Goal: Task Accomplishment & Management: Manage account settings

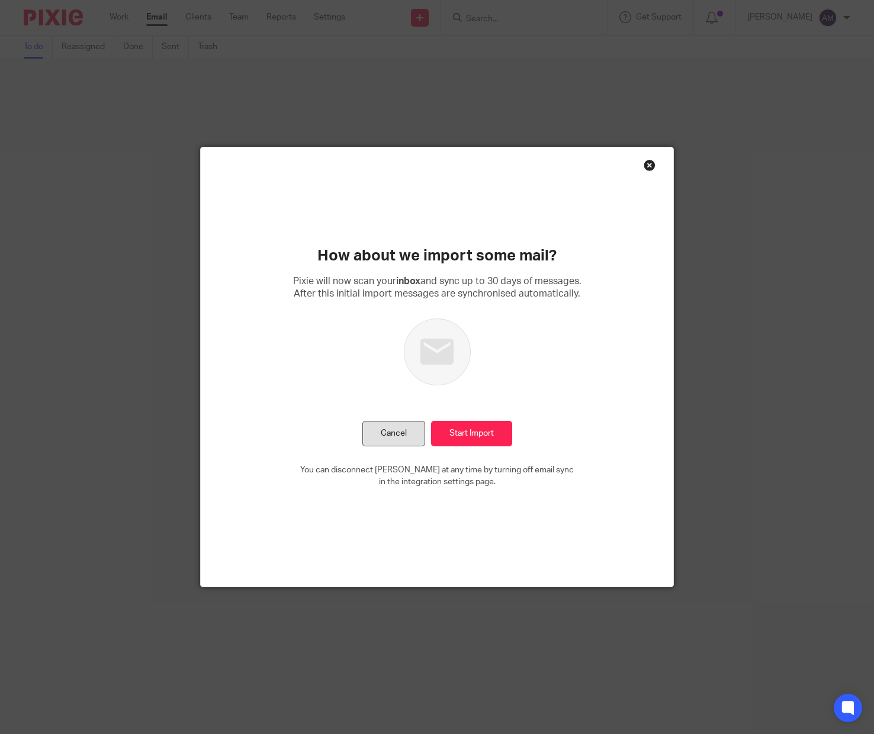
click at [382, 432] on button "Cancel" at bounding box center [393, 433] width 63 height 25
click at [386, 432] on button "Cancel" at bounding box center [393, 433] width 63 height 25
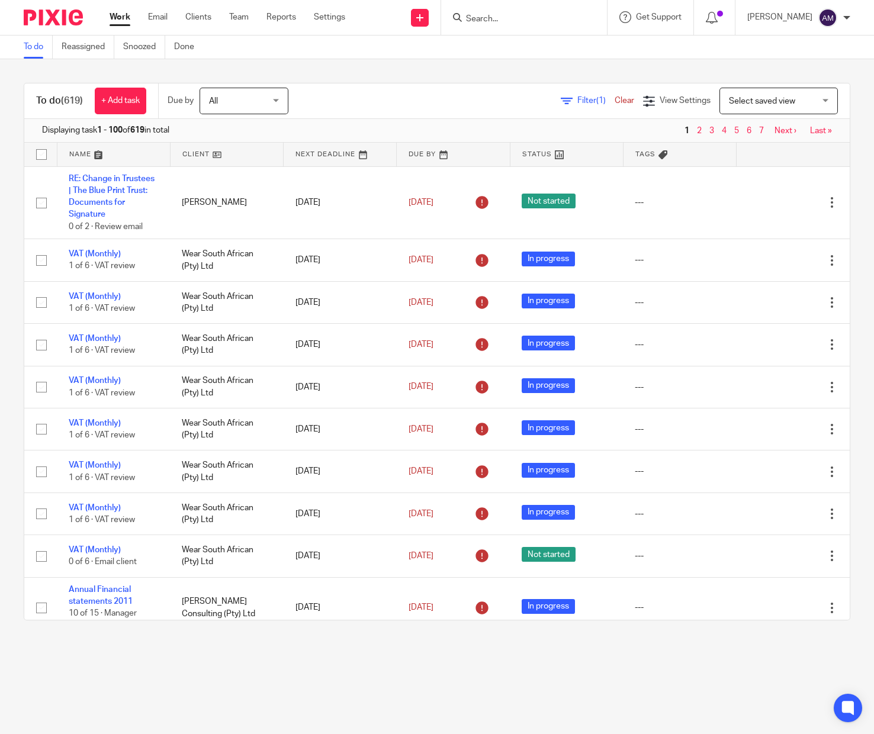
click at [577, 99] on span "Filter (1)" at bounding box center [595, 101] width 37 height 8
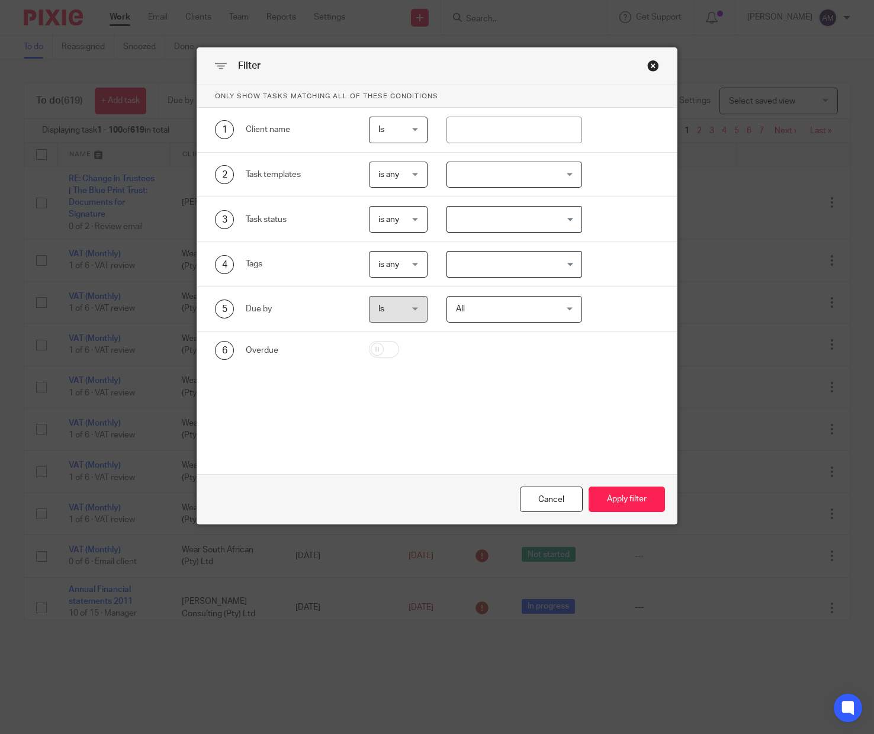
click at [506, 179] on div at bounding box center [514, 175] width 136 height 27
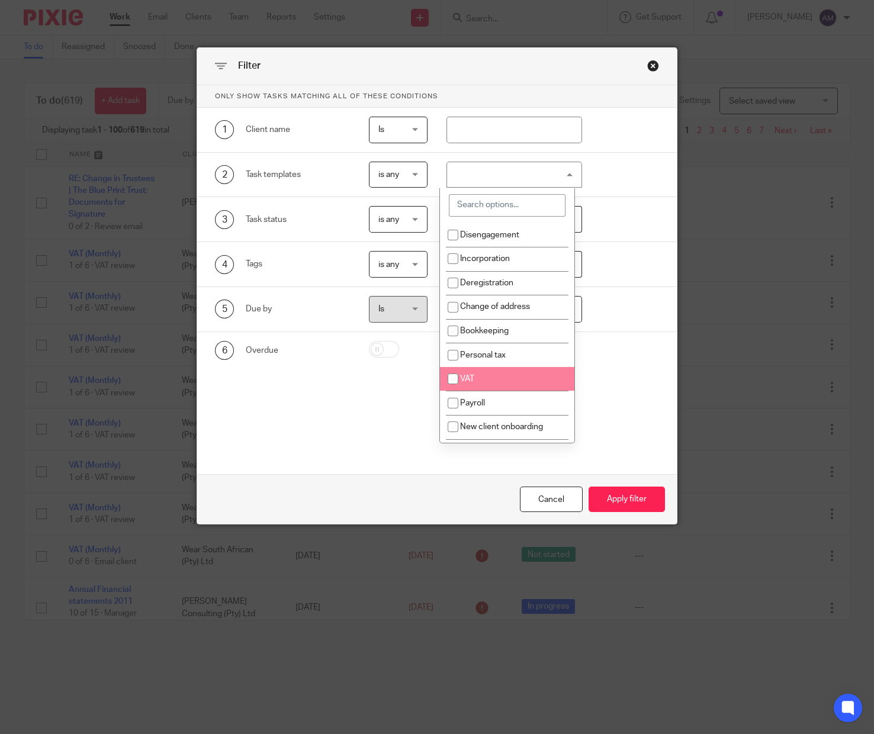
drag, startPoint x: 454, startPoint y: 378, endPoint x: 464, endPoint y: 381, distance: 10.7
click at [454, 378] on input "checkbox" at bounding box center [453, 379] width 22 height 22
checkbox input "true"
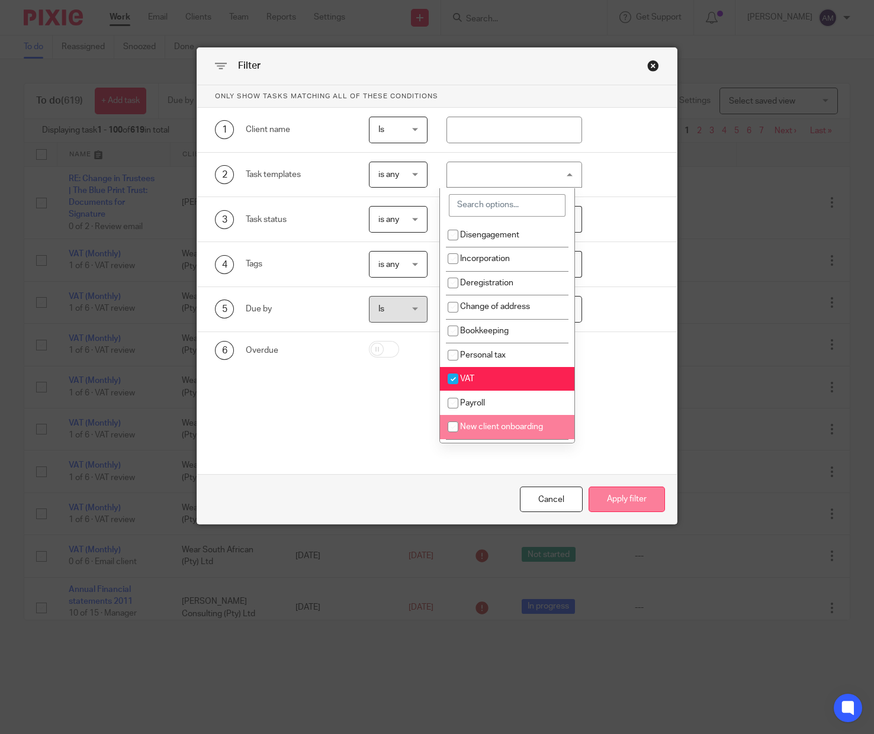
click at [606, 500] on button "Apply filter" at bounding box center [627, 499] width 76 height 25
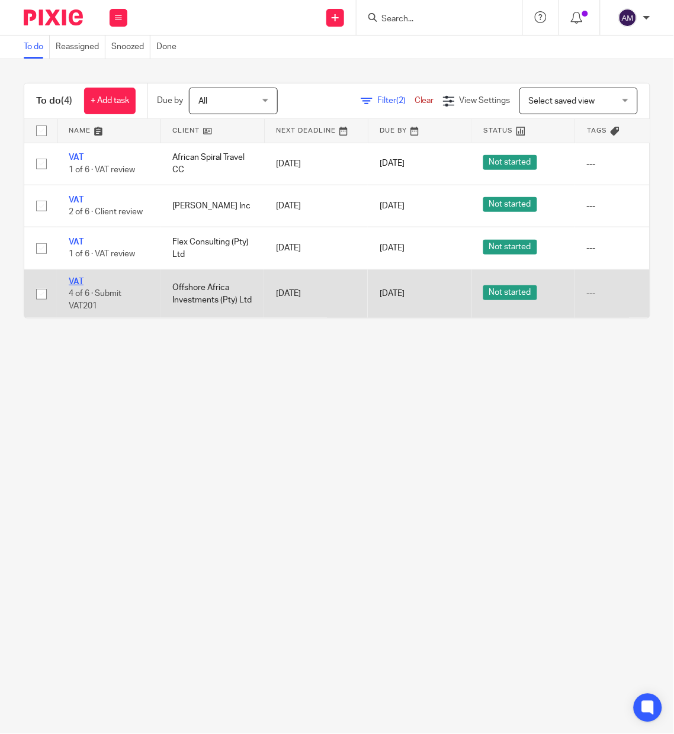
click at [76, 282] on link "VAT" at bounding box center [76, 282] width 15 height 8
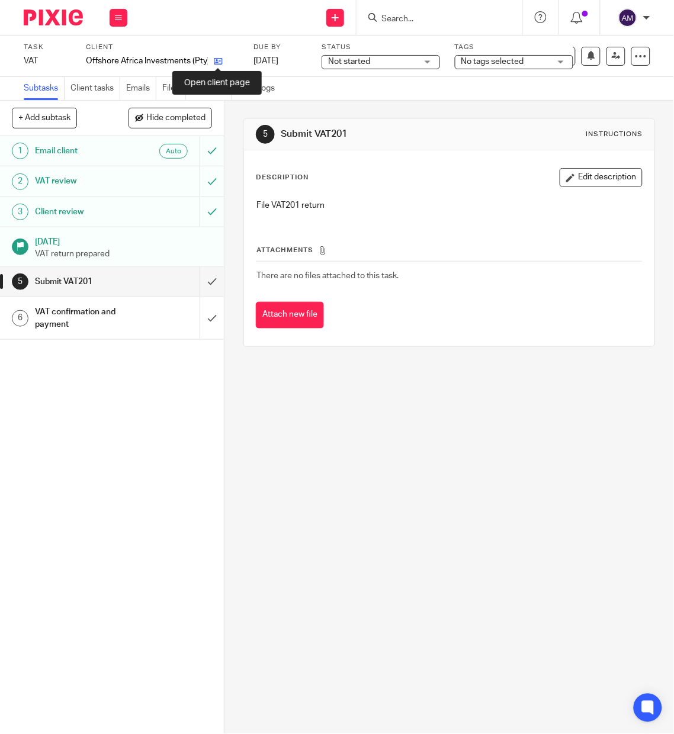
click at [216, 60] on icon at bounding box center [218, 61] width 9 height 9
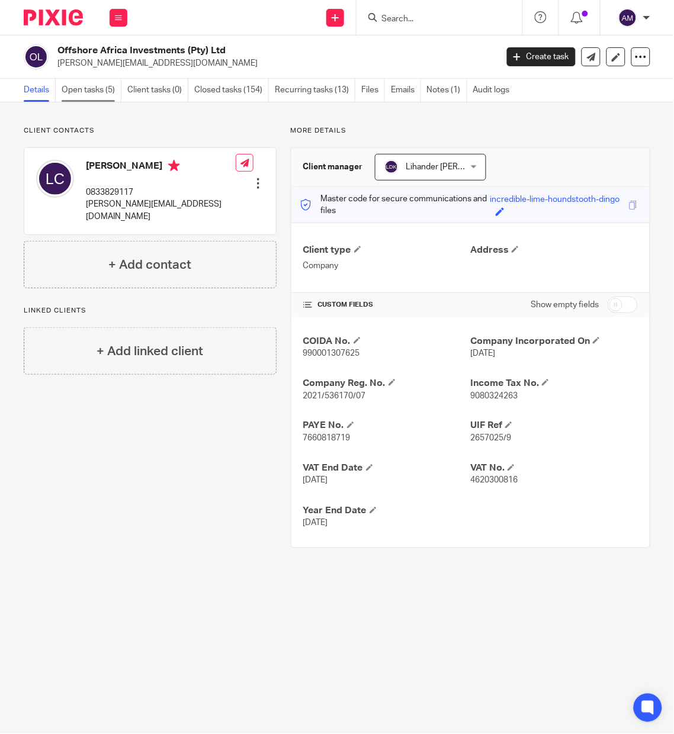
click at [102, 92] on link "Open tasks (5)" at bounding box center [92, 90] width 60 height 23
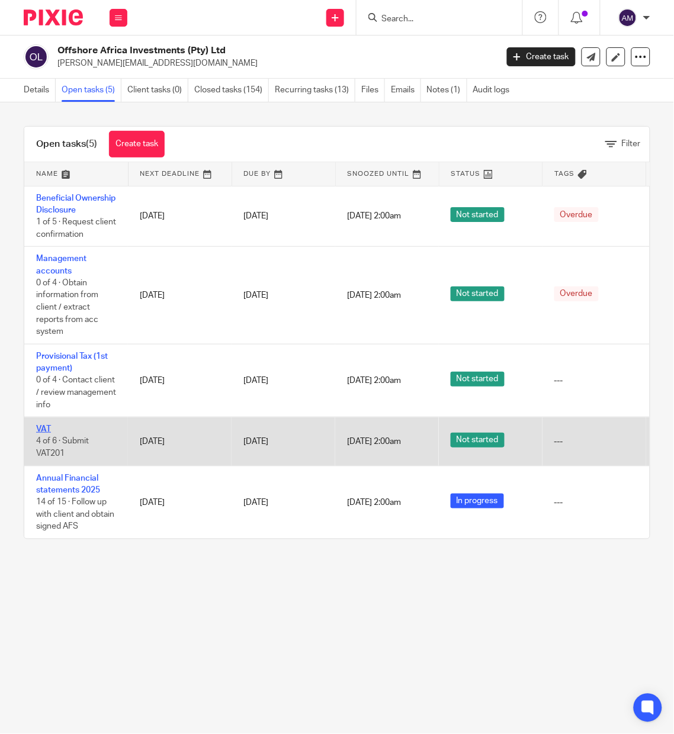
click at [43, 433] on link "VAT" at bounding box center [43, 429] width 15 height 8
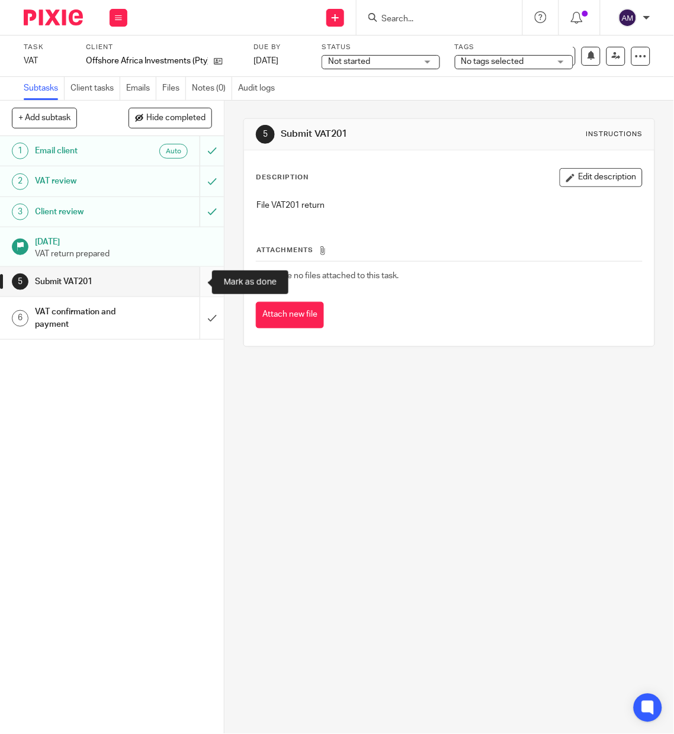
click at [191, 283] on input "submit" at bounding box center [112, 282] width 224 height 30
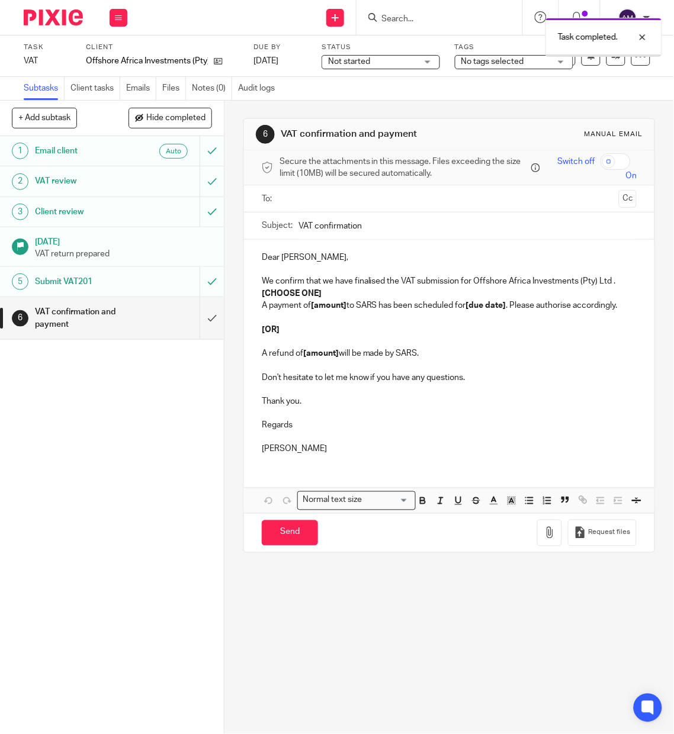
click at [304, 195] on input "text" at bounding box center [449, 199] width 330 height 14
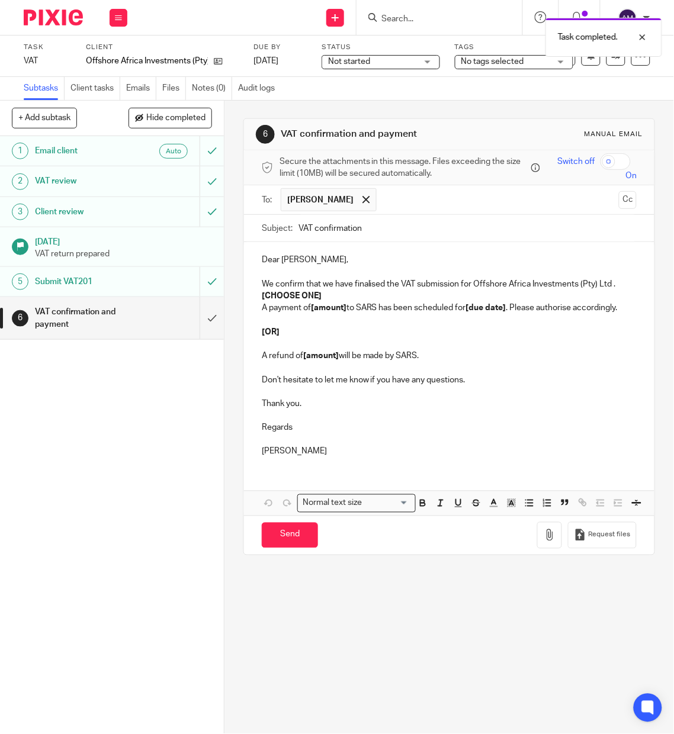
click at [372, 225] on input "VAT confirmation" at bounding box center [467, 228] width 338 height 27
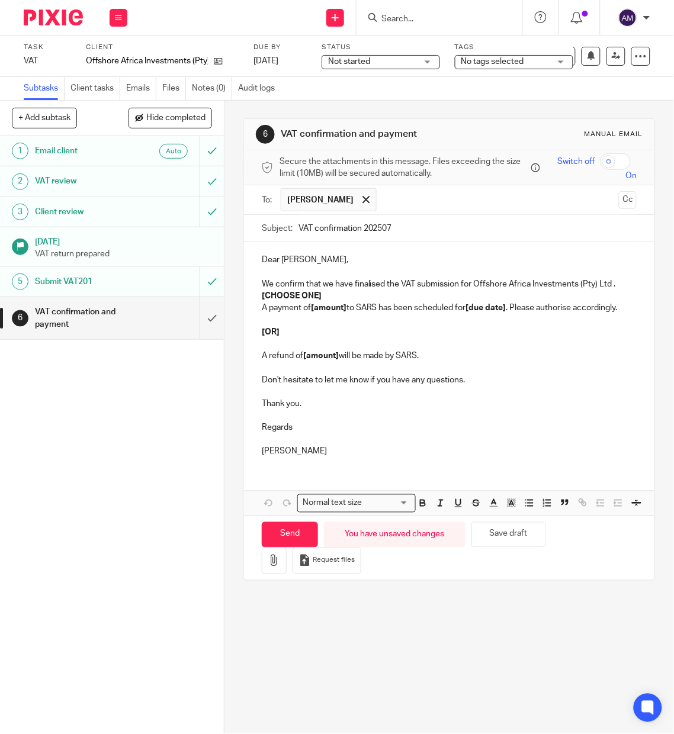
type input "VAT confirmation 202507"
drag, startPoint x: 255, startPoint y: 296, endPoint x: 321, endPoint y: 293, distance: 66.4
click at [321, 293] on div "Dear Louise, We confirm that we have finalised the VAT submission for Offshore …" at bounding box center [449, 354] width 410 height 225
drag, startPoint x: 308, startPoint y: 308, endPoint x: 343, endPoint y: 309, distance: 34.3
click at [343, 309] on p "A payment of [amount] to SARS has been scheduled for [due date] . Please author…" at bounding box center [449, 308] width 375 height 12
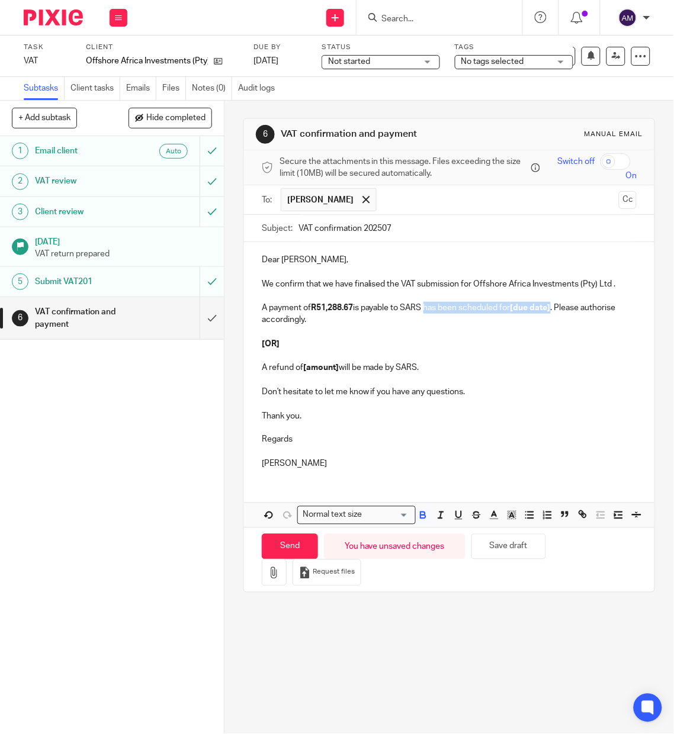
drag, startPoint x: 424, startPoint y: 306, endPoint x: 549, endPoint y: 307, distance: 125.5
click at [552, 303] on p "A payment of R51,288.67 is payable to SARS has been scheduled for [due date] . …" at bounding box center [449, 314] width 375 height 24
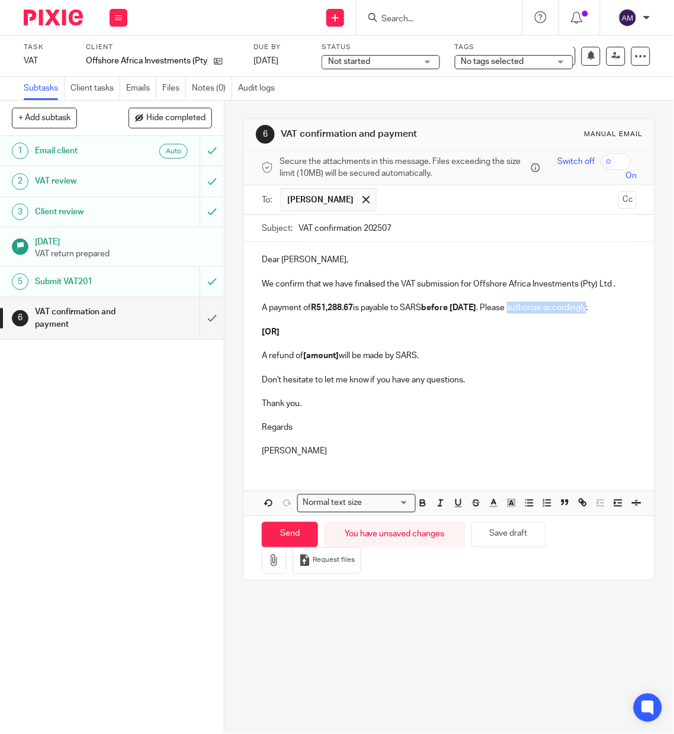
drag, startPoint x: 525, startPoint y: 307, endPoint x: 603, endPoint y: 311, distance: 78.9
click at [603, 311] on p "A payment of R51,288.67 is payable to SARS before 29/8/2025 . Please authorise …" at bounding box center [449, 308] width 375 height 12
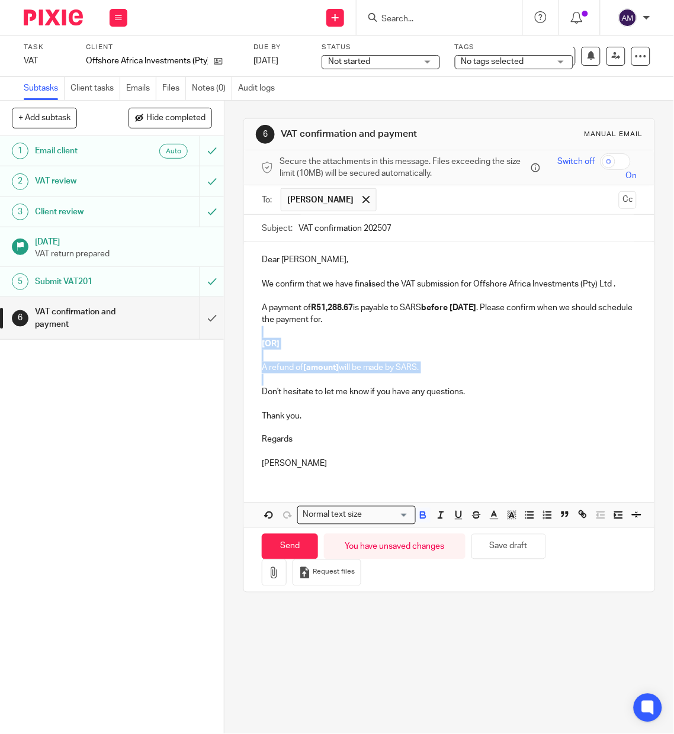
drag, startPoint x: 255, startPoint y: 329, endPoint x: 452, endPoint y: 369, distance: 201.1
click at [464, 386] on div "Dear Louise, We confirm that we have finalised the VAT submission for Offshore …" at bounding box center [449, 360] width 410 height 237
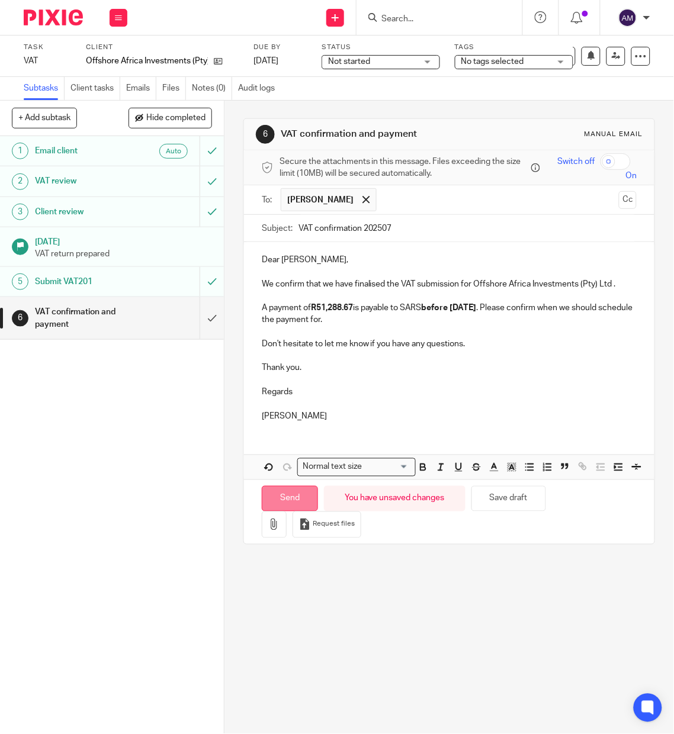
click at [290, 512] on input "Send" at bounding box center [290, 498] width 56 height 25
type input "Sent"
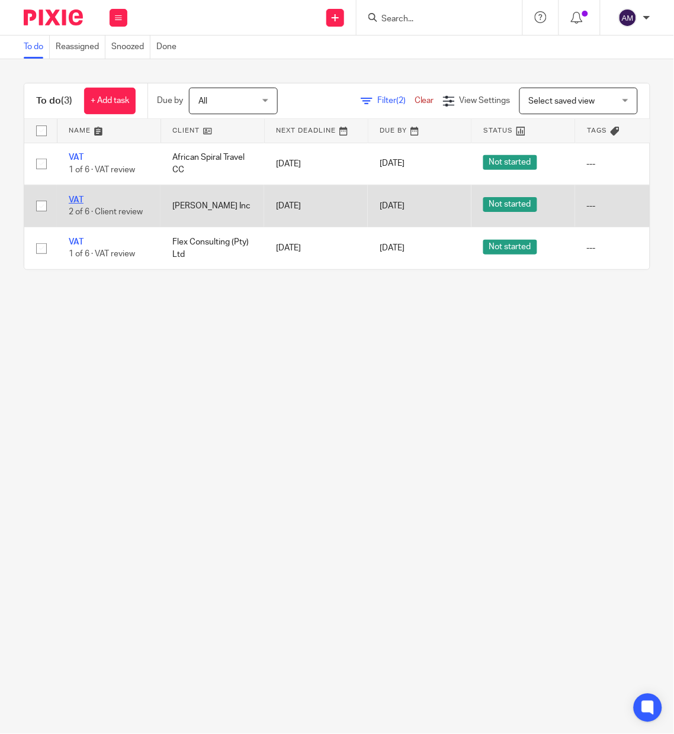
click at [70, 201] on link "VAT" at bounding box center [76, 200] width 15 height 8
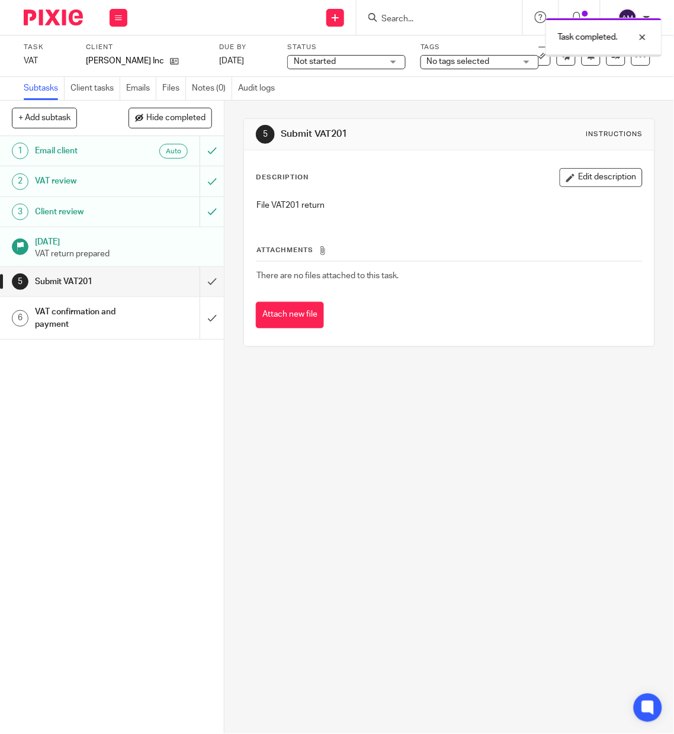
click at [191, 284] on input "submit" at bounding box center [112, 282] width 224 height 30
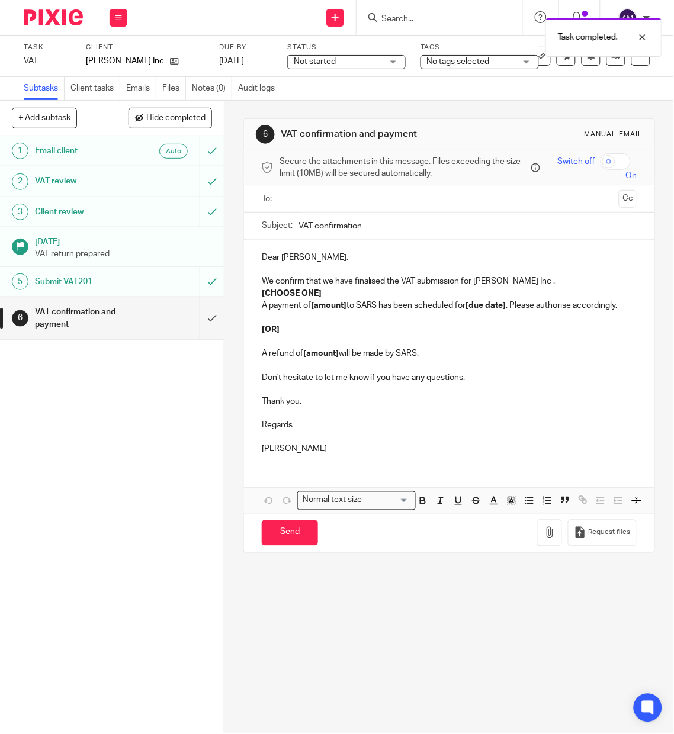
click at [354, 201] on input "text" at bounding box center [449, 199] width 330 height 14
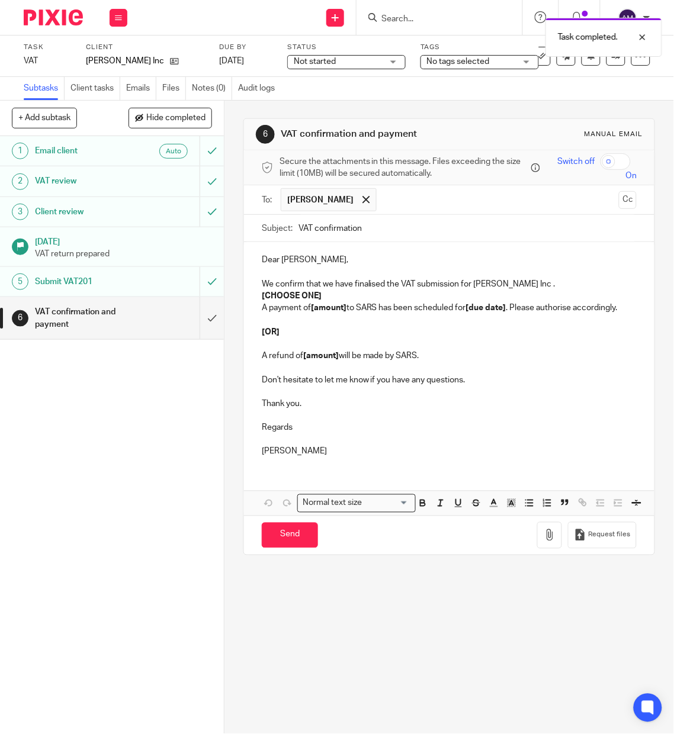
click at [385, 232] on input "VAT confirmation" at bounding box center [467, 228] width 338 height 27
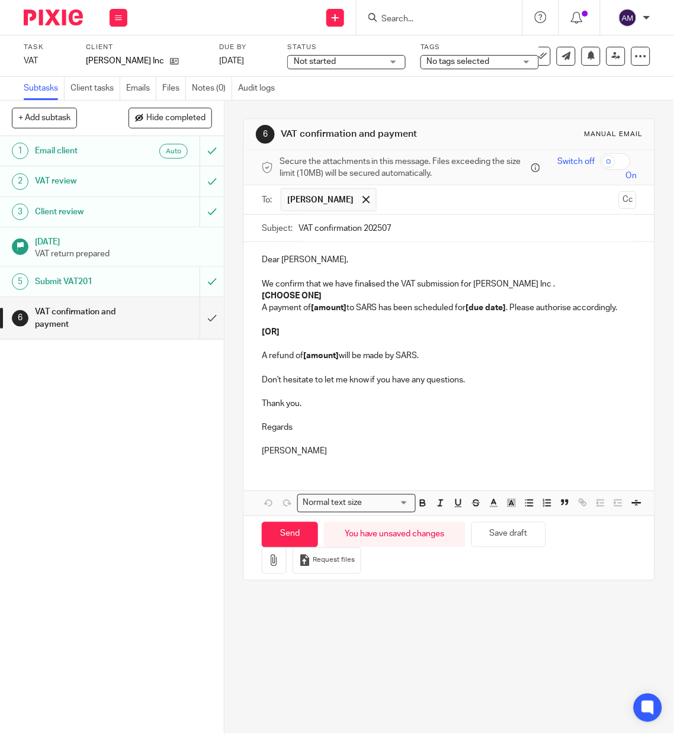
type input "VAT confirmation 202507"
drag, startPoint x: 256, startPoint y: 293, endPoint x: 319, endPoint y: 293, distance: 62.8
click at [319, 293] on div "Dear Amaal, We confirm that we have finalised the VAT submission for Amaal Schr…" at bounding box center [449, 354] width 410 height 225
drag, startPoint x: 308, startPoint y: 309, endPoint x: 345, endPoint y: 316, distance: 37.9
click at [340, 314] on p "A payment of [amount] to SARS has been scheduled for [due date] . Please author…" at bounding box center [449, 308] width 375 height 12
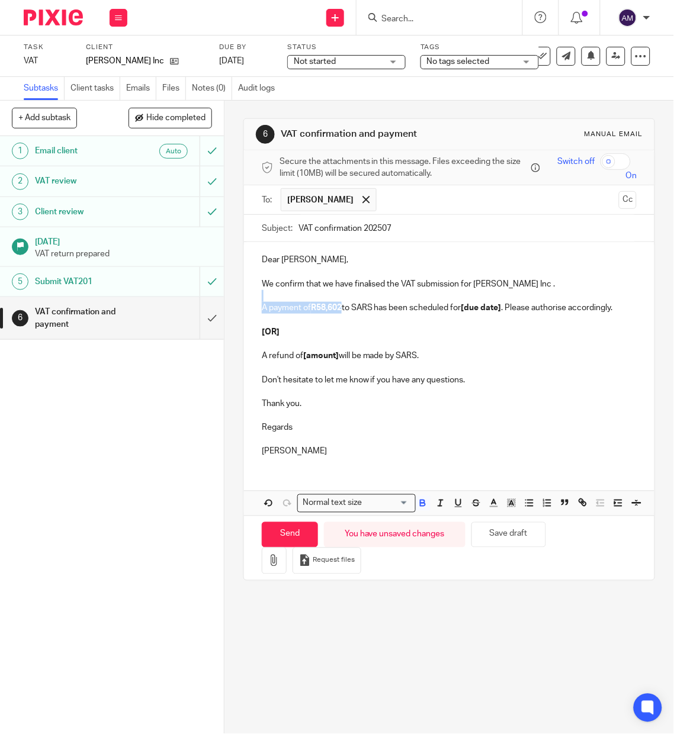
click at [337, 304] on div "Dear Amaal, We confirm that we have finalised the VAT submission for Amaal Schr…" at bounding box center [449, 354] width 410 height 225
click at [342, 310] on p "A payment of R58,602 to SARS has been scheduled for [due date] . Please authori…" at bounding box center [449, 308] width 375 height 12
drag, startPoint x: 474, startPoint y: 307, endPoint x: 513, endPoint y: 307, distance: 38.5
click at [513, 307] on strong "[due date]" at bounding box center [492, 308] width 40 height 8
drag, startPoint x: 256, startPoint y: 329, endPoint x: 479, endPoint y: 364, distance: 225.3
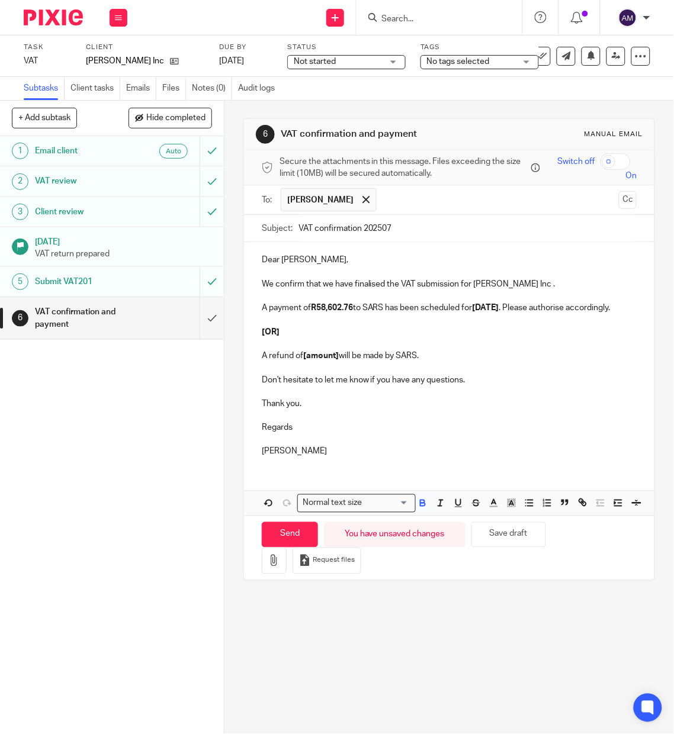
click at [446, 365] on div "Dear Amaal, We confirm that we have finalised the VAT submission for Amaal Schr…" at bounding box center [449, 354] width 410 height 225
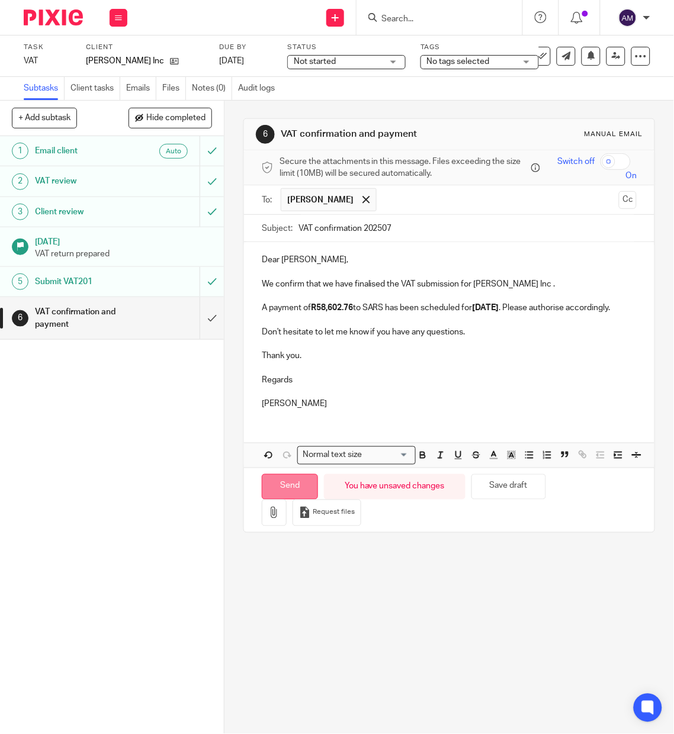
click at [287, 500] on input "Send" at bounding box center [290, 486] width 56 height 25
type input "Sent"
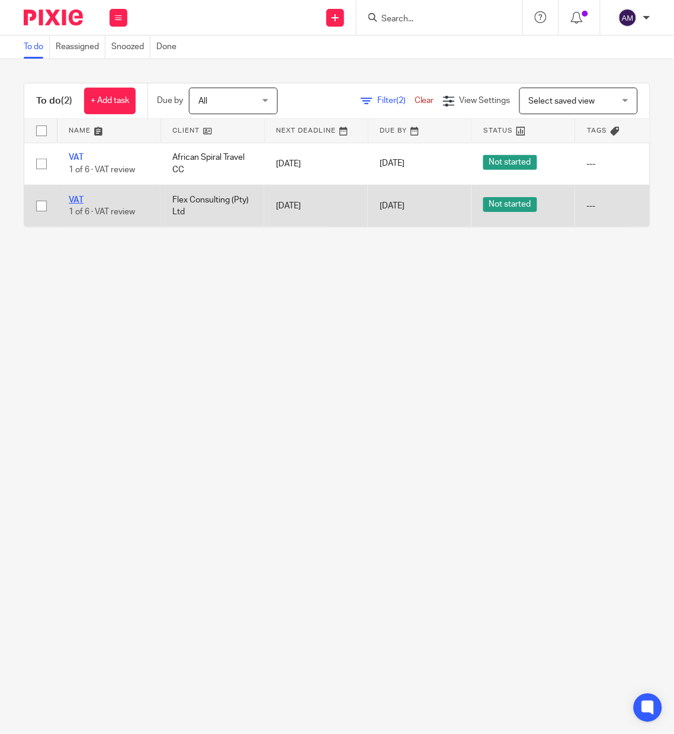
click at [77, 200] on link "VAT" at bounding box center [76, 200] width 15 height 8
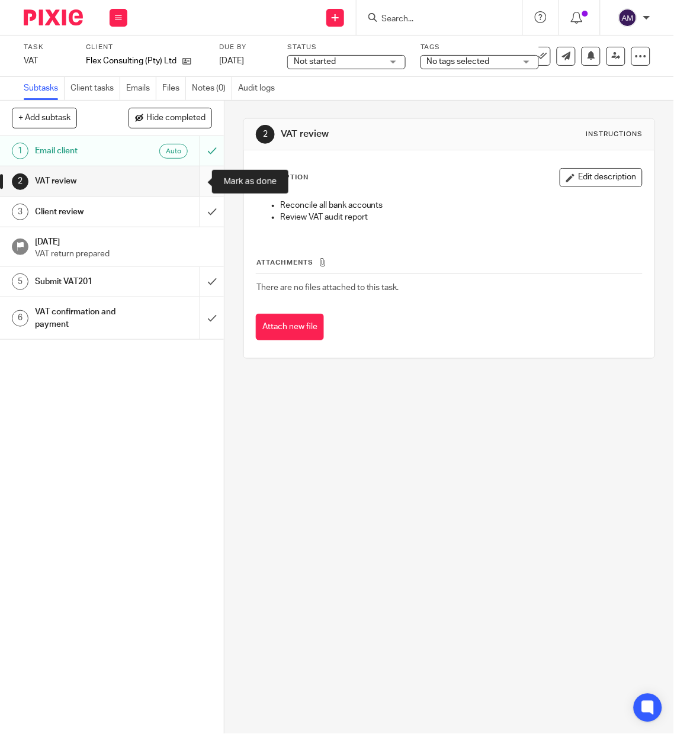
drag, startPoint x: 192, startPoint y: 179, endPoint x: 193, endPoint y: 186, distance: 6.5
click at [193, 179] on input "submit" at bounding box center [112, 181] width 224 height 30
click at [197, 220] on input "submit" at bounding box center [112, 212] width 224 height 30
click at [196, 280] on input "submit" at bounding box center [112, 282] width 224 height 30
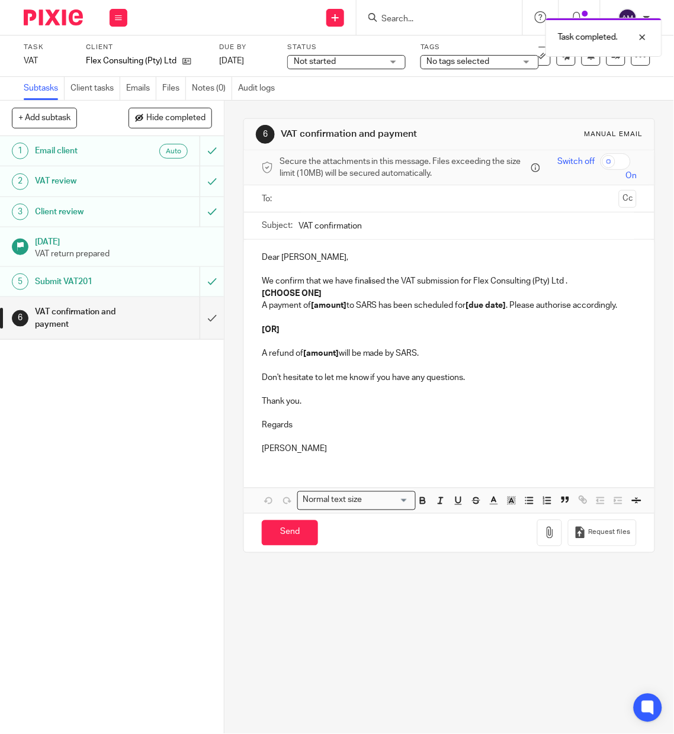
click at [344, 202] on input "text" at bounding box center [449, 199] width 330 height 14
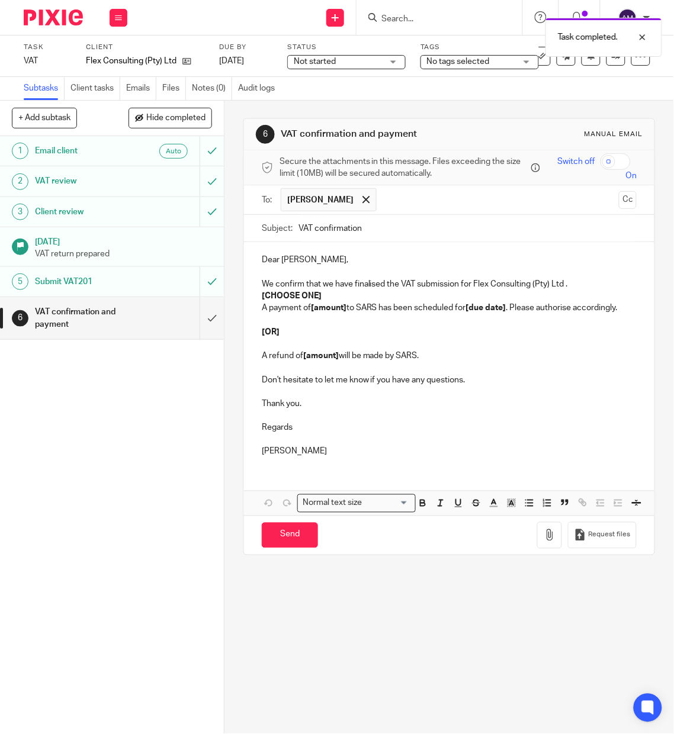
click at [385, 229] on input "VAT confirmation" at bounding box center [467, 228] width 338 height 27
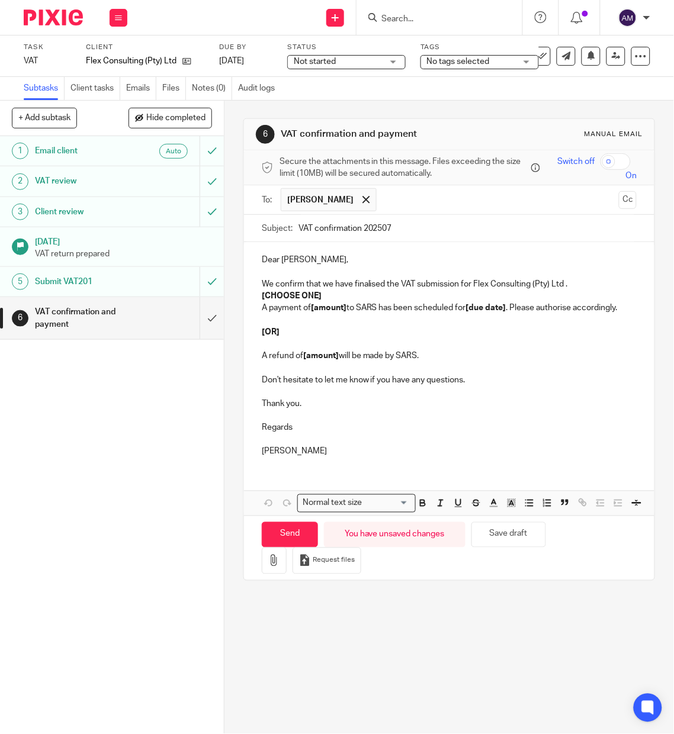
type input "VAT confirmation 202507"
drag, startPoint x: 257, startPoint y: 295, endPoint x: 365, endPoint y: 288, distance: 108.6
click at [328, 297] on p "[CHOOSE ONE]" at bounding box center [449, 296] width 375 height 12
drag, startPoint x: 308, startPoint y: 310, endPoint x: 343, endPoint y: 310, distance: 34.9
click at [343, 310] on p "A payment of [amount] to SARS has been scheduled for [due date] . Please author…" at bounding box center [449, 308] width 375 height 12
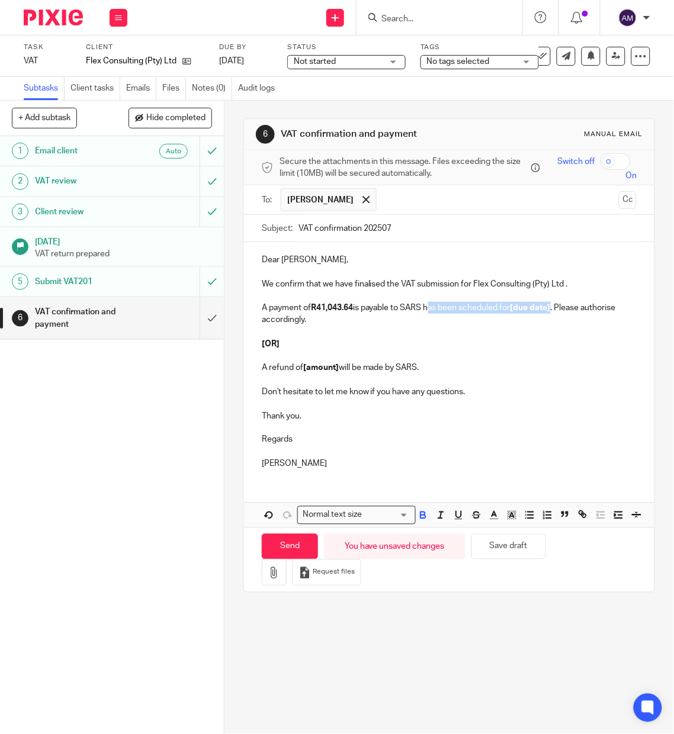
drag, startPoint x: 425, startPoint y: 311, endPoint x: 552, endPoint y: 310, distance: 127.9
click at [552, 310] on p "A payment of R41,043.64 is payable to SARS has been scheduled for [due date] . …" at bounding box center [449, 314] width 375 height 24
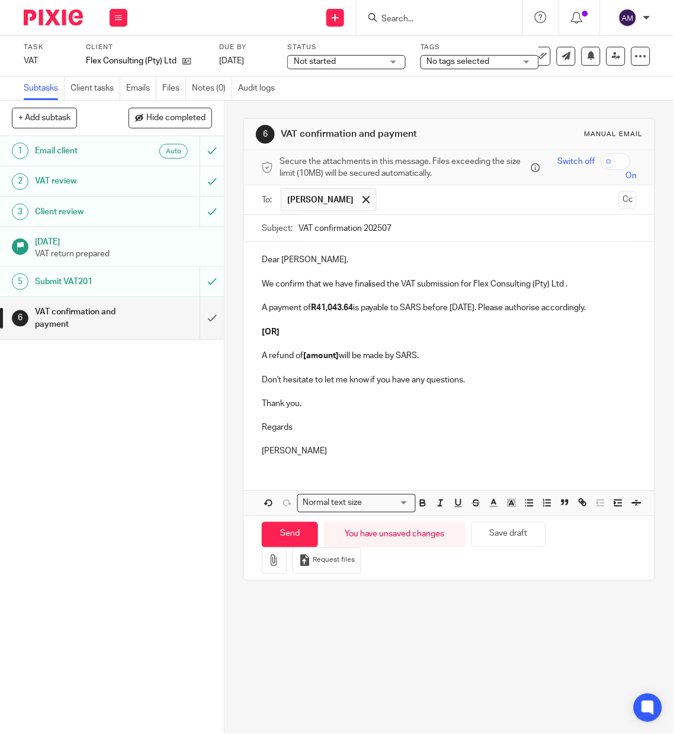
drag, startPoint x: 520, startPoint y: 306, endPoint x: 599, endPoint y: 313, distance: 79.1
click at [599, 313] on p "A payment of R41,043.64 is payable to SARS before 29/8/2025. Please authorise a…" at bounding box center [449, 308] width 375 height 12
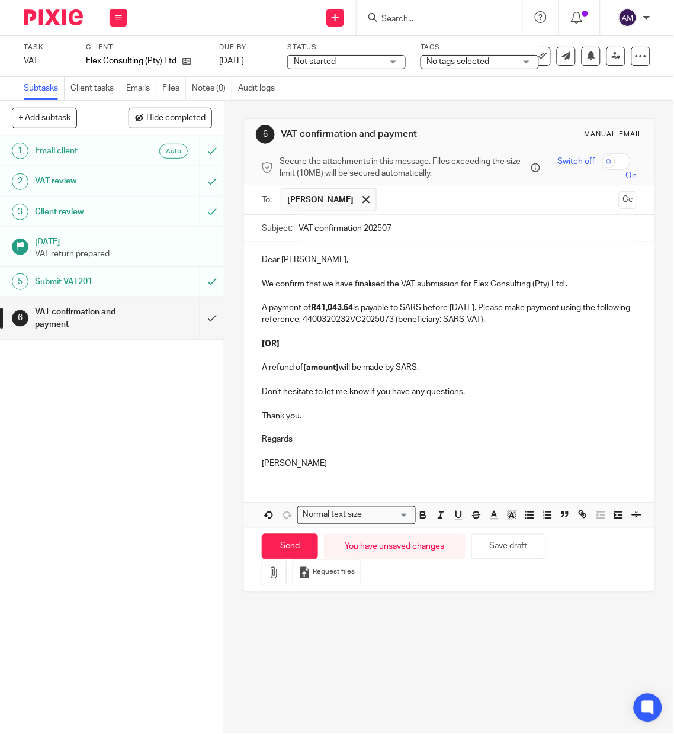
drag, startPoint x: 345, startPoint y: 320, endPoint x: 529, endPoint y: 323, distance: 183.6
click at [529, 323] on p "A payment of R41,043.64 is payable to SARS before 29/8/2025. Please make paymen…" at bounding box center [449, 314] width 375 height 24
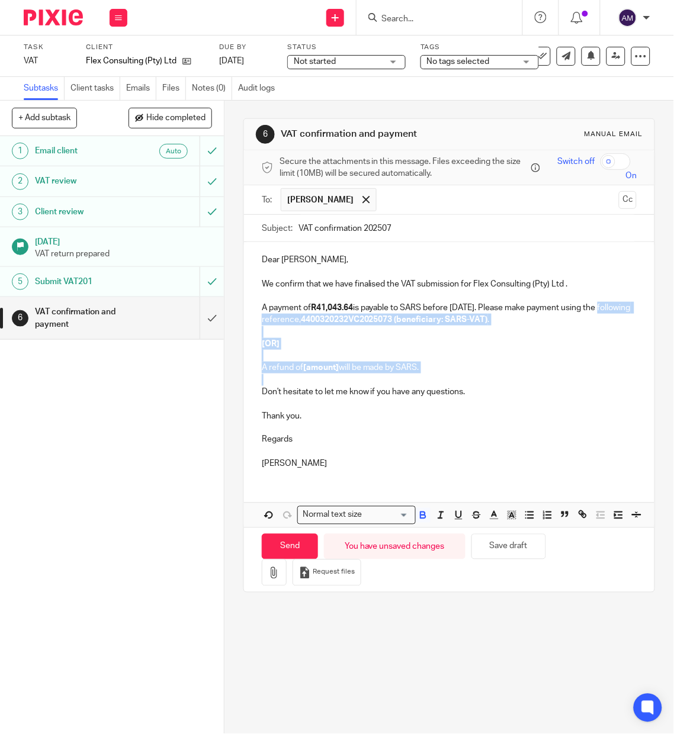
drag, startPoint x: 255, startPoint y: 327, endPoint x: 488, endPoint y: 375, distance: 238.2
click at [471, 377] on div "Dear Mike, We confirm that we have finalised the VAT submission for Flex Consul…" at bounding box center [449, 360] width 410 height 237
click at [304, 346] on p "[OR]" at bounding box center [449, 344] width 375 height 12
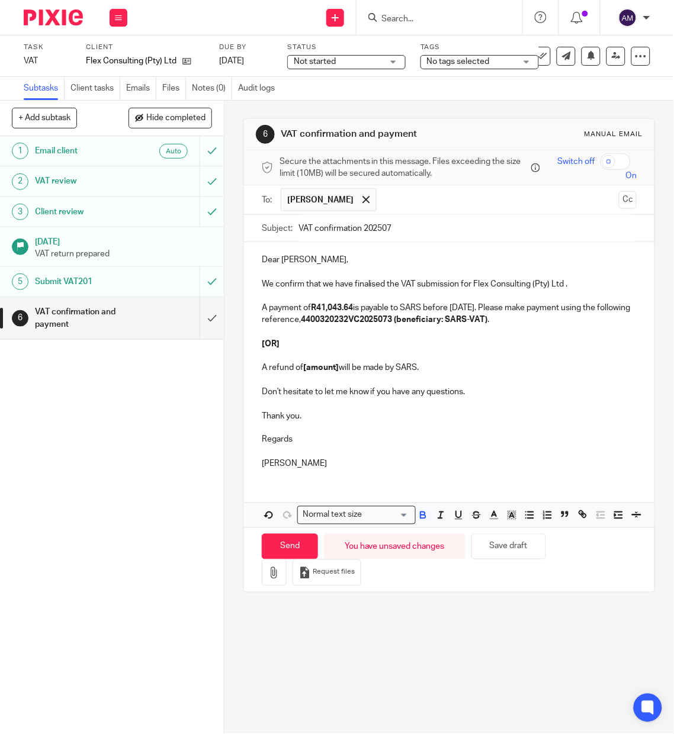
drag, startPoint x: 258, startPoint y: 330, endPoint x: 467, endPoint y: 373, distance: 212.7
click at [467, 373] on div "Dear Mike, We confirm that we have finalised the VAT submission for Flex Consul…" at bounding box center [449, 360] width 410 height 237
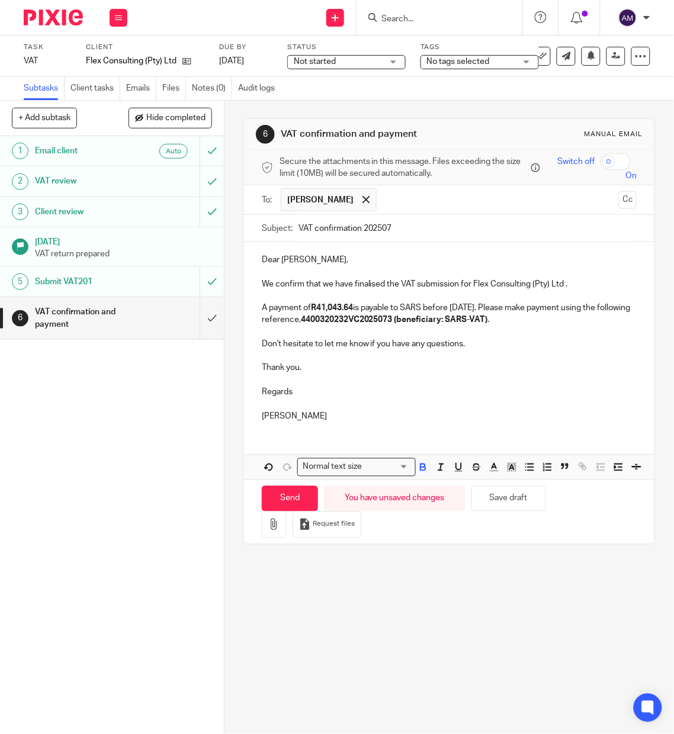
click at [488, 319] on strong "4400320232VC2025073 (beneficiary: SARS-VAT)" at bounding box center [394, 320] width 187 height 8
click at [488, 318] on strong "4400320232VC2025073 (beneficiary: SARS-VAT)" at bounding box center [394, 320] width 187 height 8
click at [490, 320] on strong "4400320232VC2025073 (beneficiary: SARS -VAT)" at bounding box center [395, 320] width 189 height 8
click at [293, 512] on input "Send" at bounding box center [290, 498] width 56 height 25
type input "Sent"
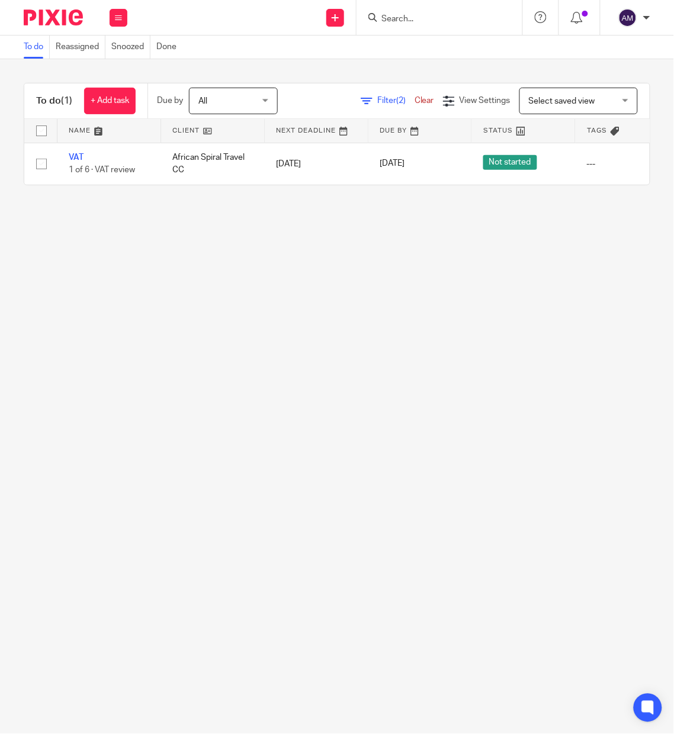
click at [377, 99] on span "Filter (2)" at bounding box center [395, 101] width 37 height 8
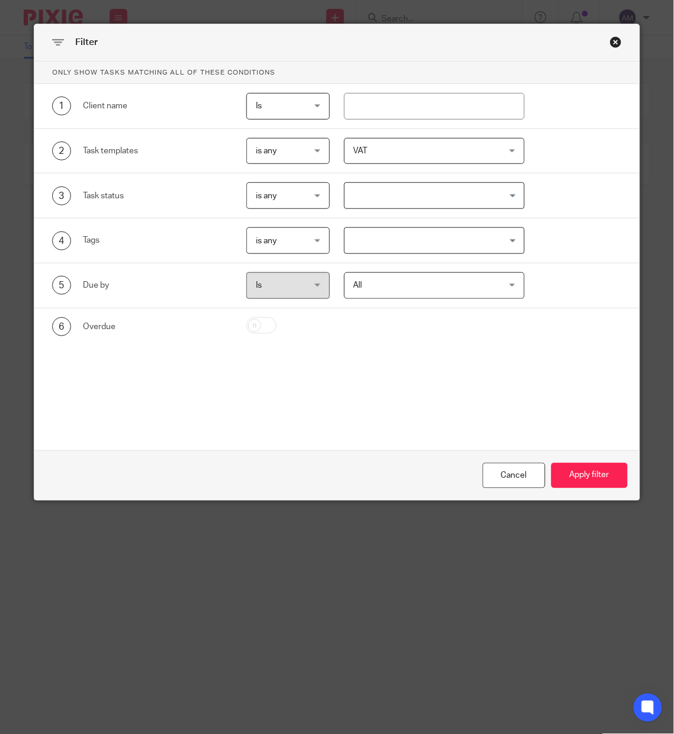
click at [506, 151] on div "VAT" at bounding box center [434, 151] width 181 height 27
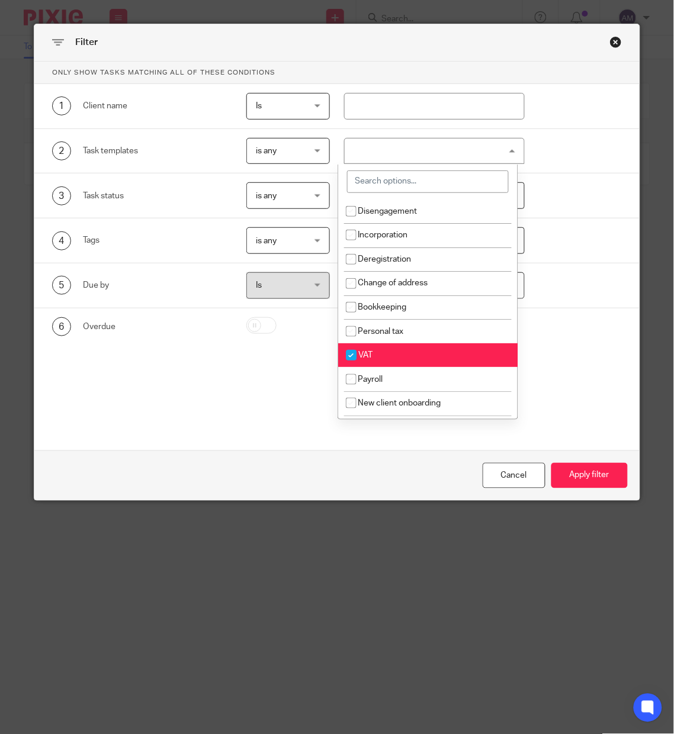
click at [351, 353] on input "checkbox" at bounding box center [351, 355] width 22 height 22
checkbox input "false"
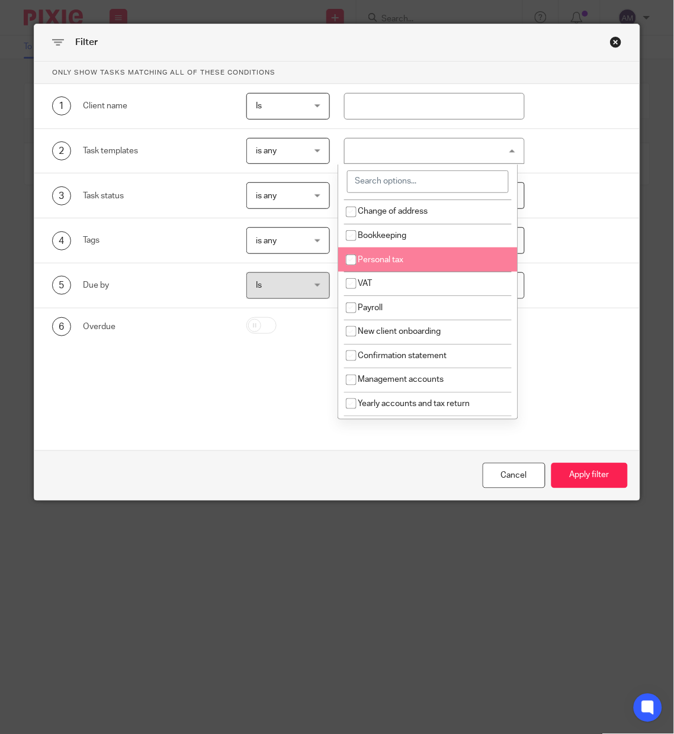
scroll to position [178, 0]
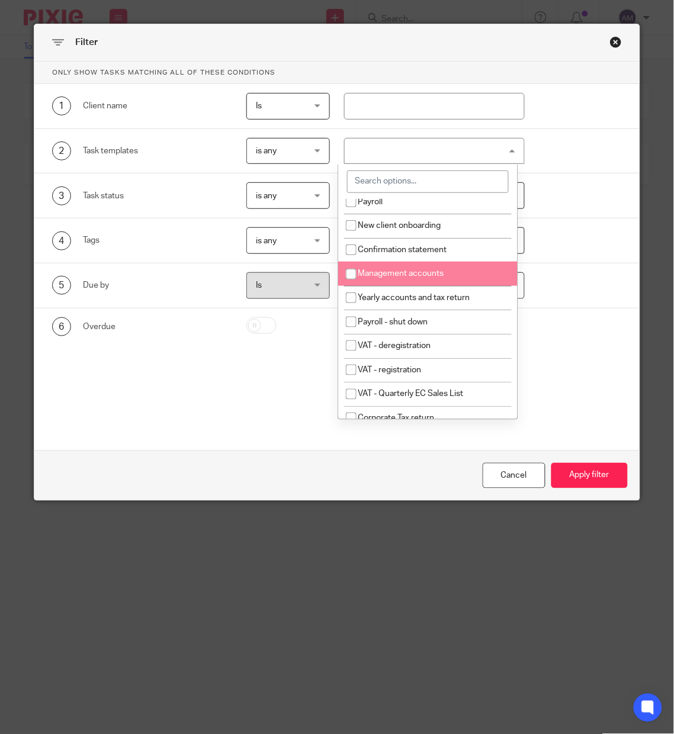
click at [409, 275] on span "Management accounts" at bounding box center [401, 273] width 86 height 8
checkbox input "true"
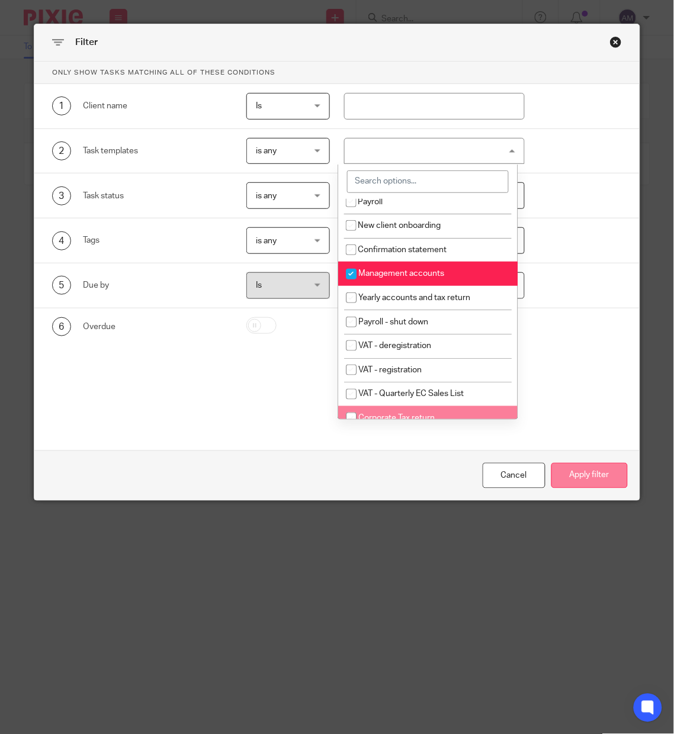
click at [585, 475] on button "Apply filter" at bounding box center [589, 475] width 76 height 25
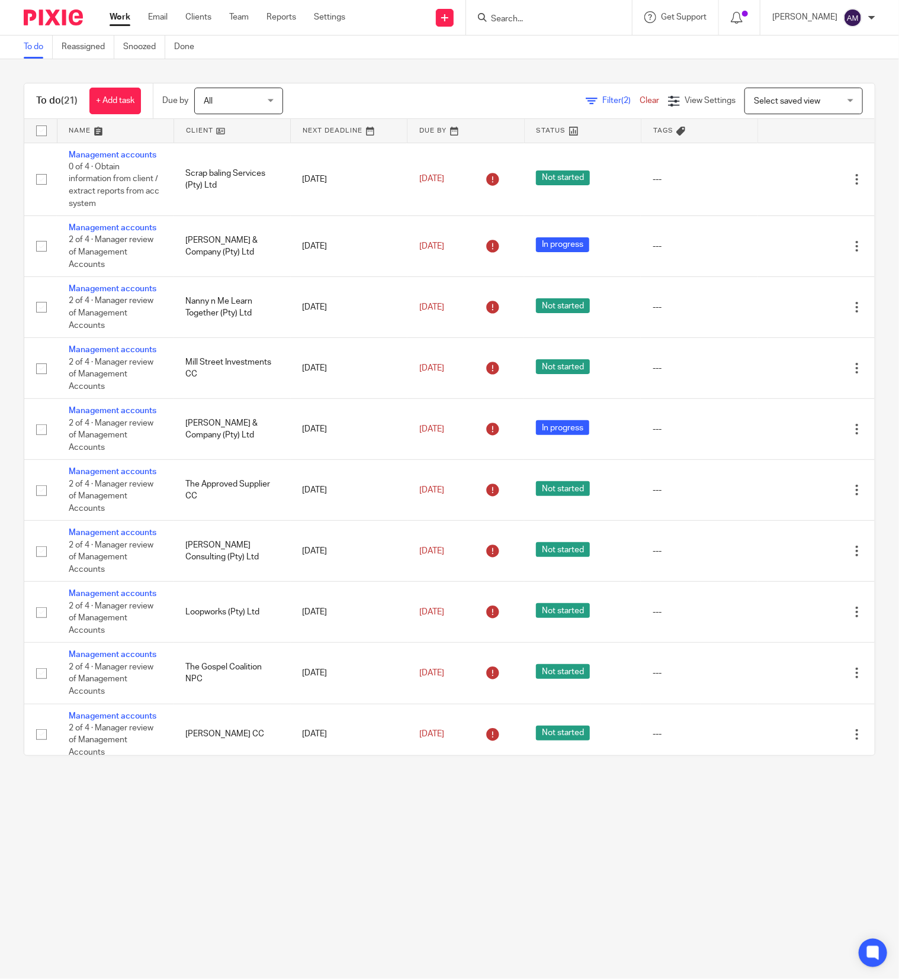
click at [239, 136] on link at bounding box center [232, 131] width 116 height 24
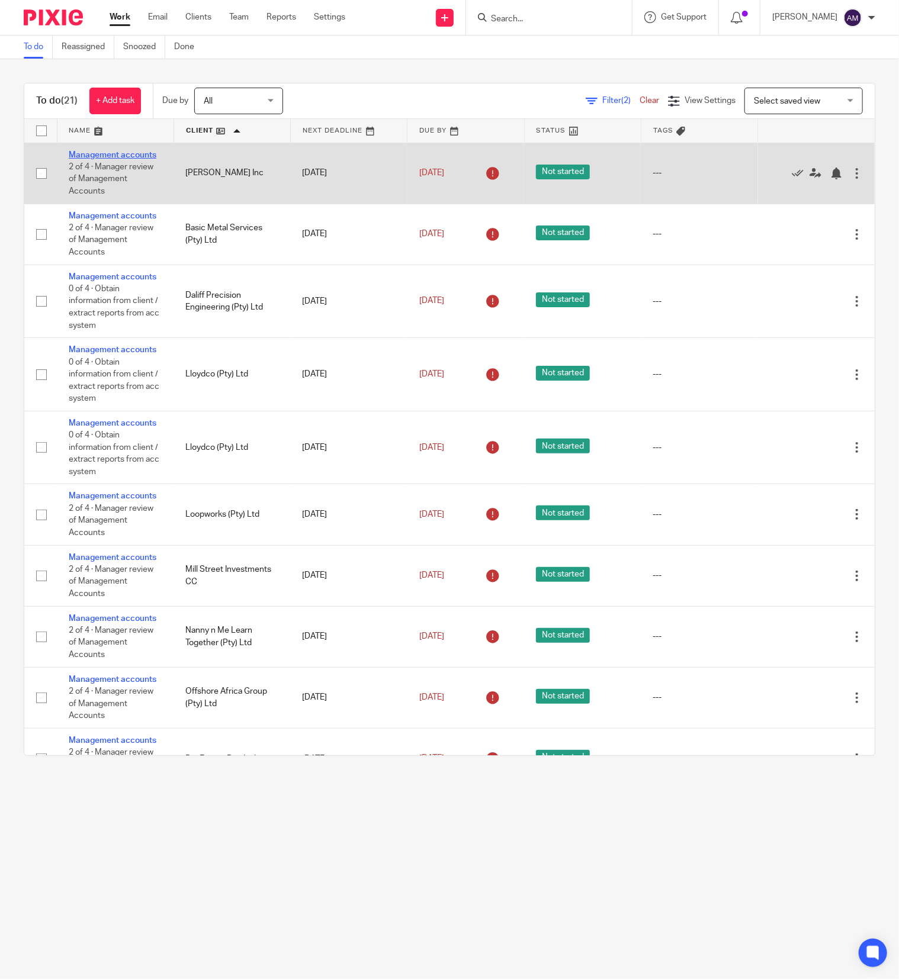
click at [90, 159] on link "Management accounts" at bounding box center [113, 155] width 88 height 8
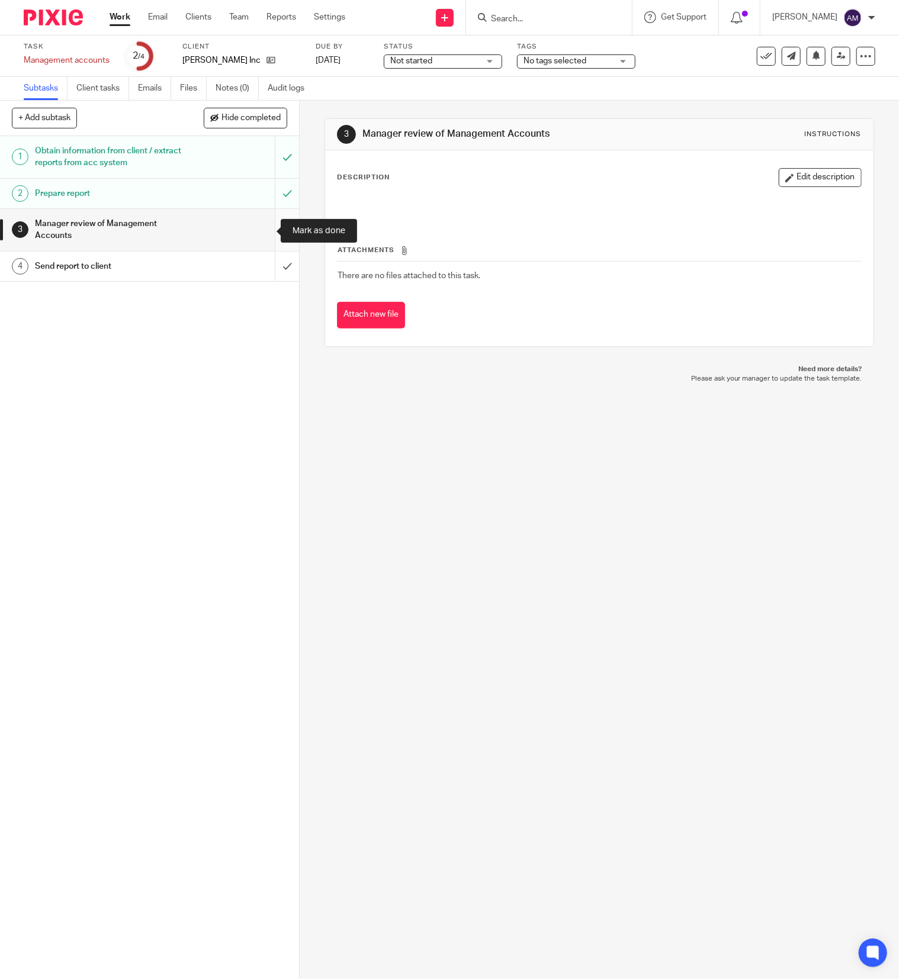
click at [264, 230] on input "submit" at bounding box center [149, 230] width 299 height 42
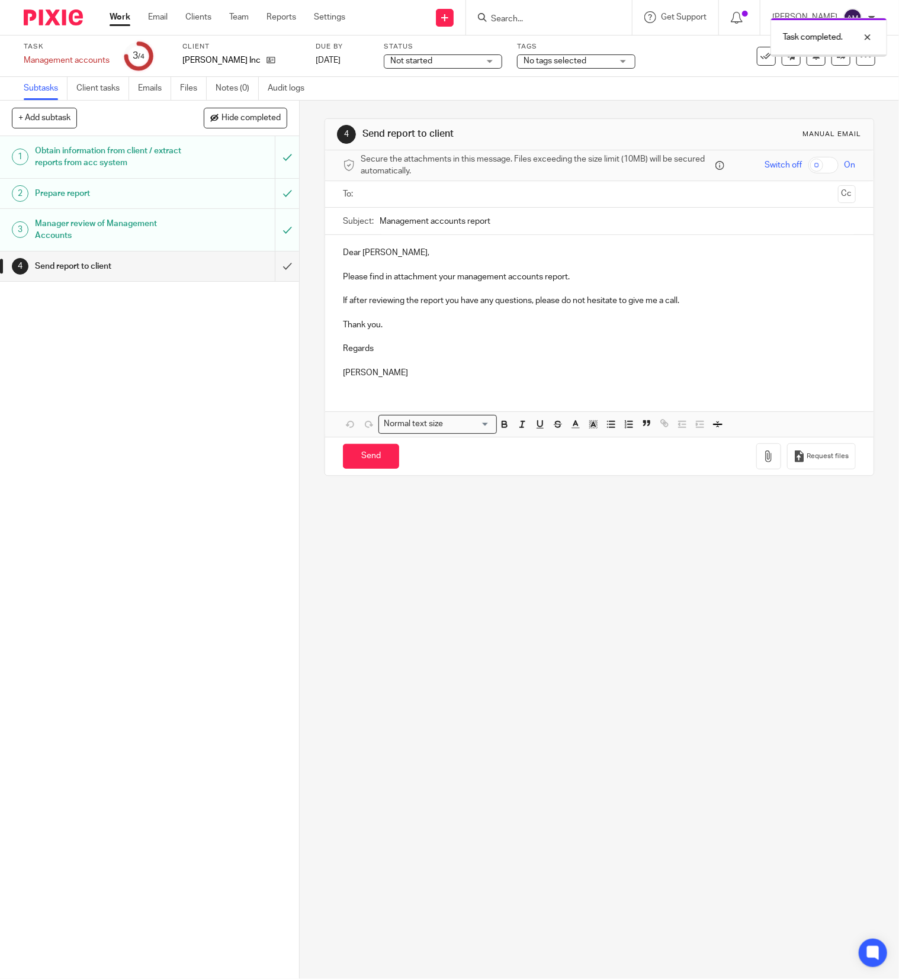
drag, startPoint x: 0, startPoint y: 0, endPoint x: 443, endPoint y: 191, distance: 482.2
click at [443, 191] on input "text" at bounding box center [599, 195] width 468 height 14
click at [533, 222] on input "Management accounts report" at bounding box center [618, 224] width 476 height 27
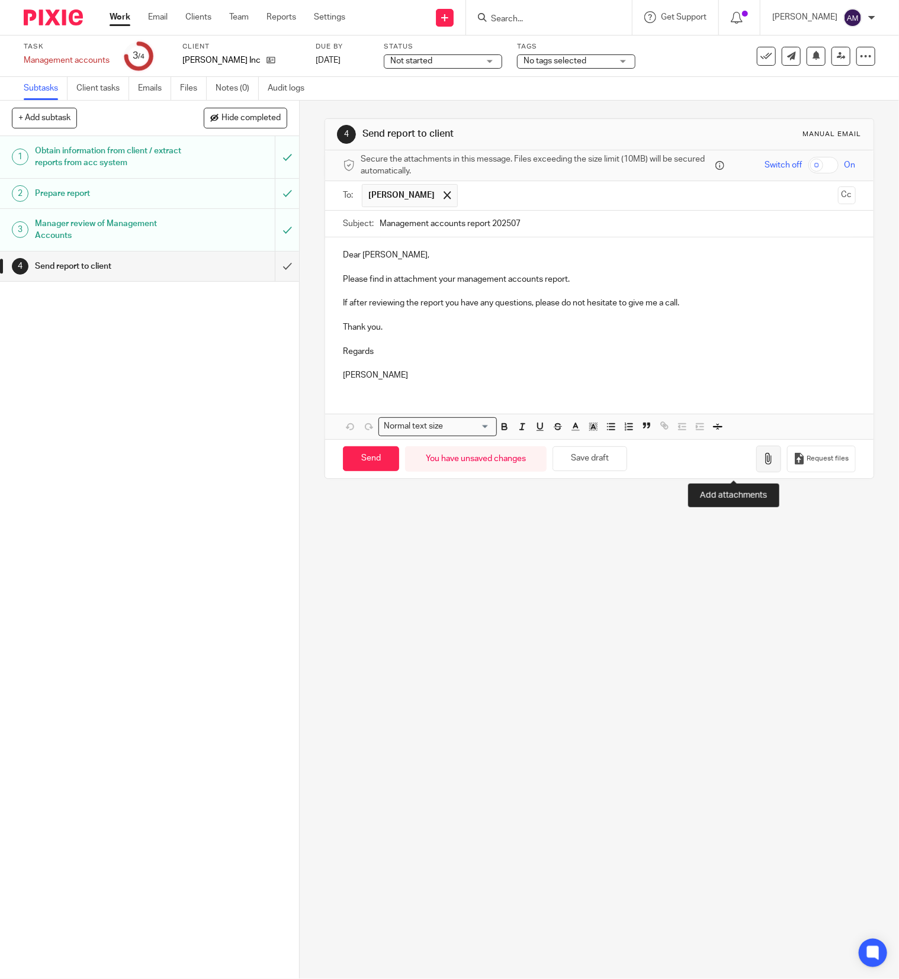
type input "Management accounts report 202507"
click at [763, 461] on icon "button" at bounding box center [769, 459] width 12 height 12
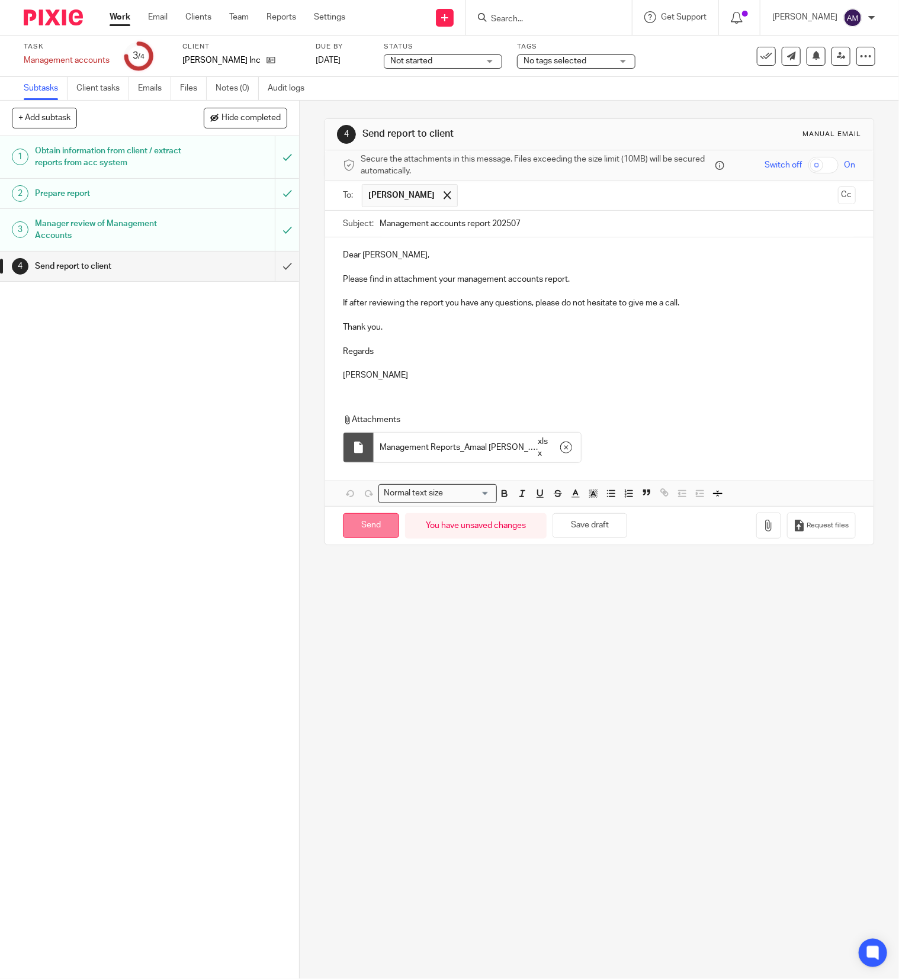
click at [370, 530] on input "Send" at bounding box center [371, 525] width 56 height 25
type input "Sent"
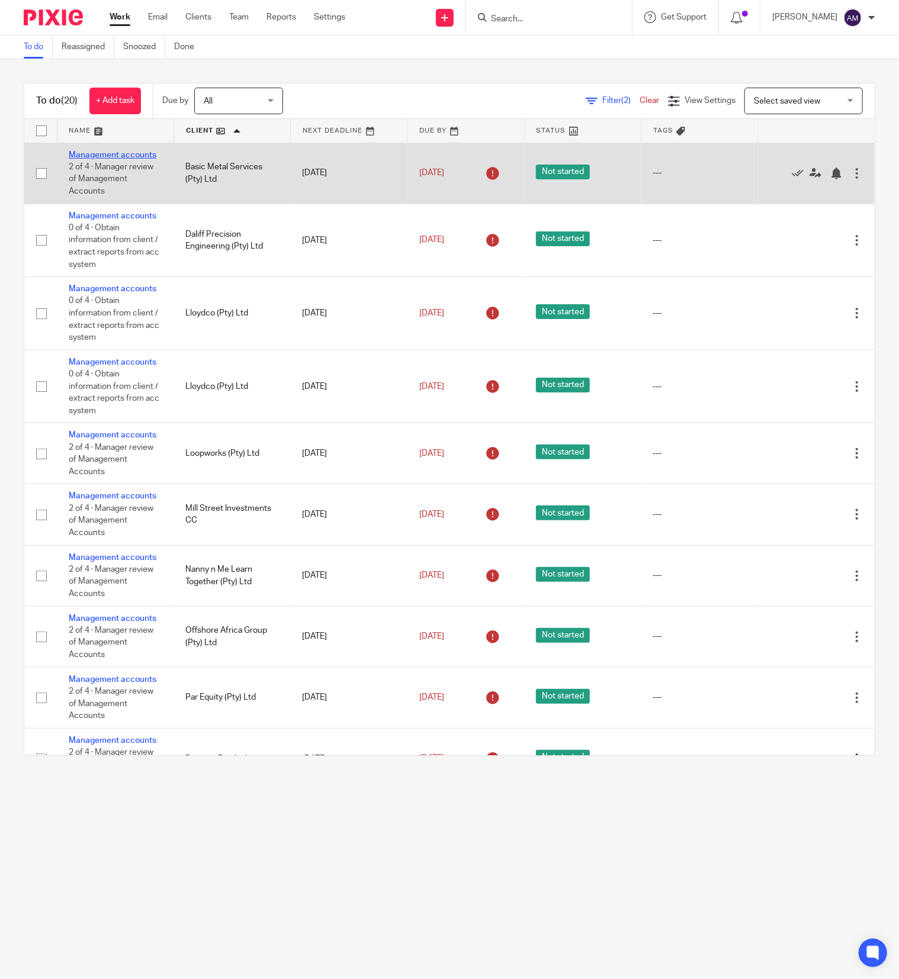
click at [92, 157] on link "Management accounts" at bounding box center [113, 155] width 88 height 8
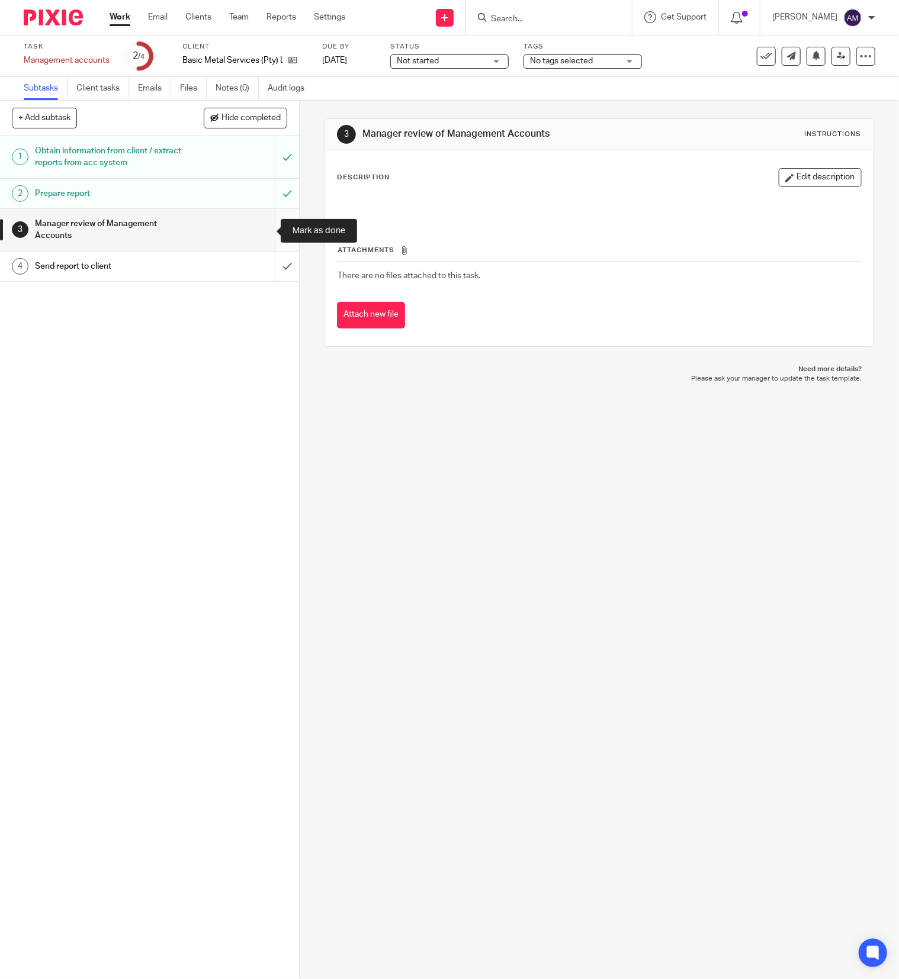
click at [264, 233] on input "submit" at bounding box center [149, 230] width 299 height 42
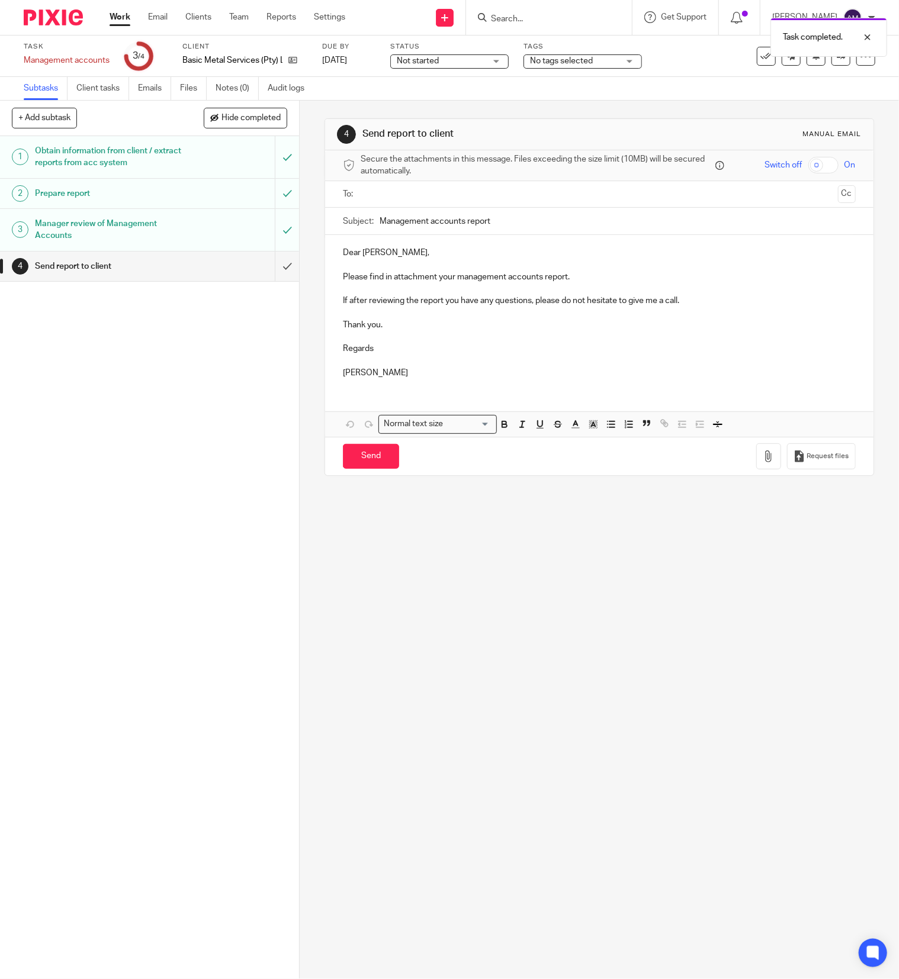
click at [483, 193] on input "text" at bounding box center [599, 195] width 468 height 14
click at [507, 231] on input "Management accounts report" at bounding box center [618, 224] width 476 height 27
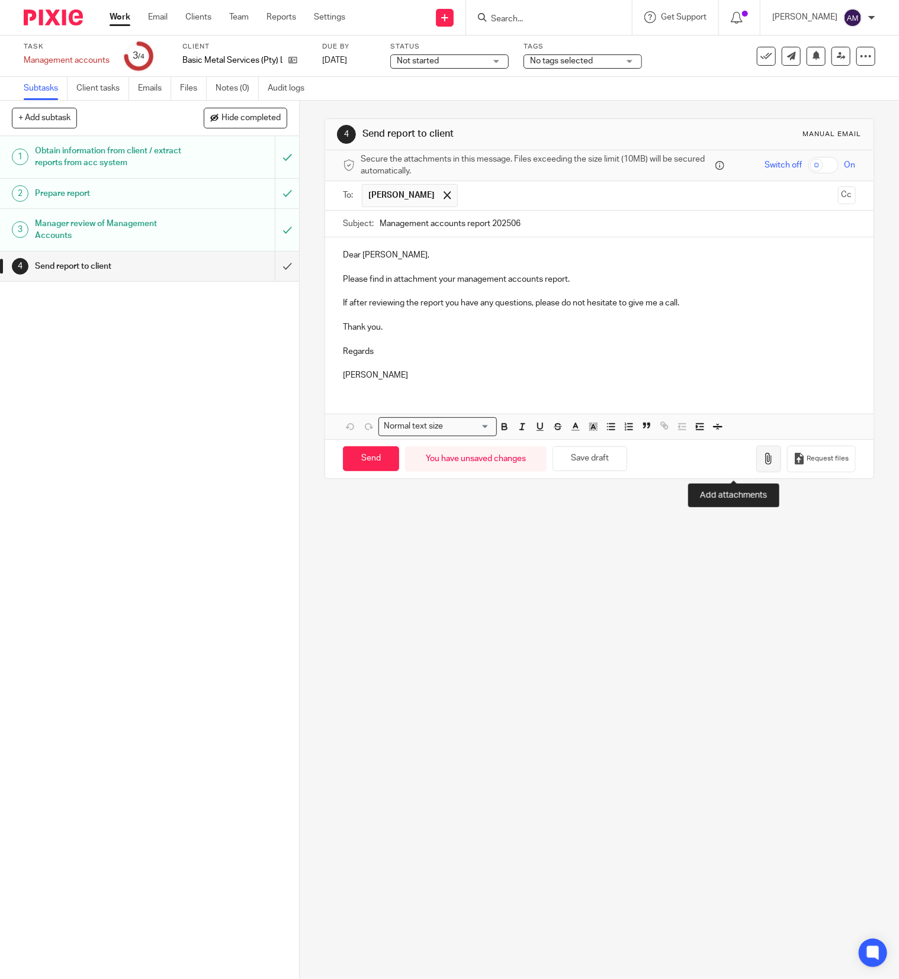
type input "Management accounts report 202506"
click at [763, 464] on icon "button" at bounding box center [769, 459] width 12 height 12
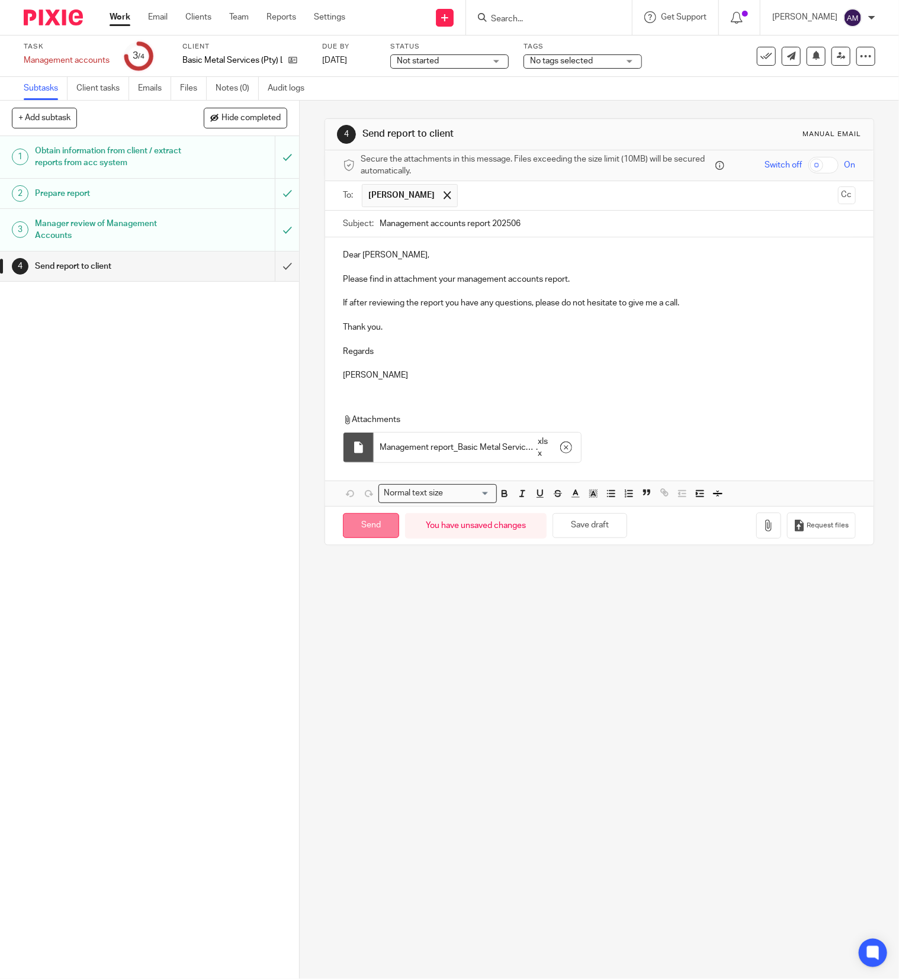
click at [365, 530] on input "Send" at bounding box center [371, 525] width 56 height 25
type input "Sent"
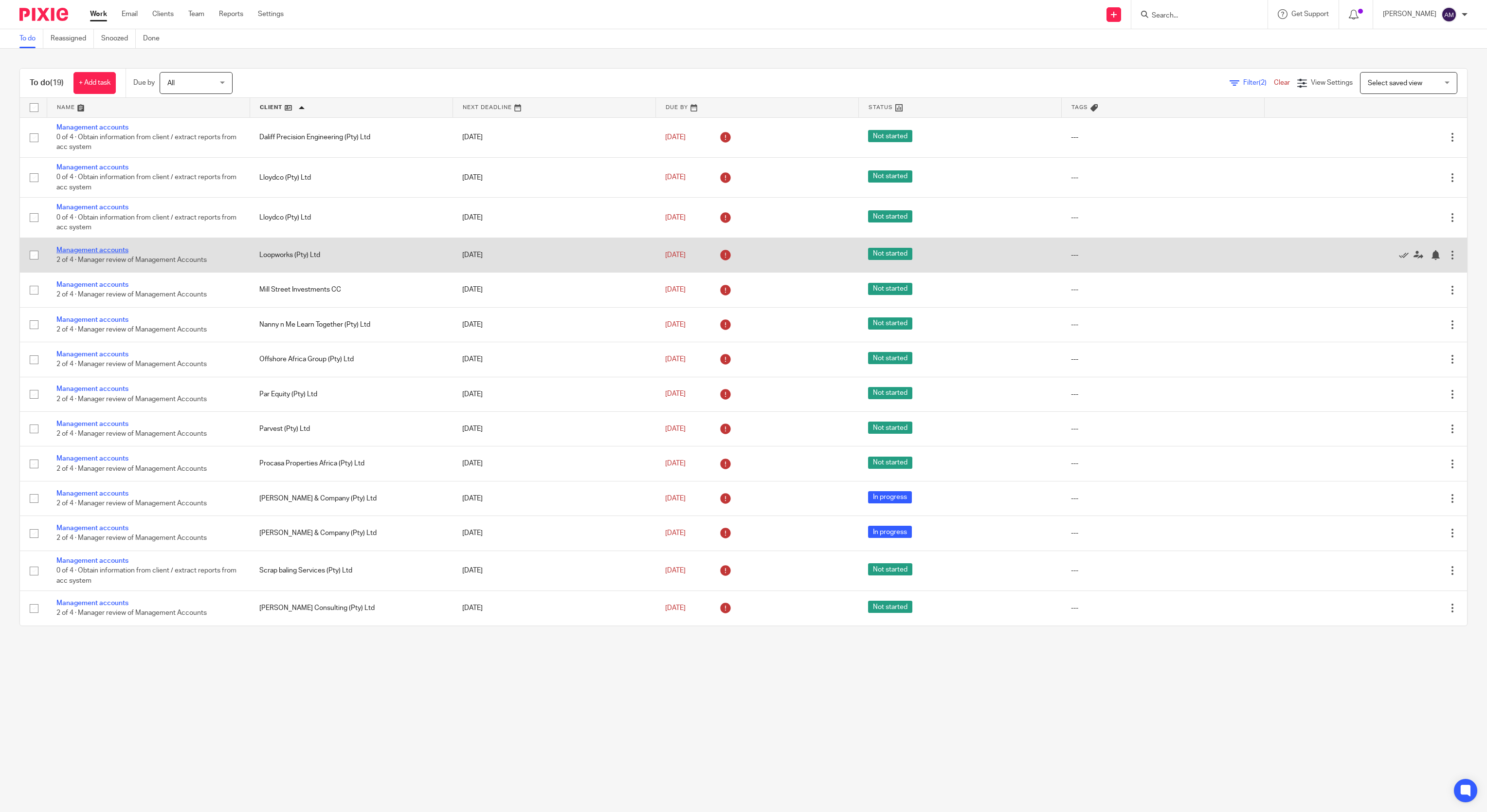
click at [105, 250] on link "Management accounts" at bounding box center [93, 250] width 72 height 7
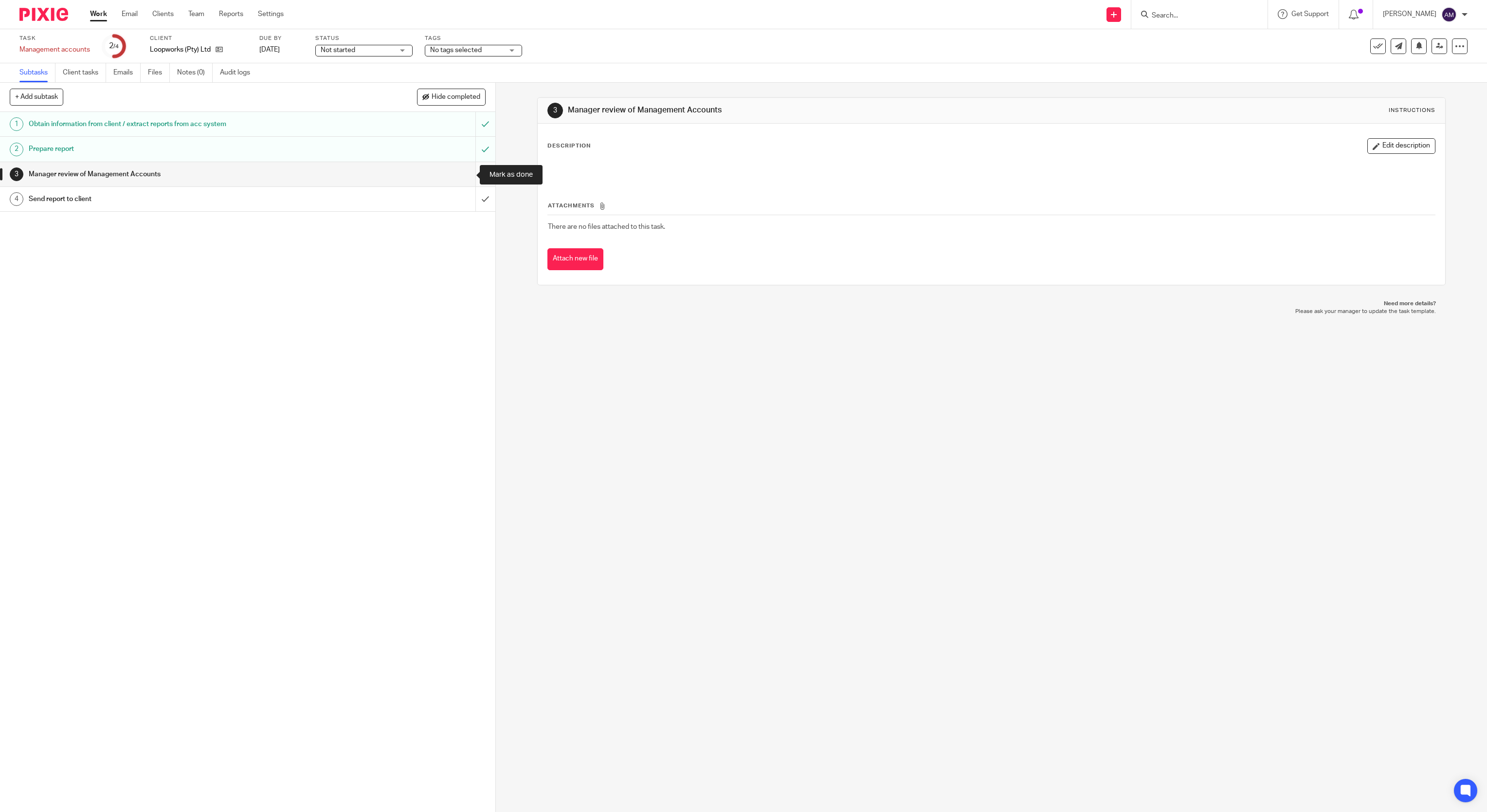
click at [464, 171] on input "submit" at bounding box center [247, 174] width 496 height 25
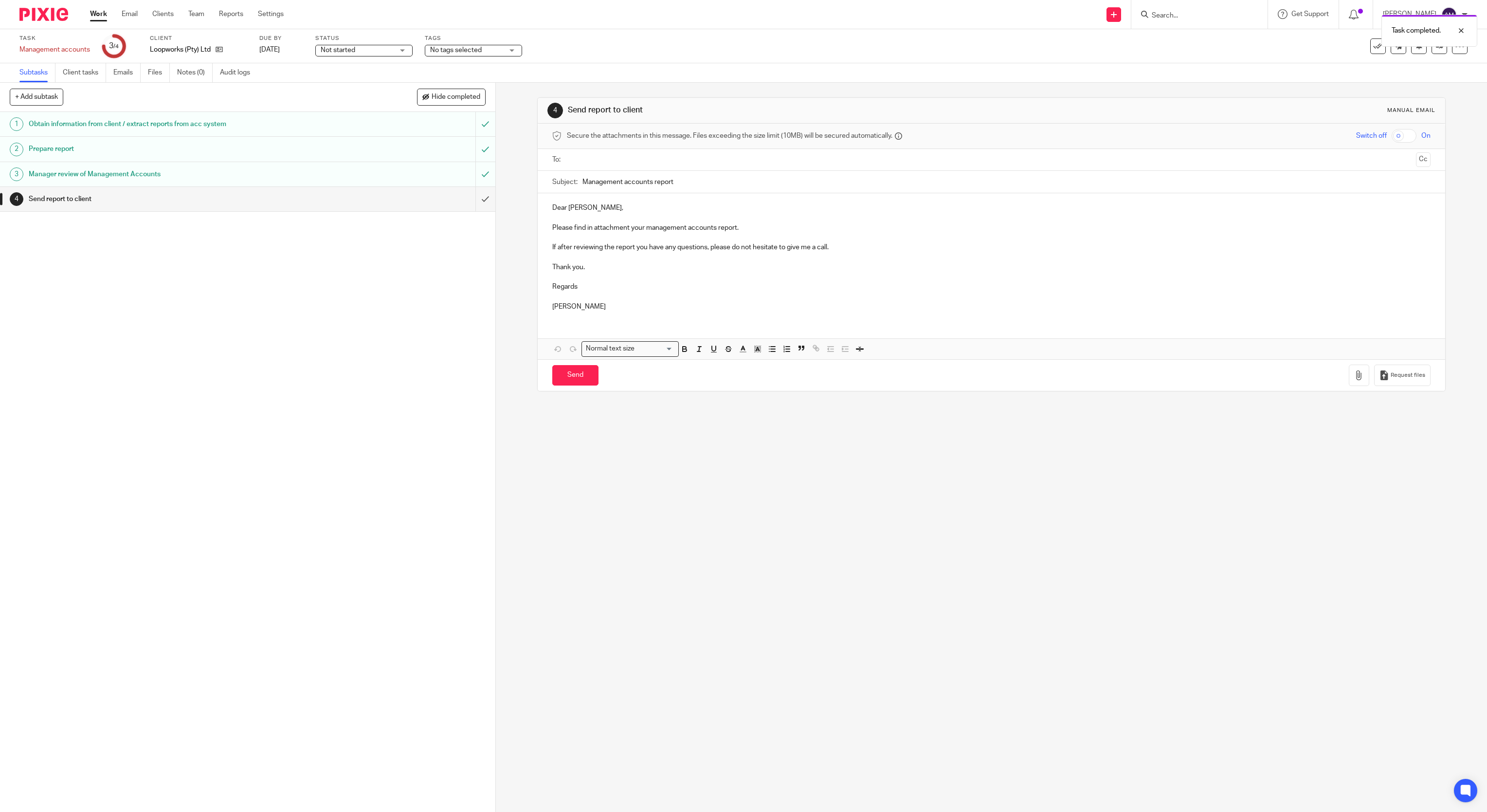
click at [741, 157] on input "text" at bounding box center [991, 160] width 842 height 12
click at [750, 181] on input "Management accounts report" at bounding box center [1007, 184] width 849 height 22
type input "Management accounts report 202506"
click at [1349, 384] on button "button" at bounding box center [1359, 377] width 21 height 22
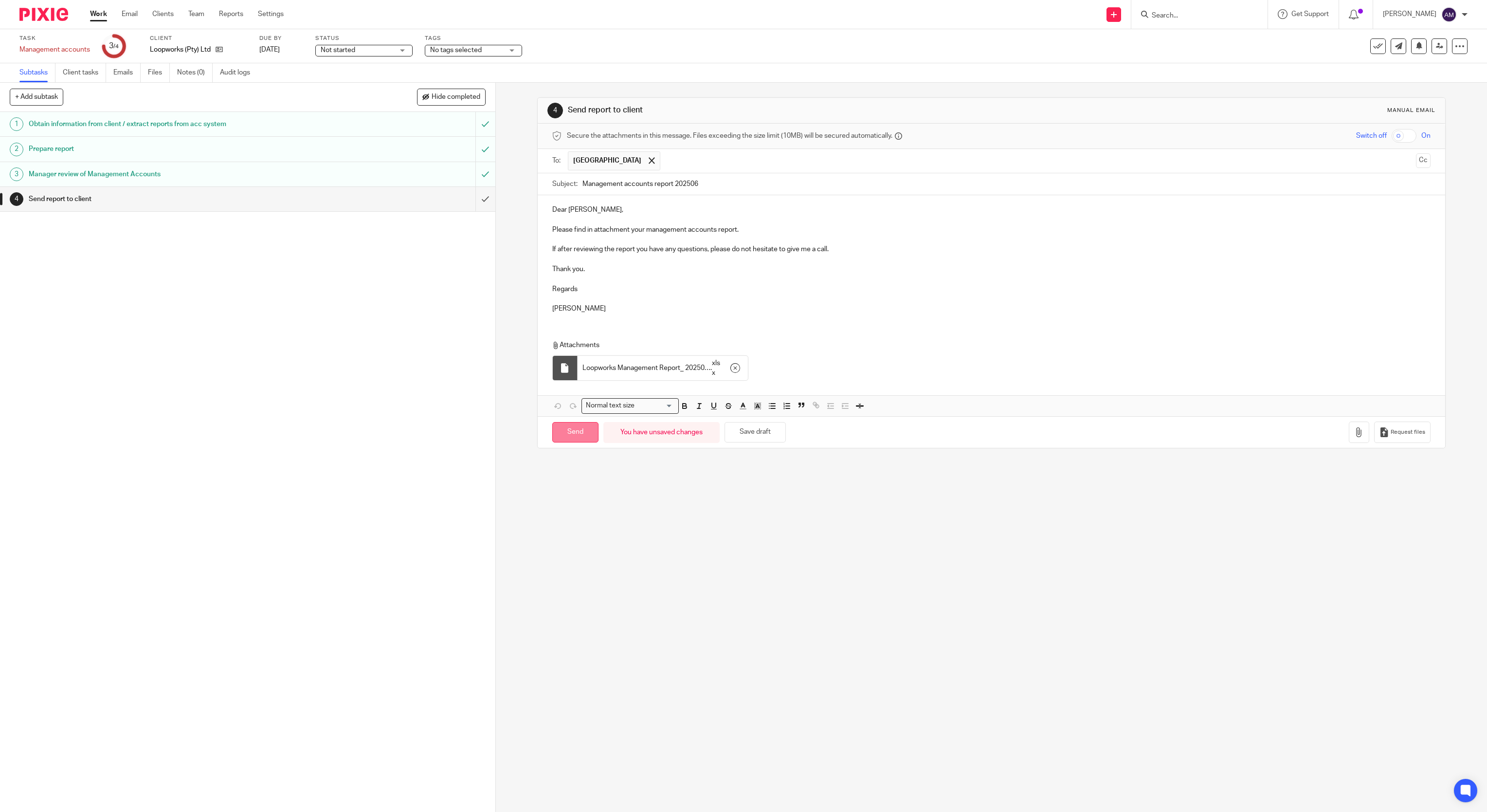
click at [570, 442] on input "Send" at bounding box center [575, 431] width 46 height 21
type input "Sent"
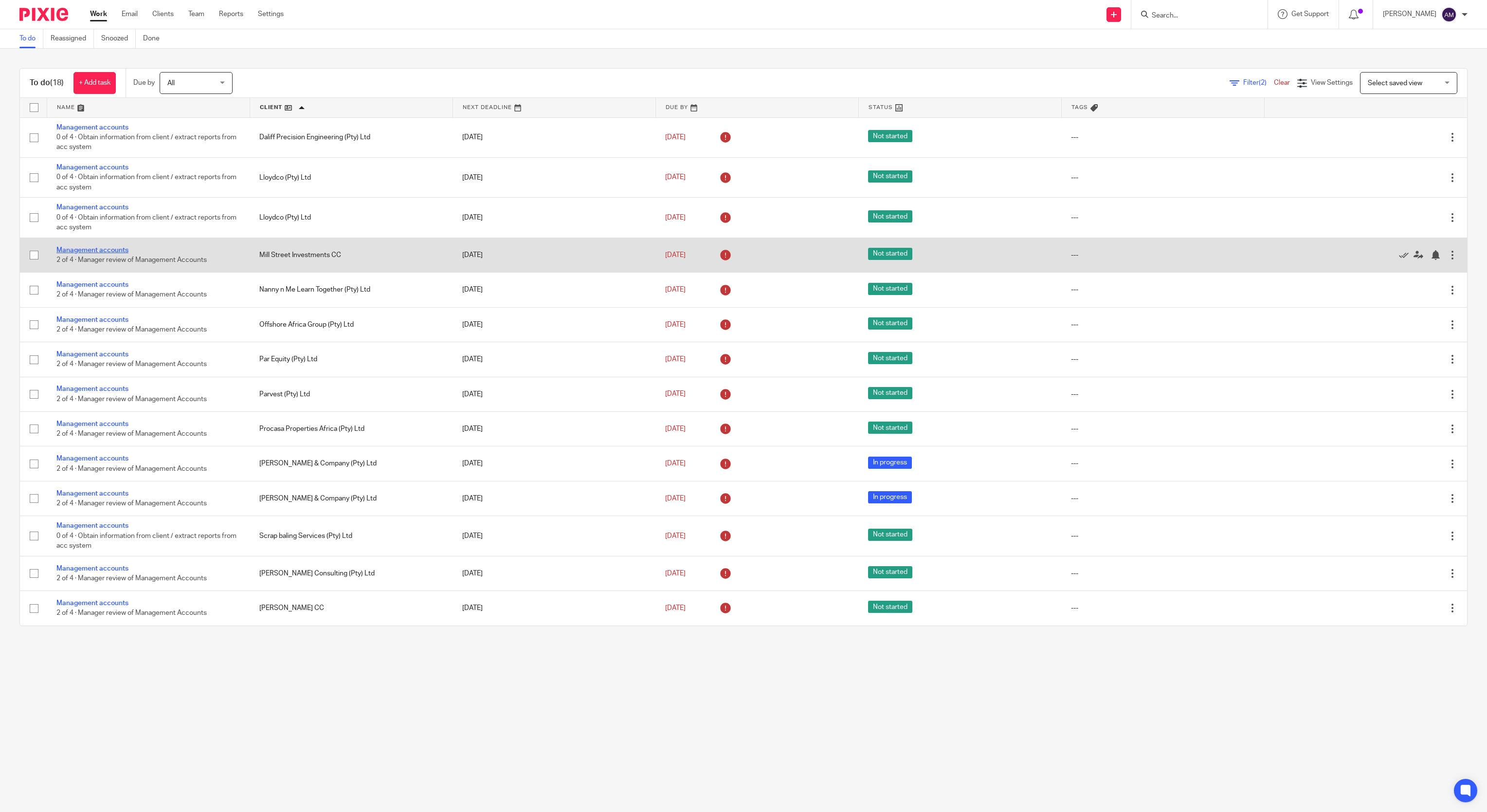
click at [96, 251] on link "Management accounts" at bounding box center [93, 250] width 72 height 7
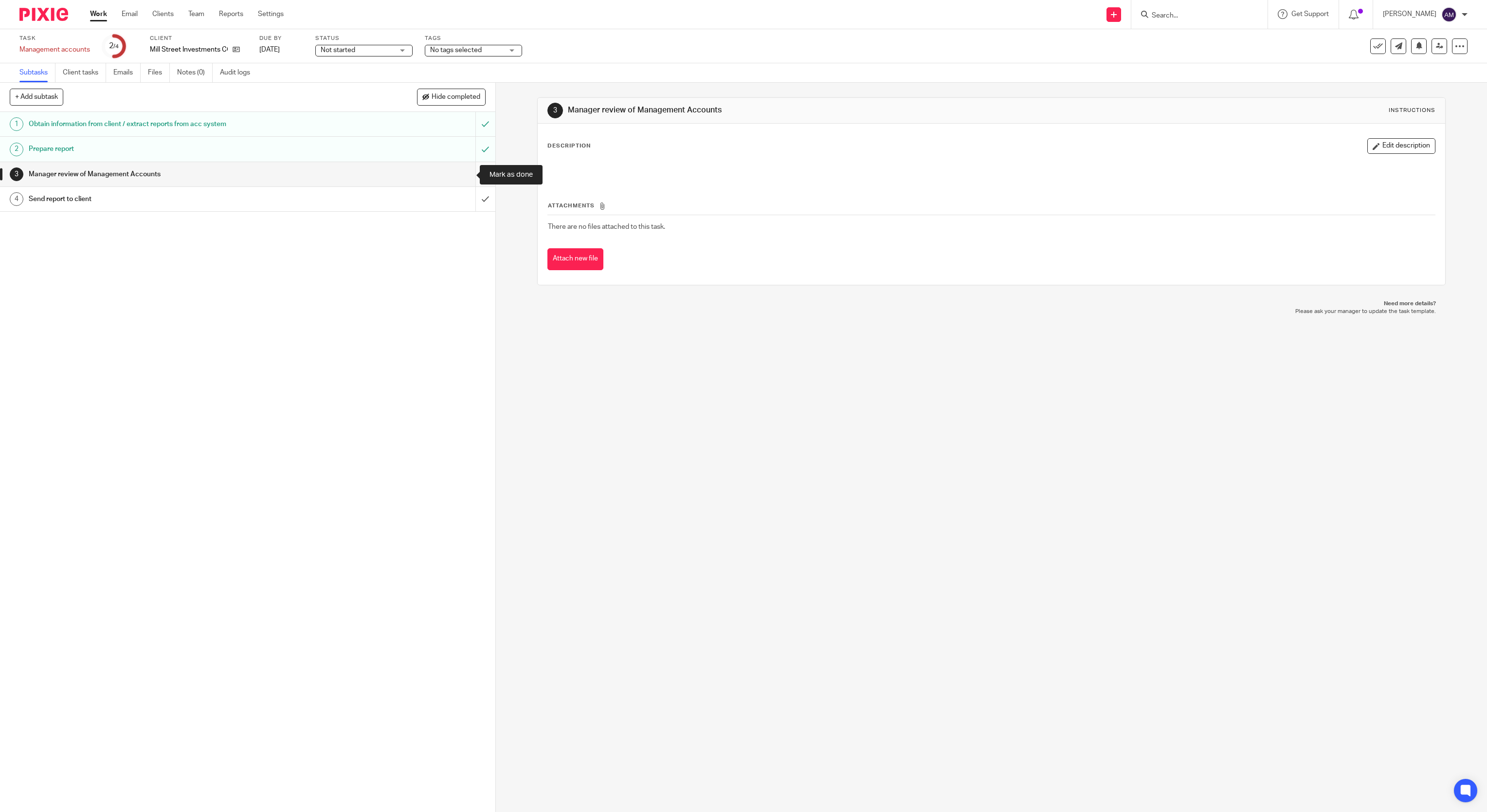
click at [465, 173] on input "submit" at bounding box center [247, 174] width 496 height 25
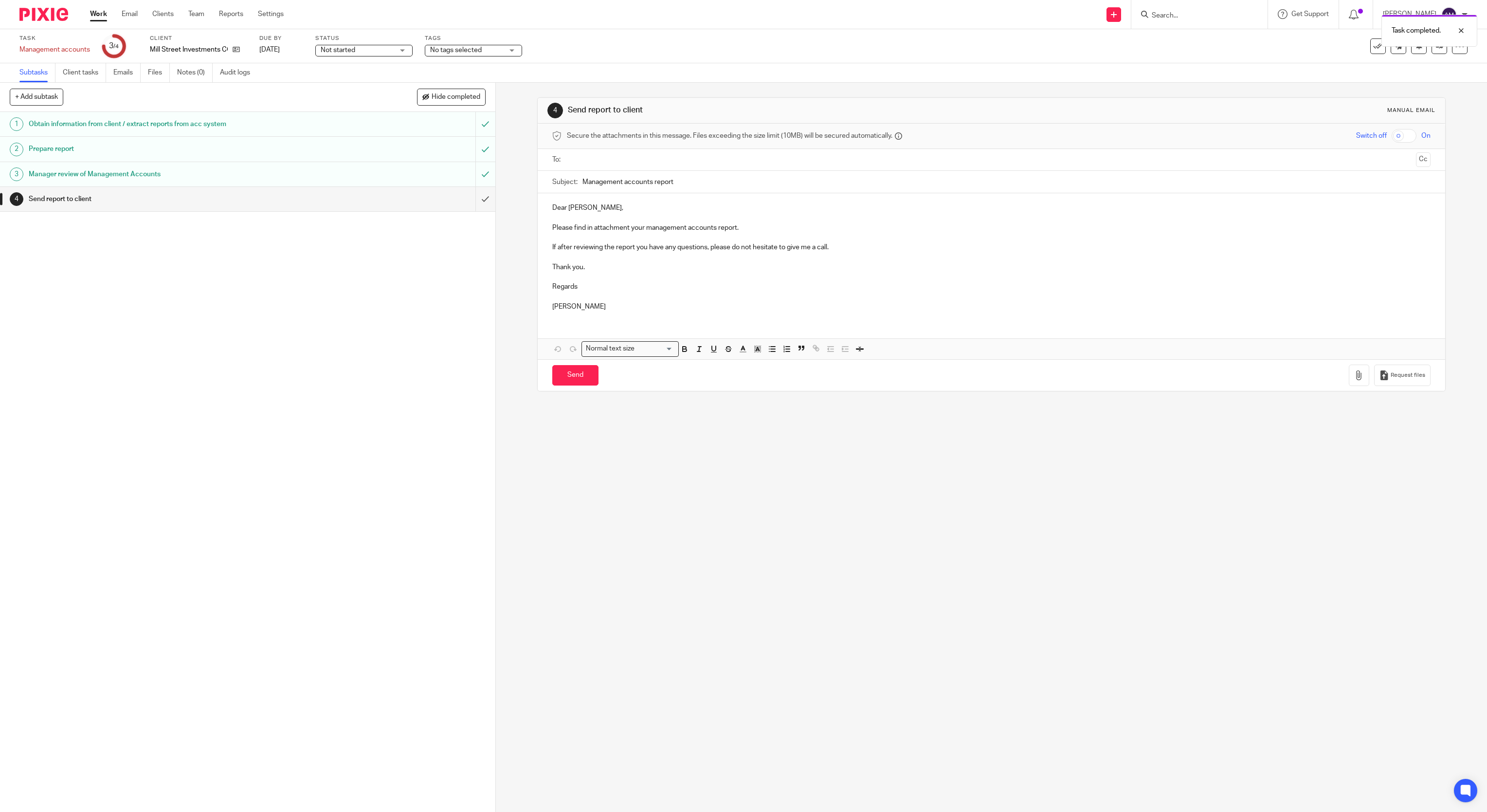
click at [620, 159] on input "text" at bounding box center [991, 160] width 842 height 12
click at [701, 182] on input "Management accounts report" at bounding box center [1007, 184] width 849 height 22
type input "Management accounts report 202505 - Mill Street"
click at [1355, 382] on icon "button" at bounding box center [1360, 377] width 10 height 10
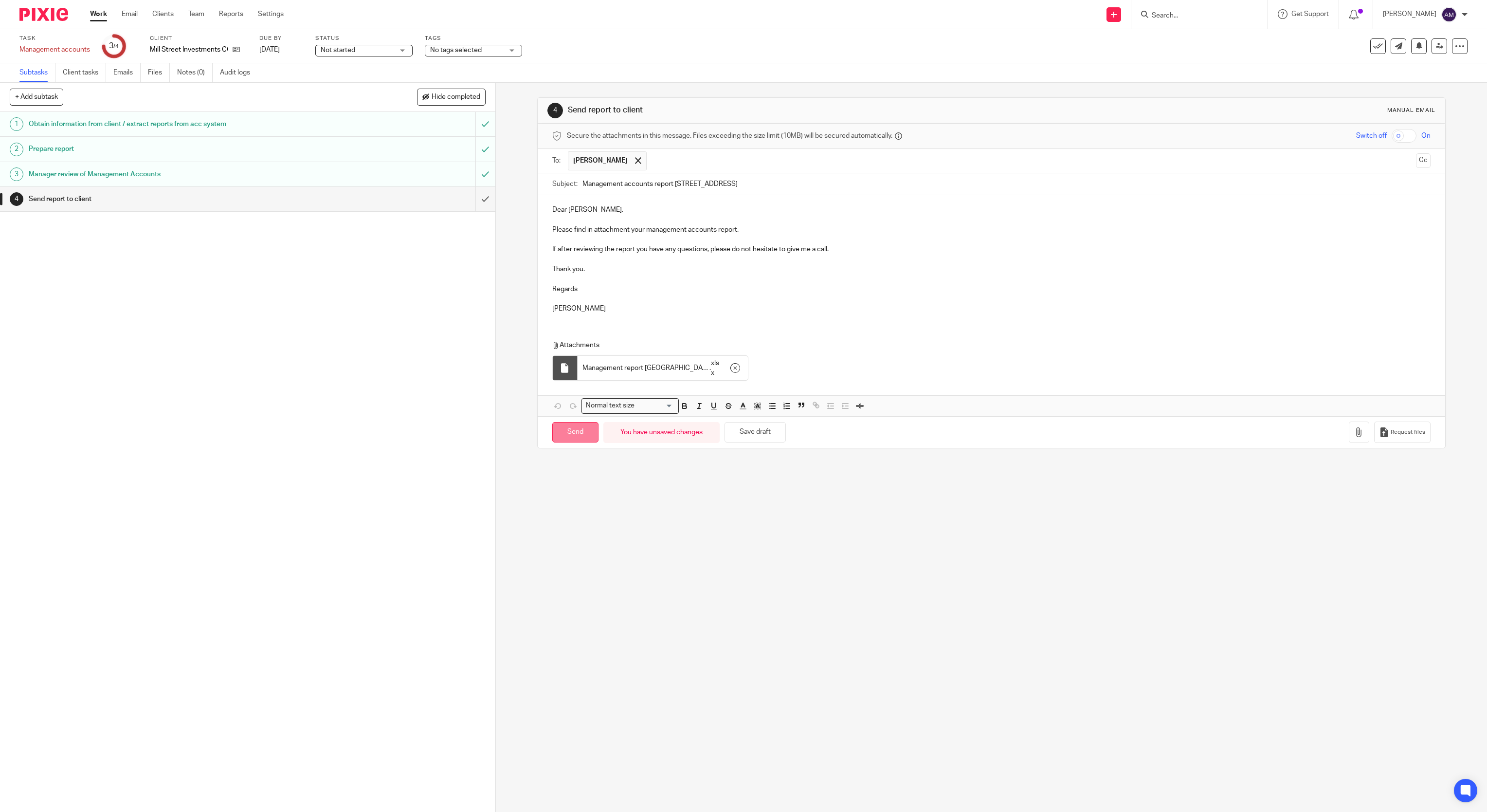
click at [580, 438] on input "Send" at bounding box center [575, 431] width 46 height 21
type input "Sent"
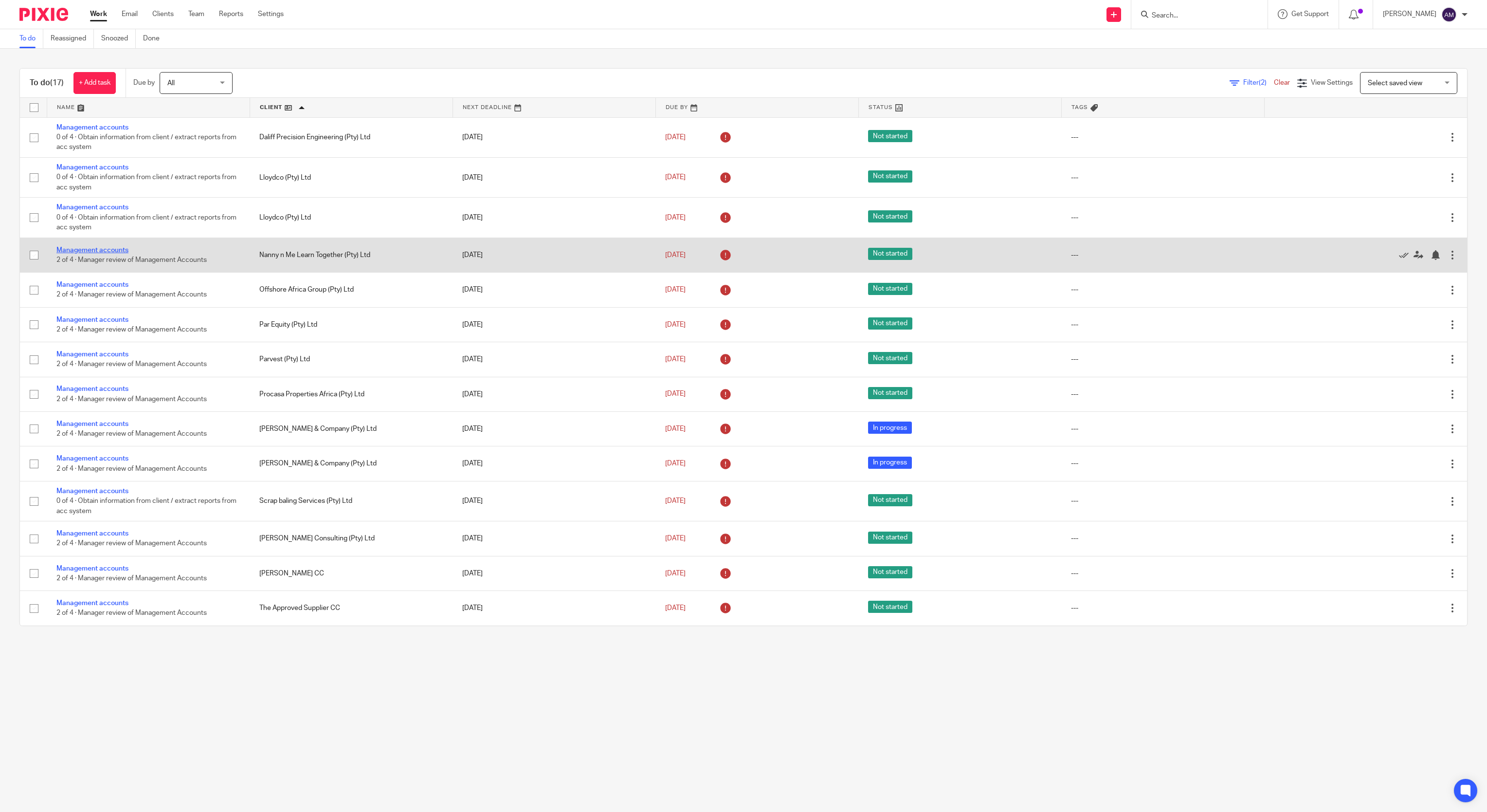
click at [86, 250] on link "Management accounts" at bounding box center [93, 250] width 72 height 7
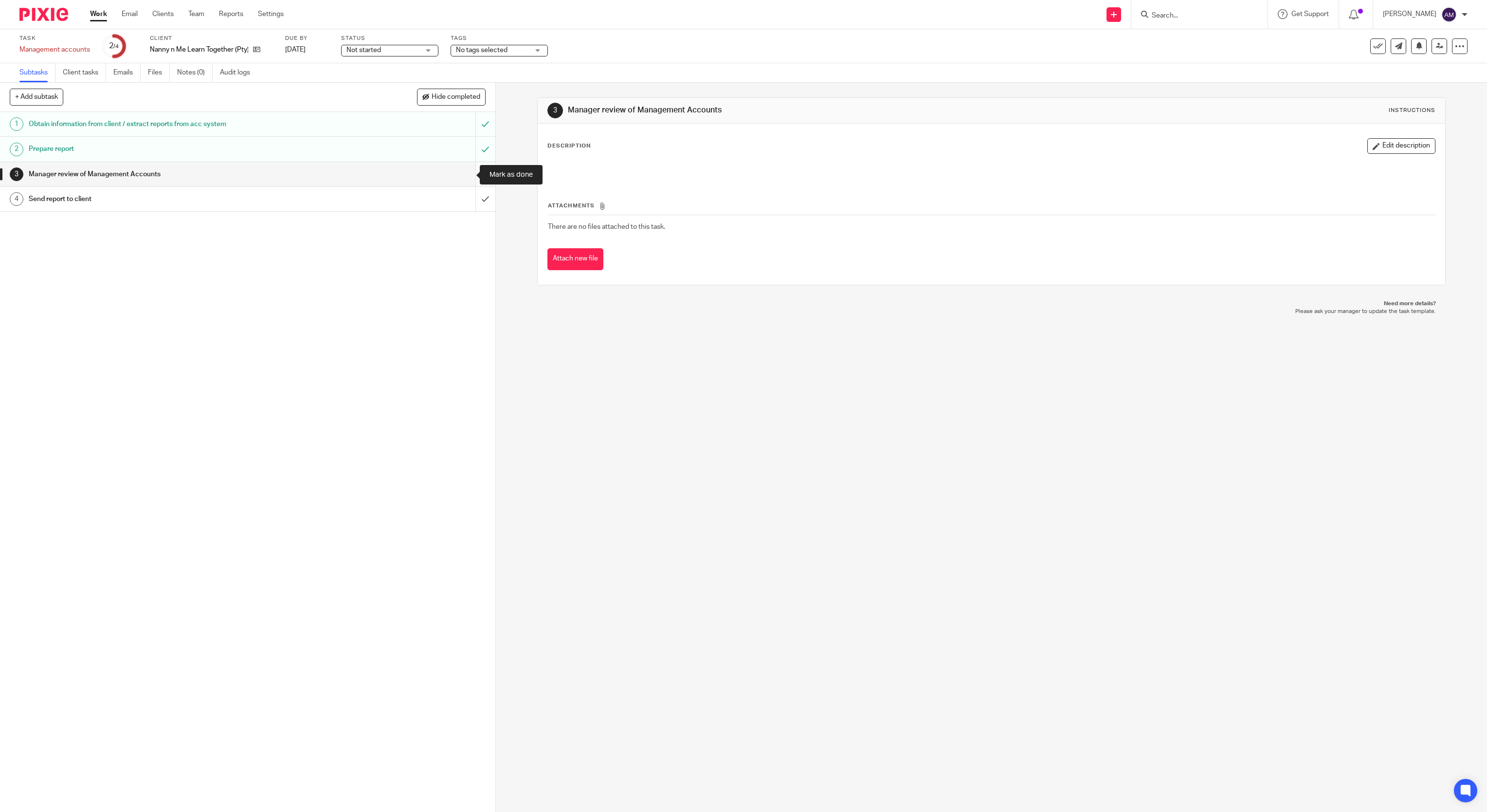
click at [464, 178] on input "submit" at bounding box center [247, 174] width 496 height 25
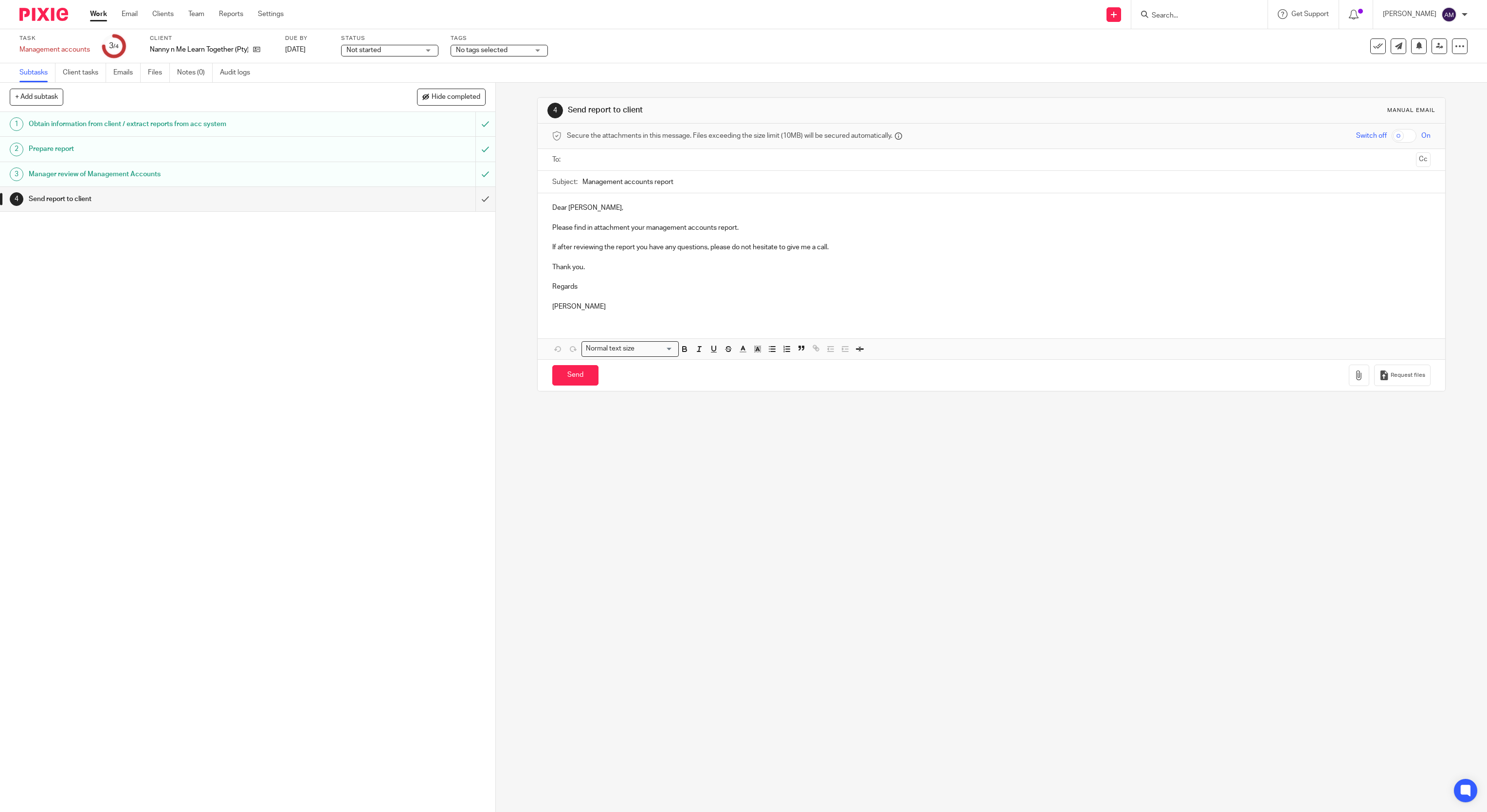
click at [621, 159] on input "text" at bounding box center [991, 160] width 842 height 12
drag, startPoint x: 631, startPoint y: 210, endPoint x: 661, endPoint y: 162, distance: 56.6
click at [664, 159] on input "text" at bounding box center [1032, 160] width 760 height 19
drag, startPoint x: 689, startPoint y: 188, endPoint x: 702, endPoint y: 182, distance: 14.3
click at [690, 187] on input "Management accounts report" at bounding box center [1007, 184] width 849 height 22
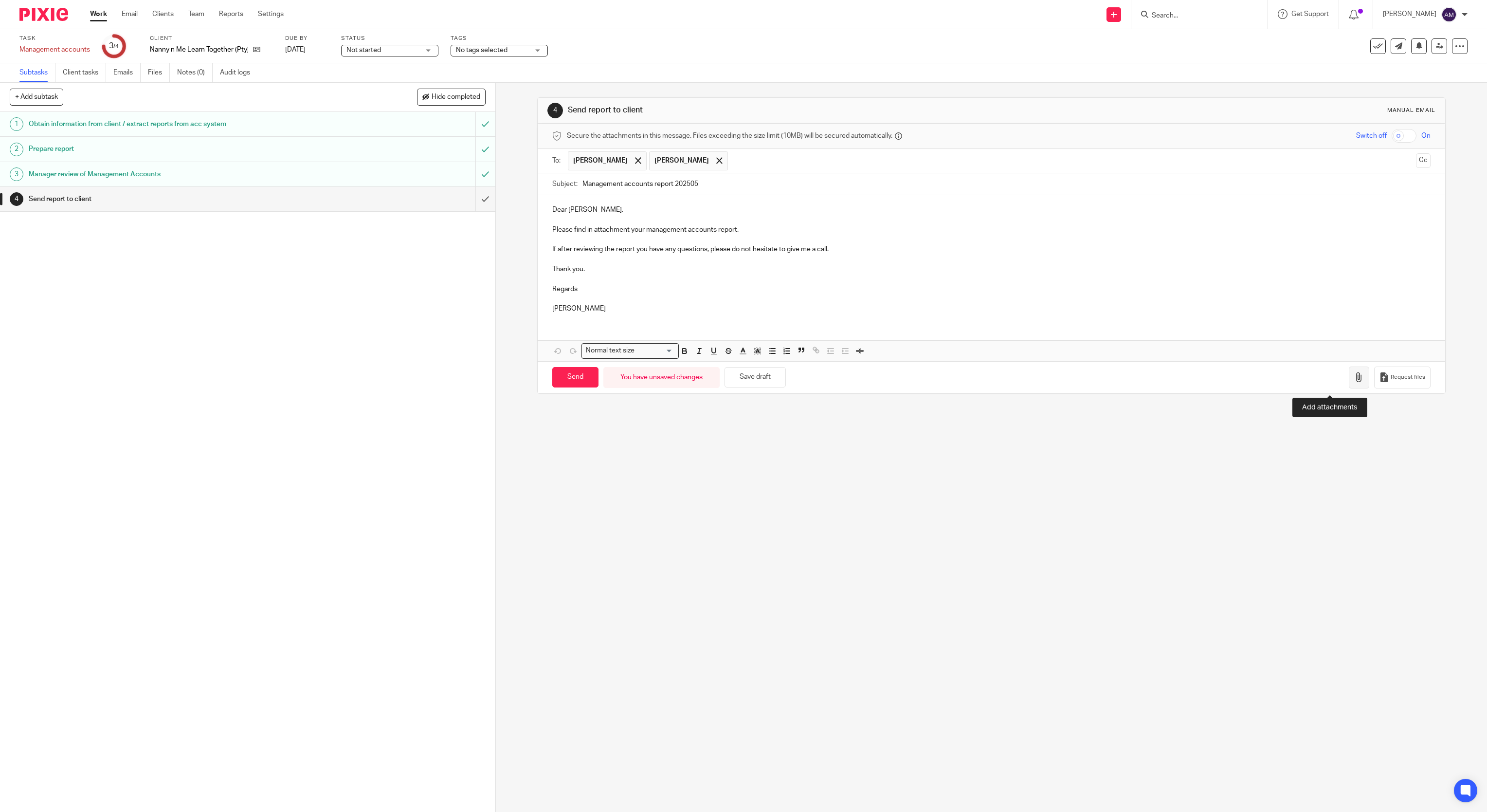
type input "Management accounts report 202505"
click at [1355, 382] on icon "button" at bounding box center [1360, 377] width 10 height 10
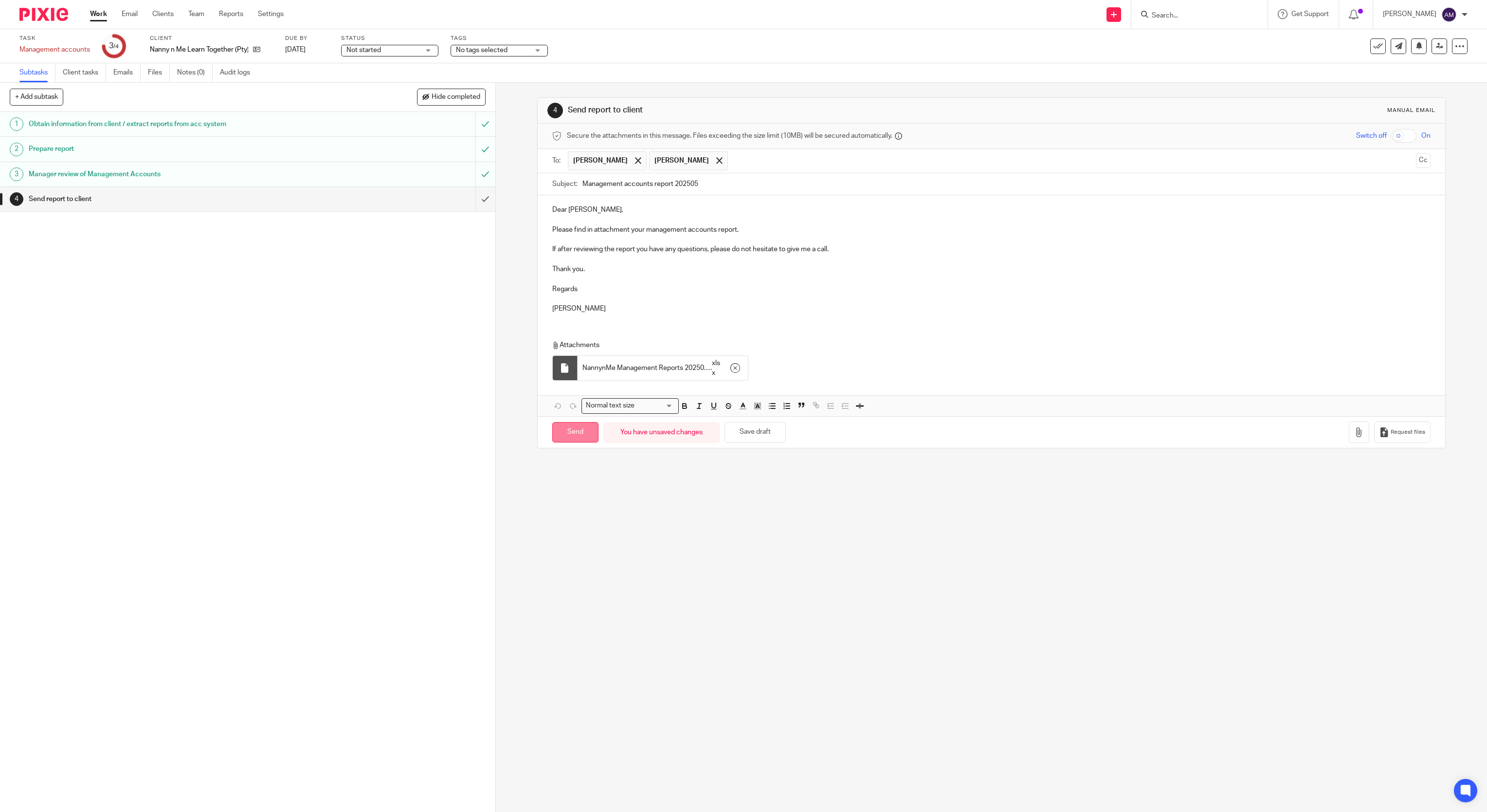
click at [562, 438] on input "Send" at bounding box center [575, 431] width 46 height 21
type input "Sent"
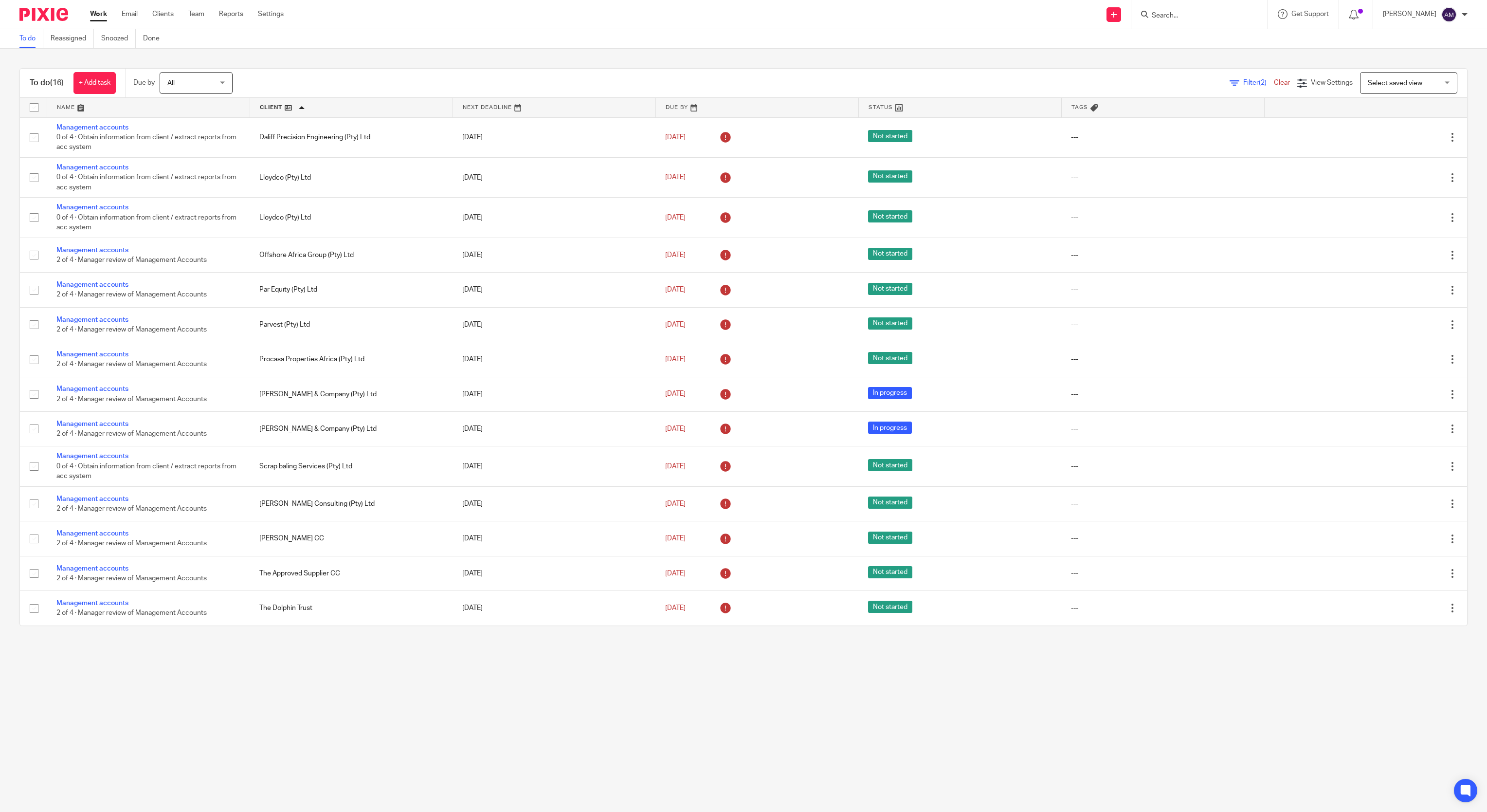
click at [1176, 14] on input "Search" at bounding box center [1194, 16] width 88 height 9
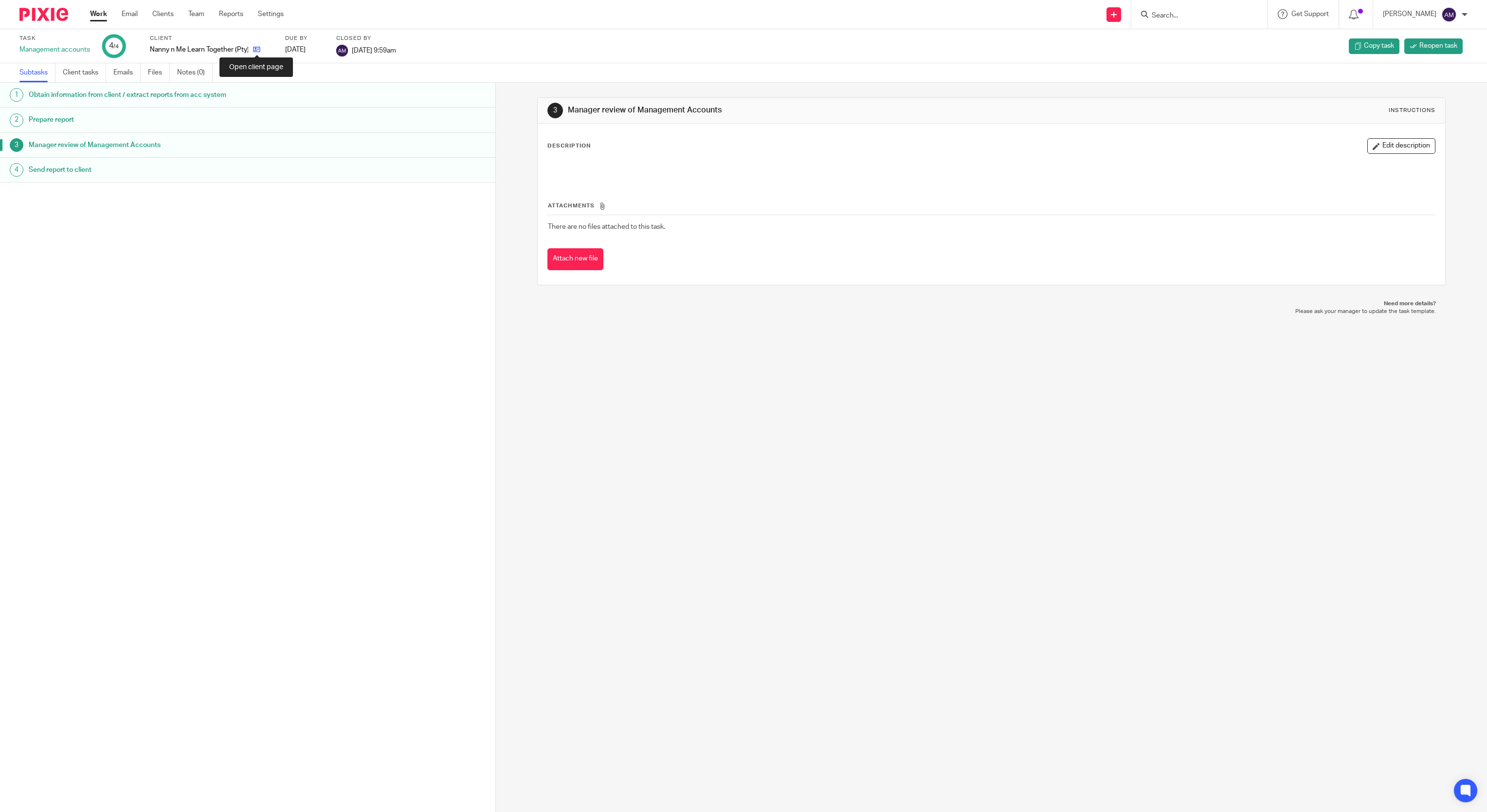
click at [255, 48] on icon at bounding box center [256, 49] width 7 height 7
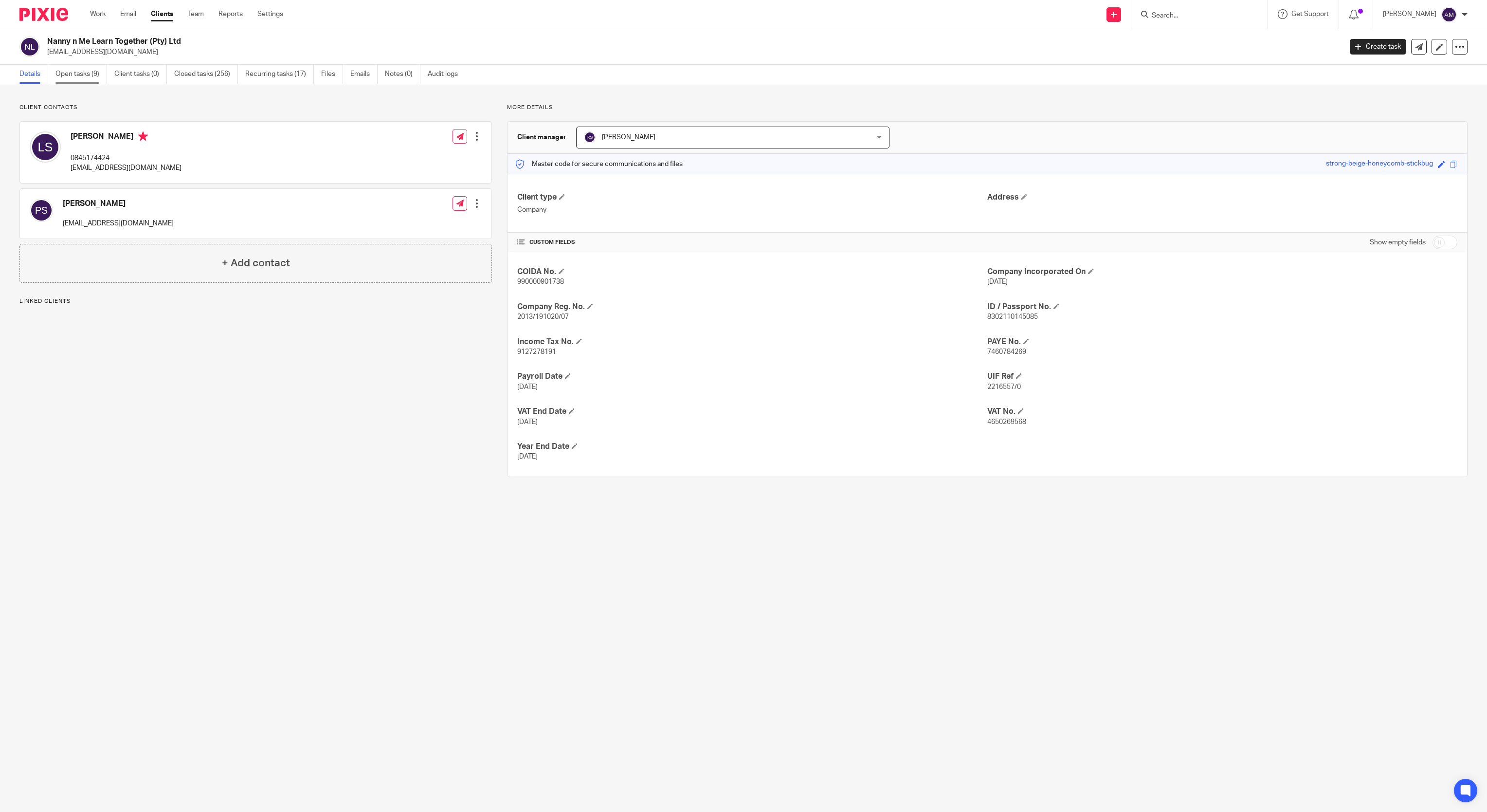
click at [85, 71] on link "Open tasks (9)" at bounding box center [81, 74] width 52 height 19
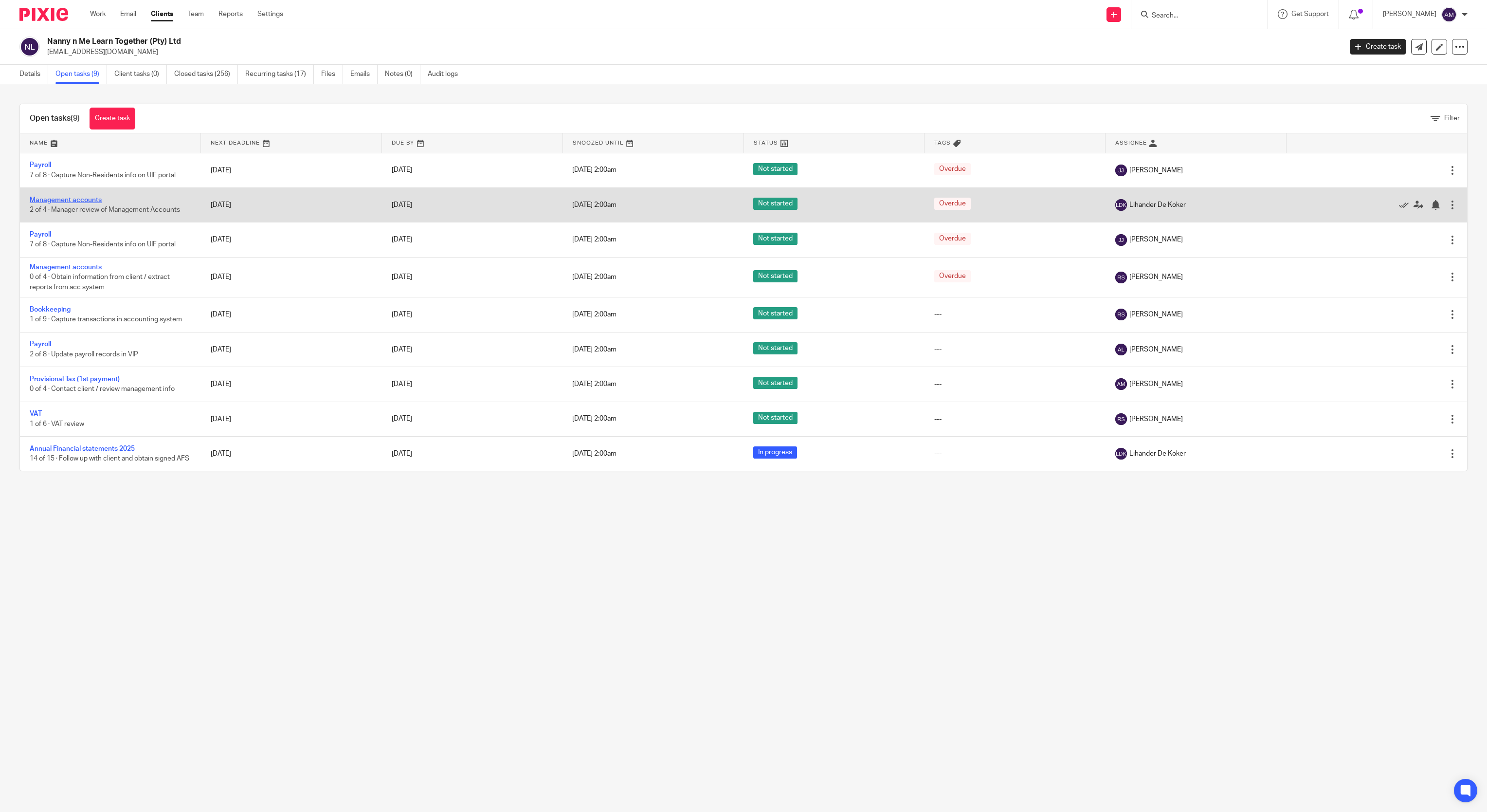
click at [90, 200] on link "Management accounts" at bounding box center [66, 200] width 72 height 7
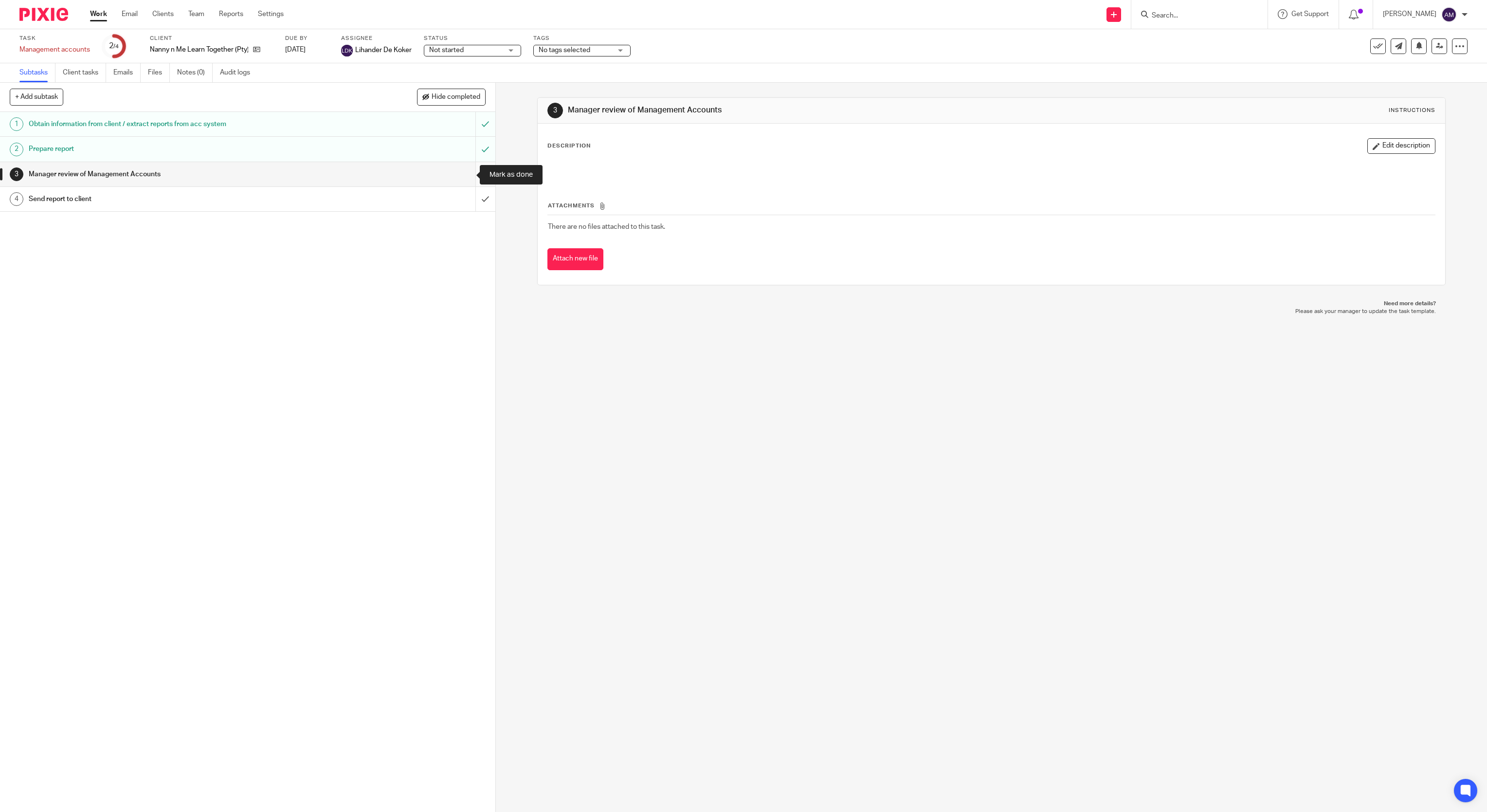
click at [465, 178] on input "submit" at bounding box center [247, 174] width 496 height 25
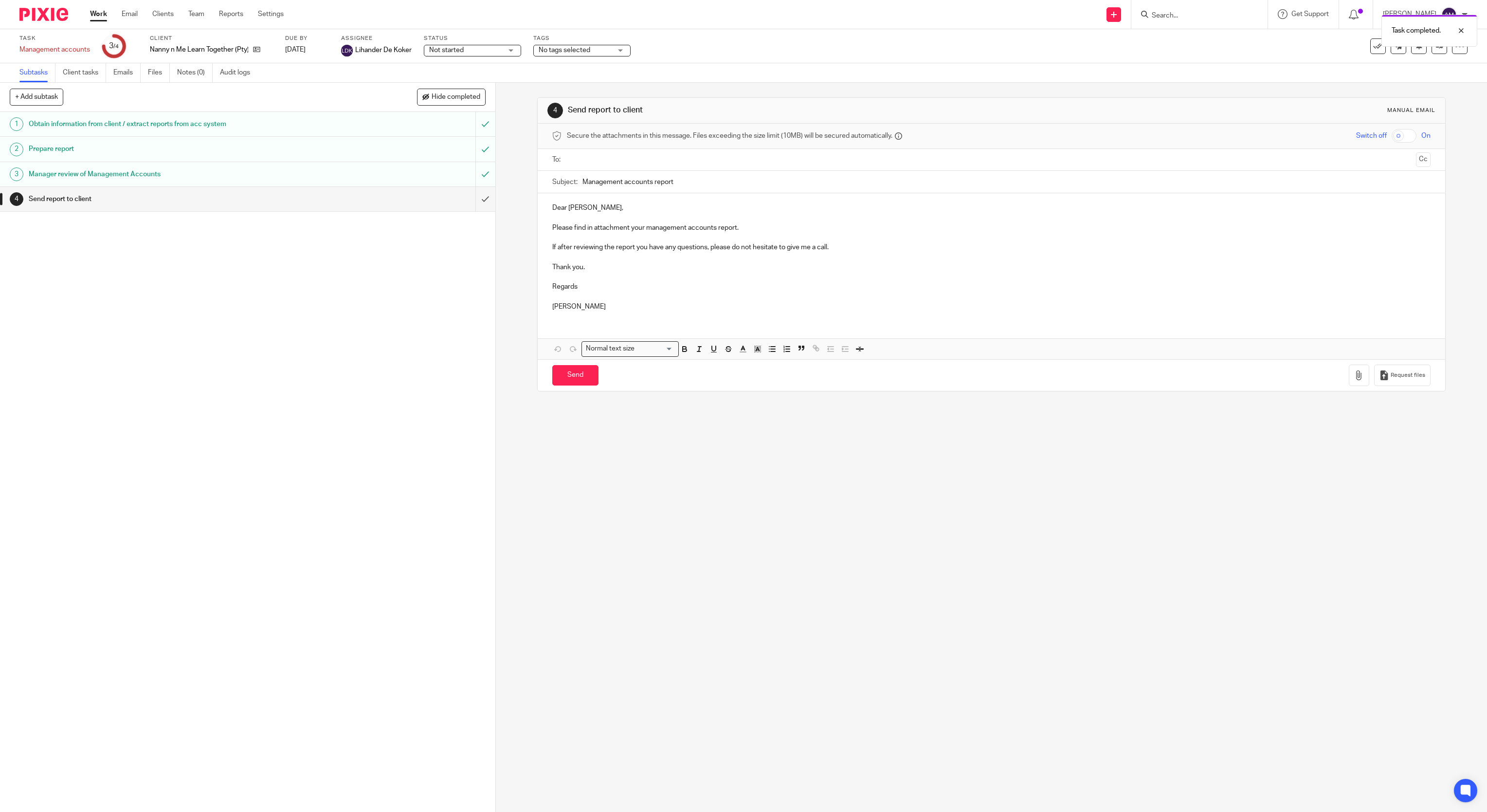
click at [684, 158] on input "text" at bounding box center [991, 160] width 842 height 12
click at [694, 160] on input "text" at bounding box center [1032, 160] width 760 height 19
click at [706, 182] on input "Management accounts report" at bounding box center [1007, 184] width 849 height 22
type input "Management accounts report 202506"
click at [1349, 387] on button "button" at bounding box center [1359, 377] width 21 height 22
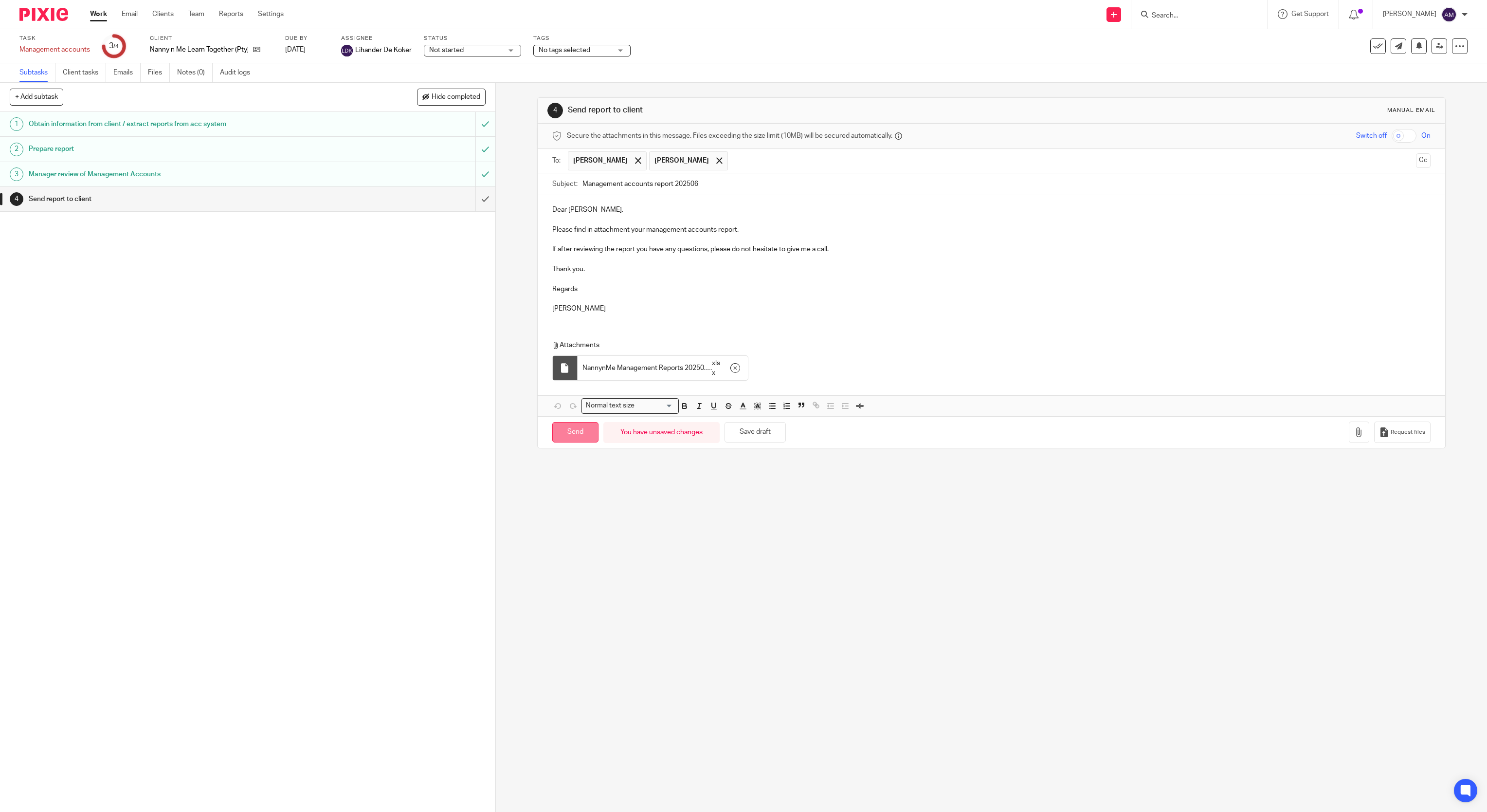
click at [569, 437] on input "Send" at bounding box center [575, 431] width 46 height 21
type input "Sent"
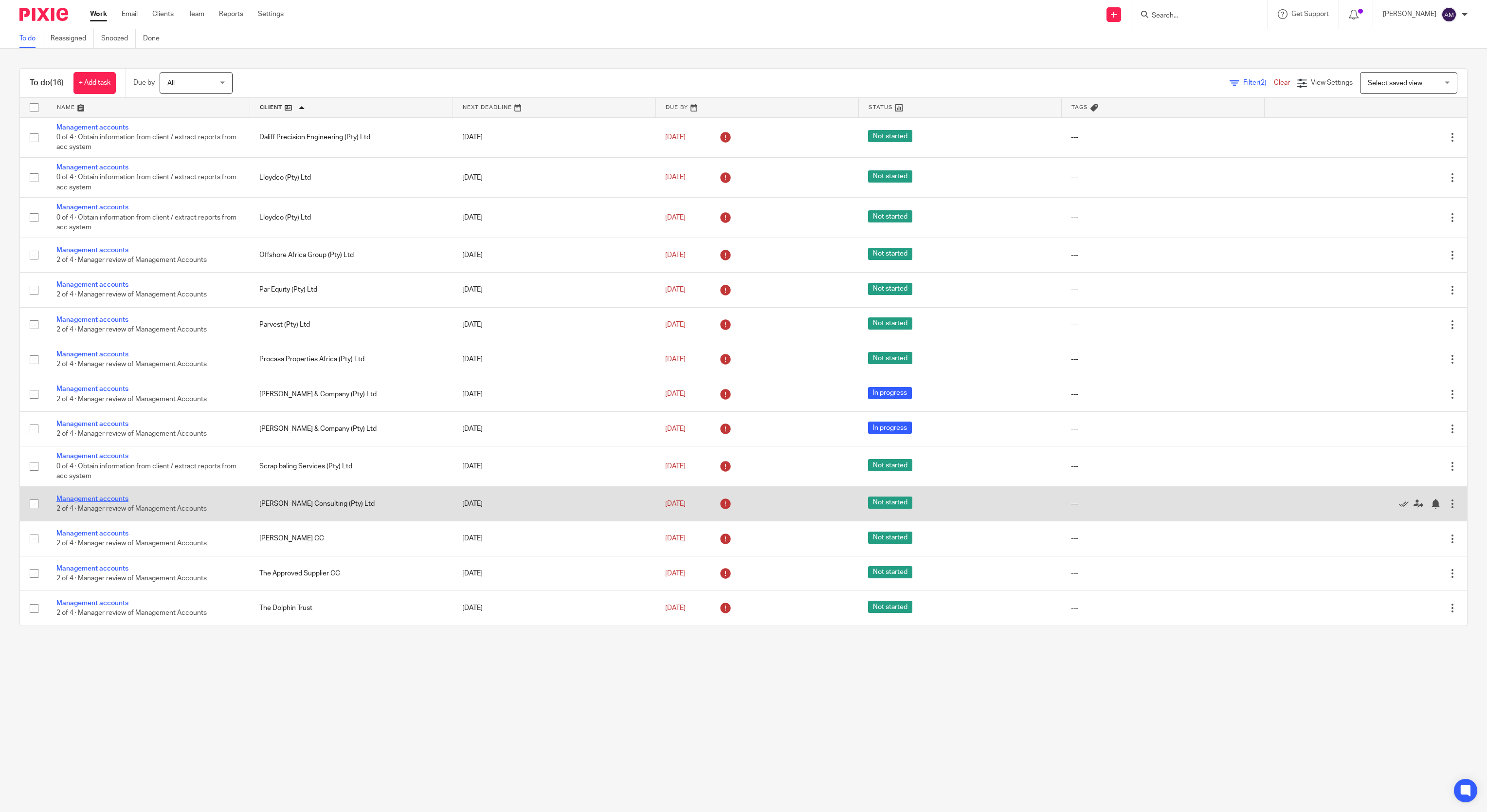
click at [80, 502] on link "Management accounts" at bounding box center [93, 499] width 72 height 7
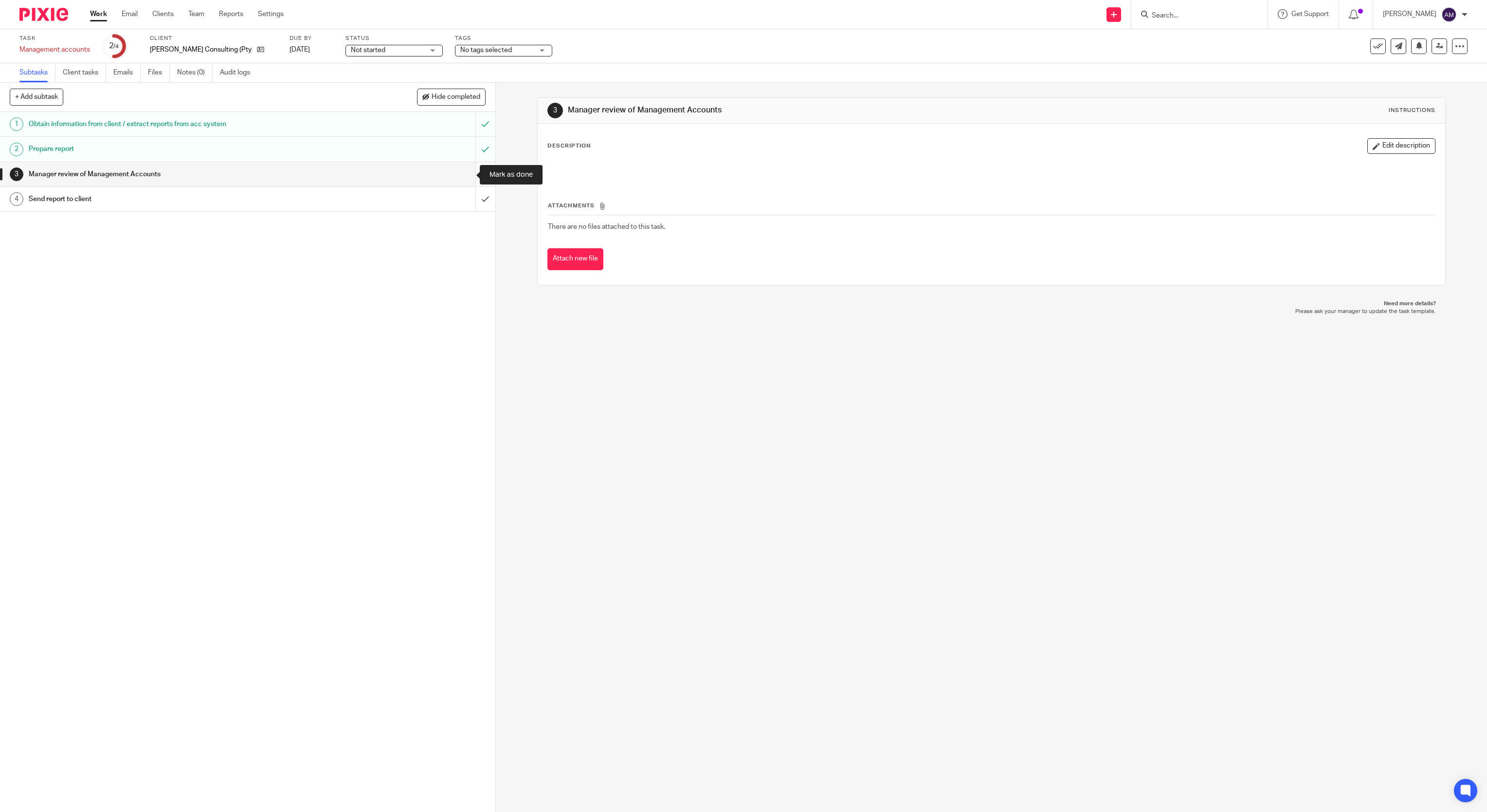
click at [467, 173] on input "submit" at bounding box center [247, 174] width 496 height 25
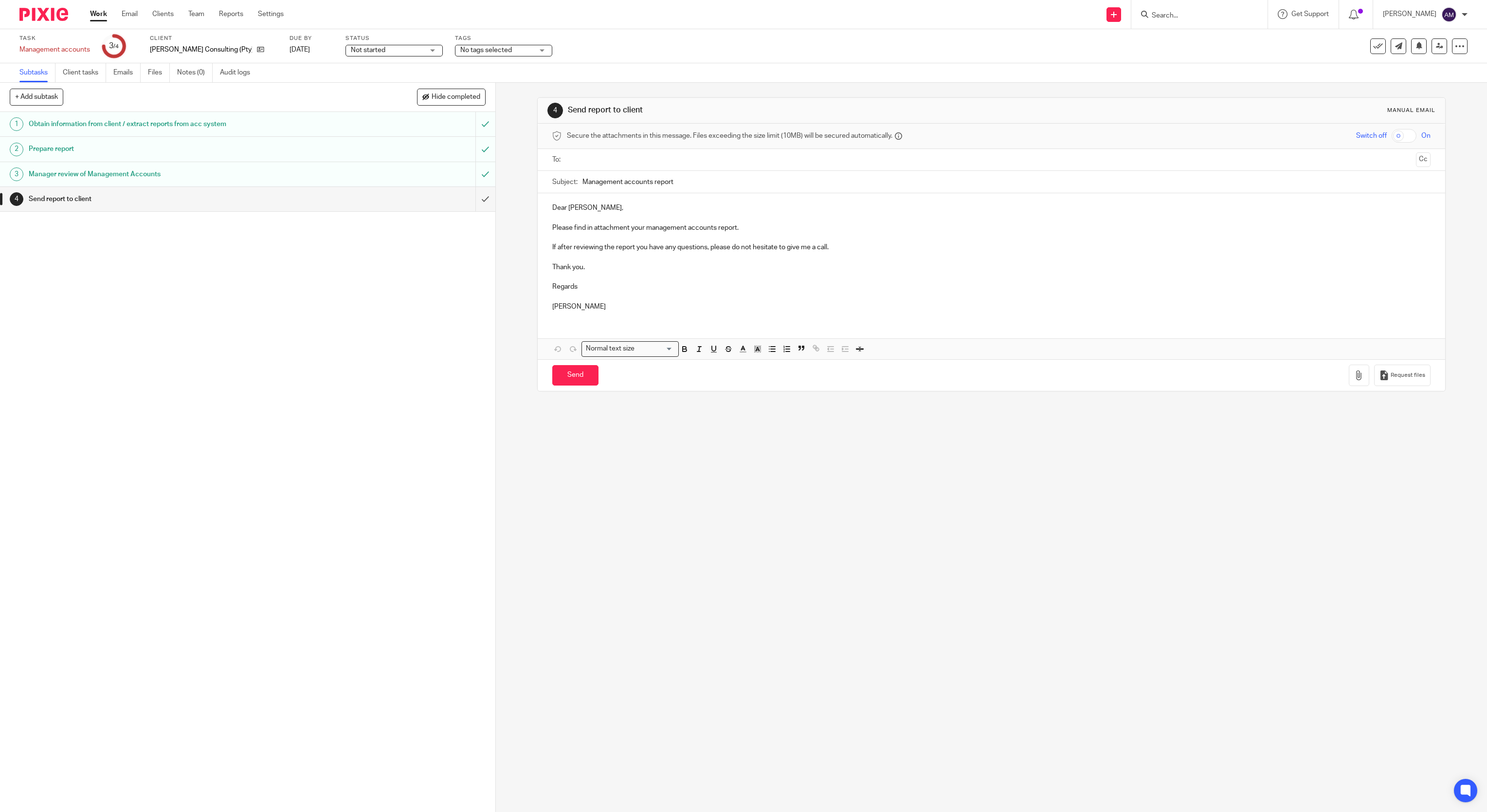
click at [612, 159] on input "text" at bounding box center [991, 160] width 842 height 12
click at [696, 183] on input "Management accounts report" at bounding box center [1007, 184] width 849 height 22
type input "Management accounts report 202506"
click at [1349, 388] on button "button" at bounding box center [1359, 377] width 21 height 22
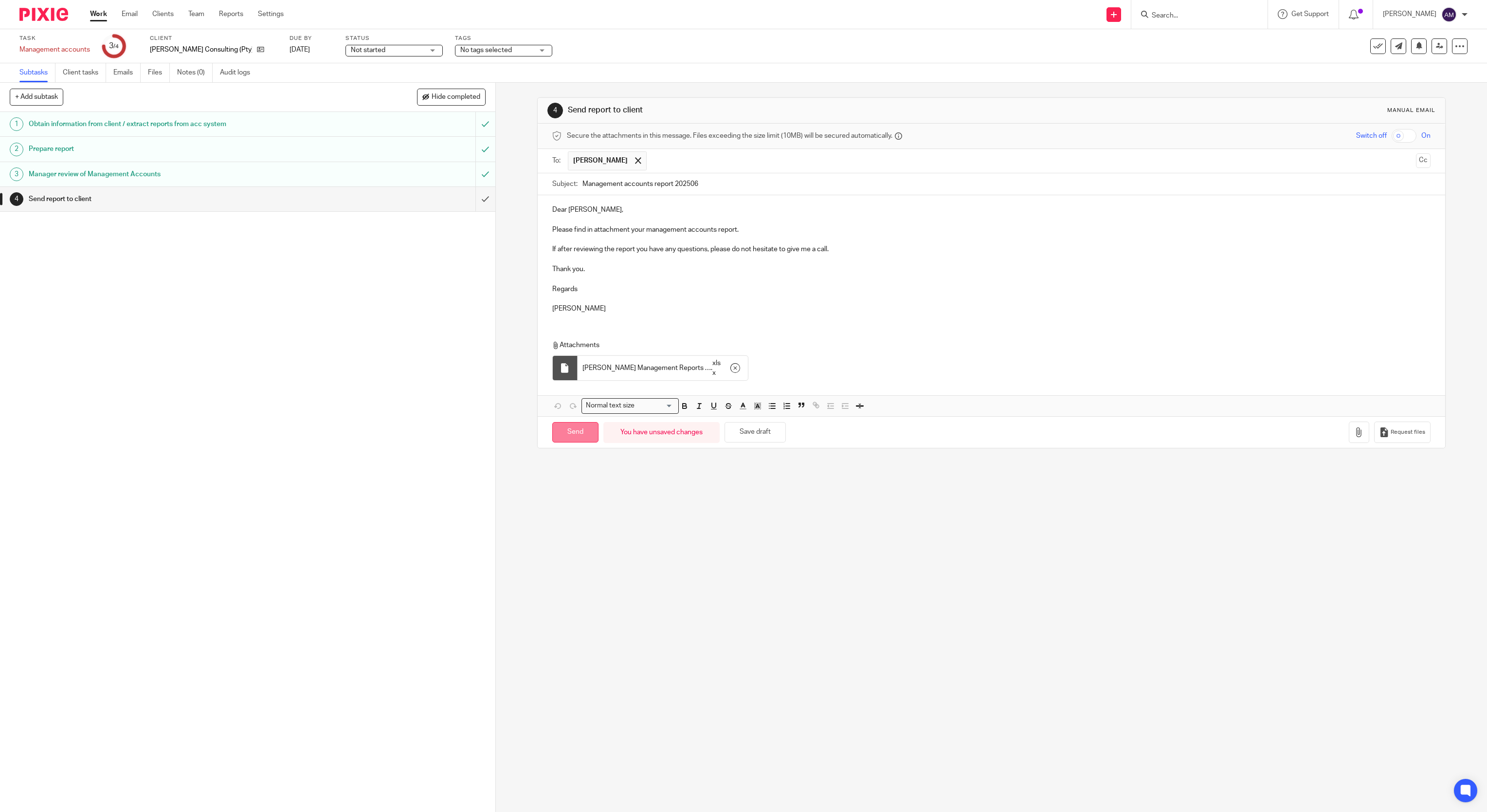
click at [575, 436] on input "Send" at bounding box center [575, 431] width 46 height 21
type input "Sent"
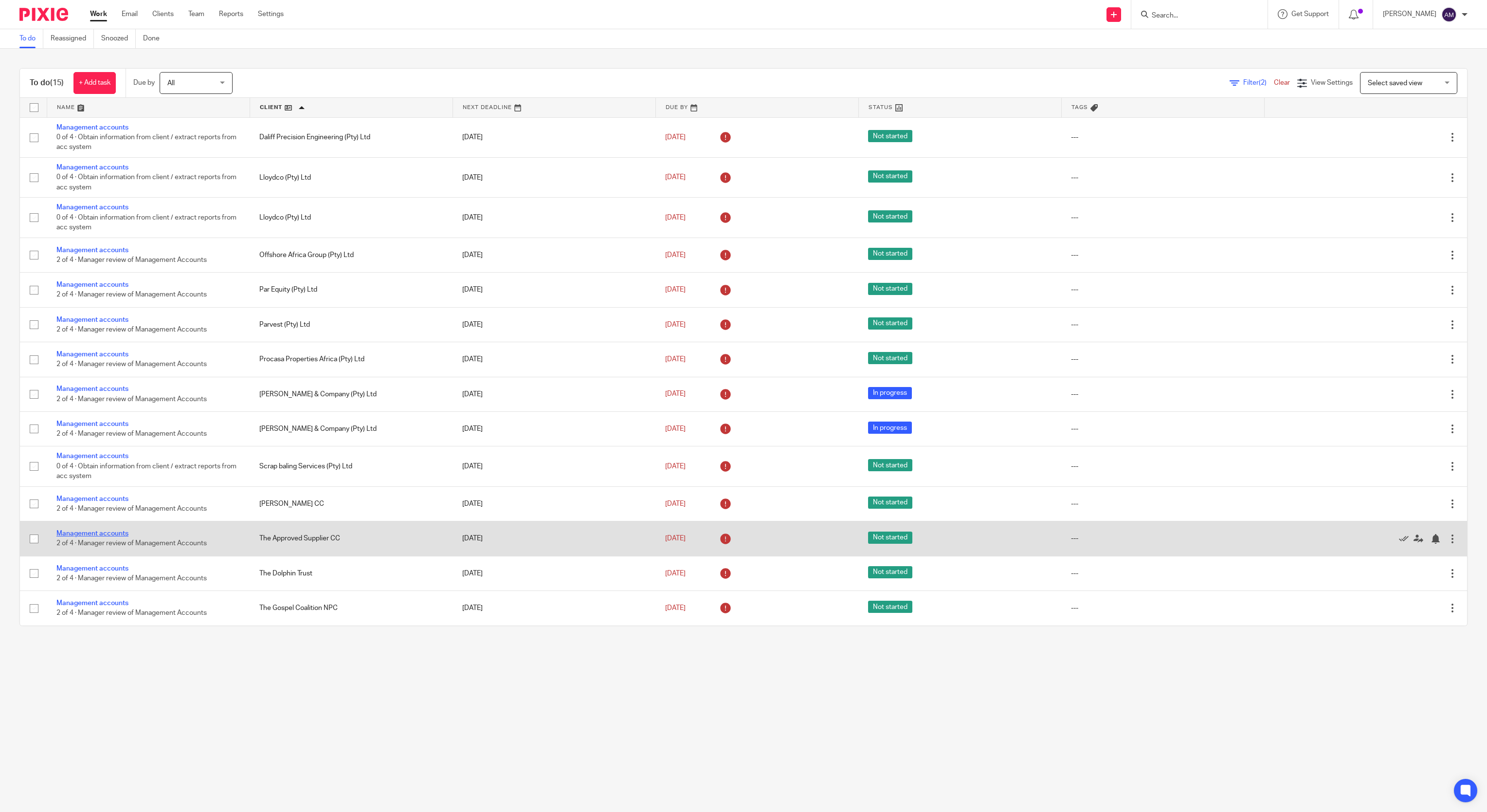
click at [107, 537] on link "Management accounts" at bounding box center [93, 533] width 72 height 7
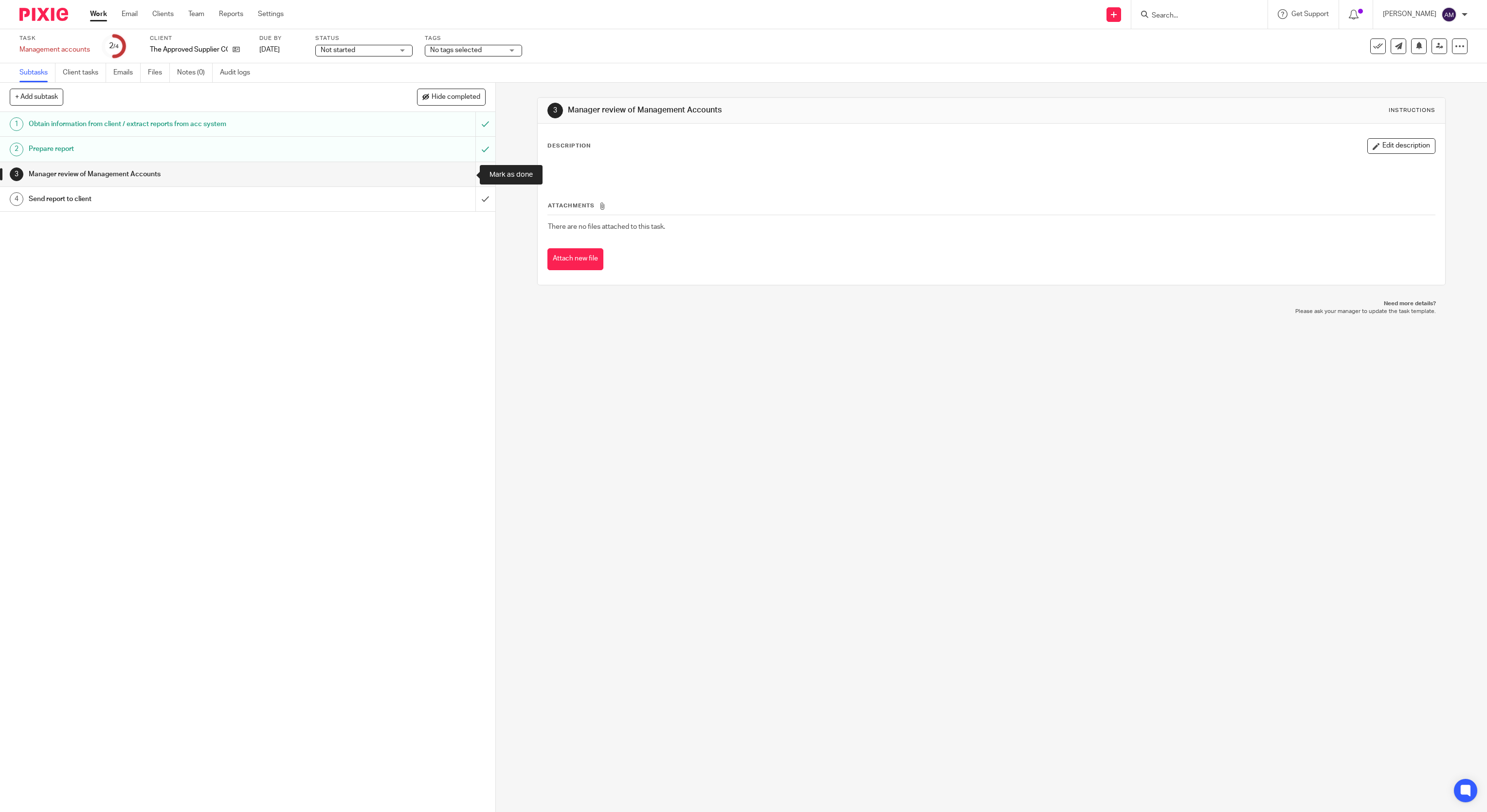
click at [467, 173] on input "submit" at bounding box center [247, 174] width 496 height 25
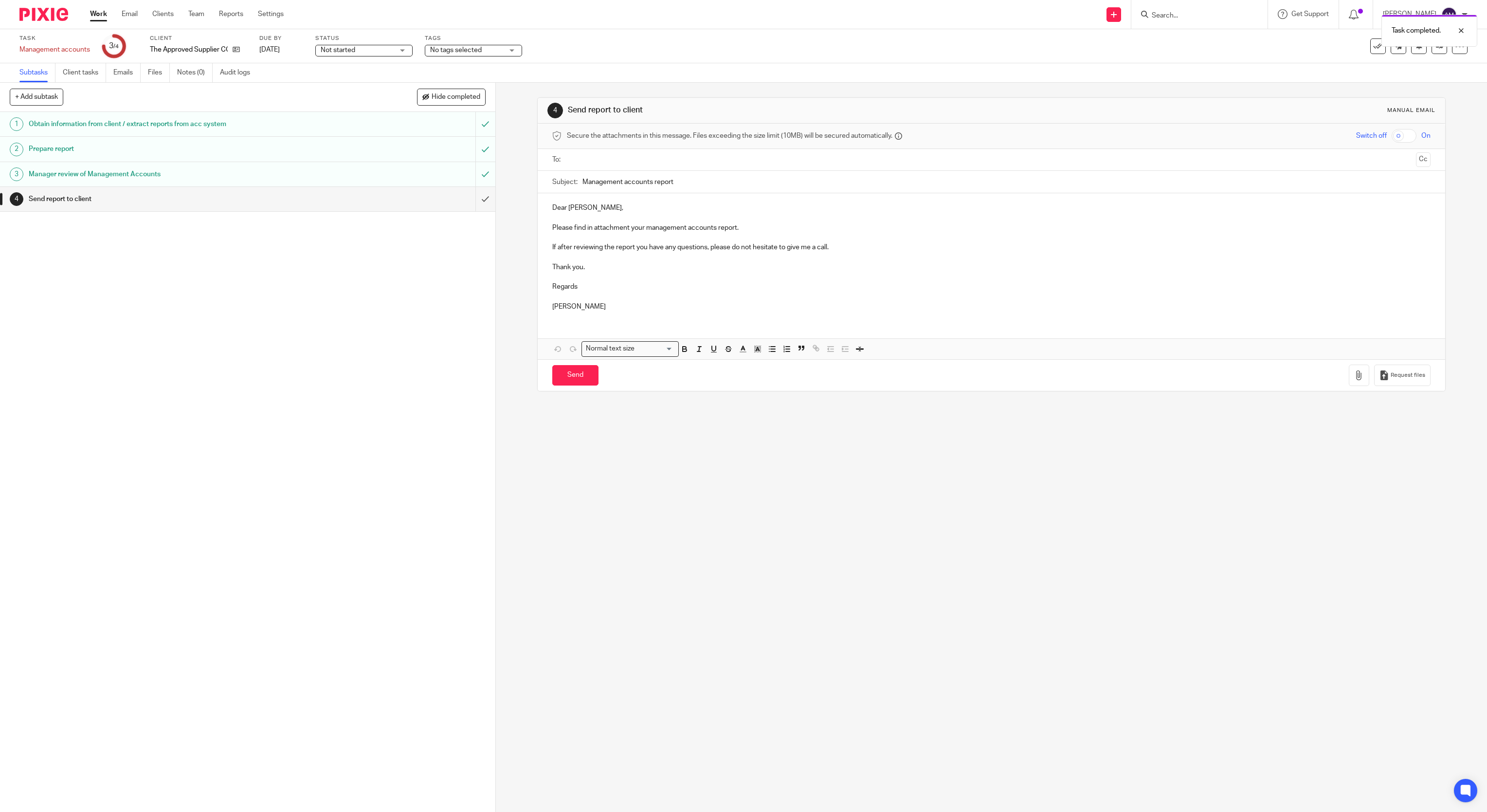
click at [674, 160] on input "text" at bounding box center [991, 160] width 842 height 12
click at [690, 158] on input "text" at bounding box center [1032, 160] width 760 height 19
click at [704, 190] on input "Management accounts report" at bounding box center [1007, 184] width 849 height 22
type input "Management accounts report 202505"
click at [1355, 381] on icon "button" at bounding box center [1360, 377] width 10 height 10
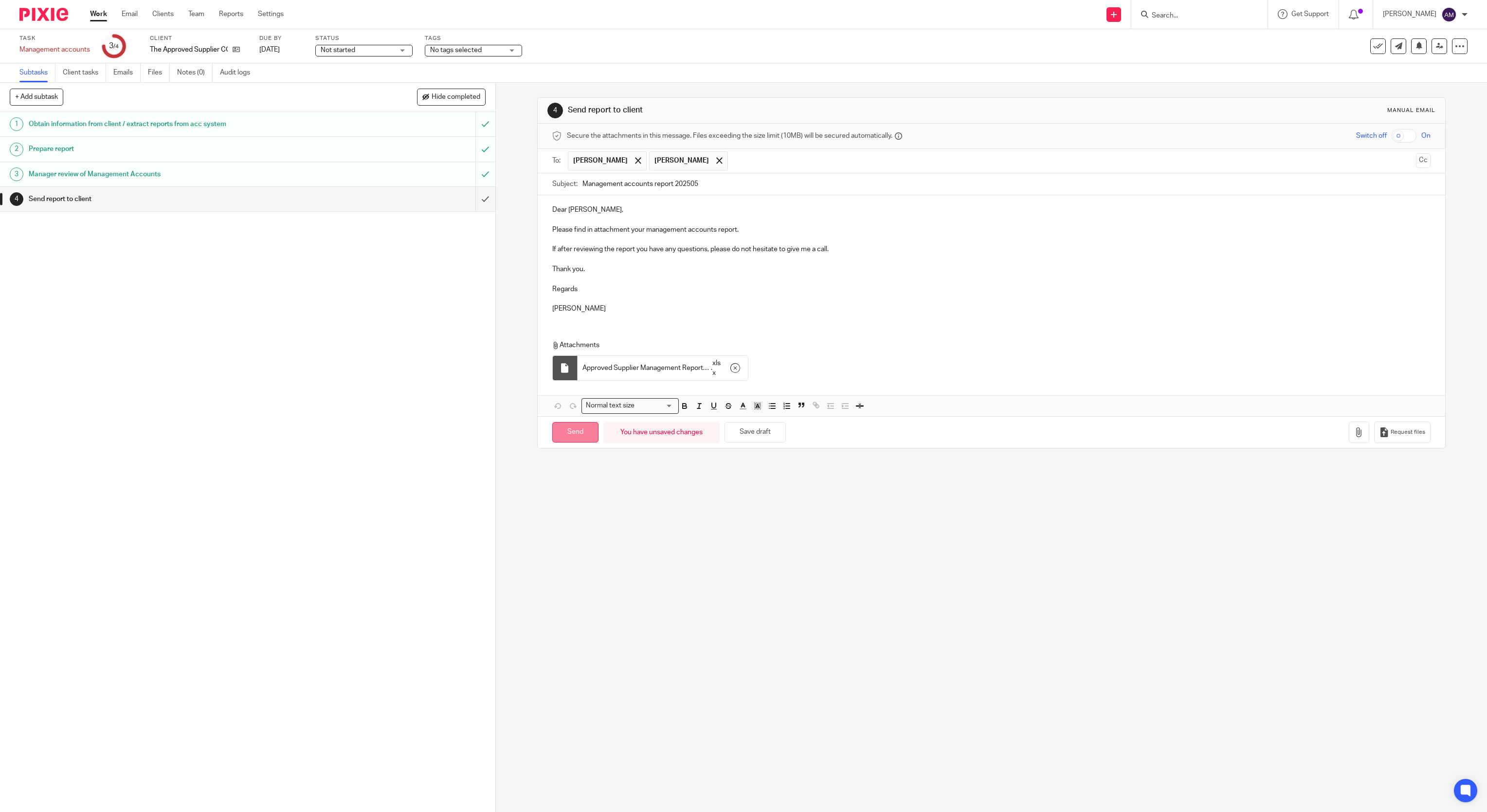
click at [571, 436] on input "Send" at bounding box center [575, 431] width 46 height 21
type input "Sent"
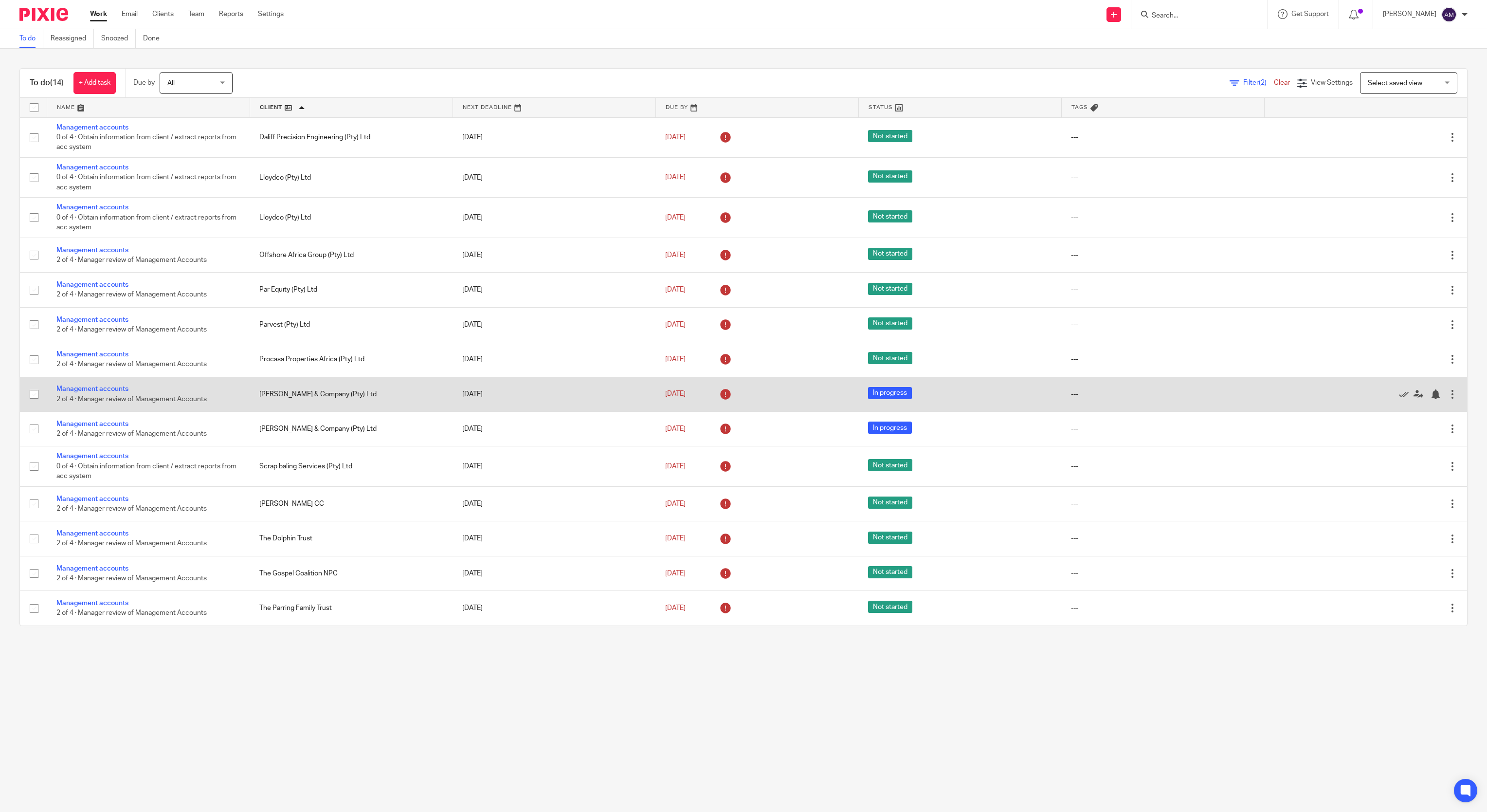
scroll to position [9, 0]
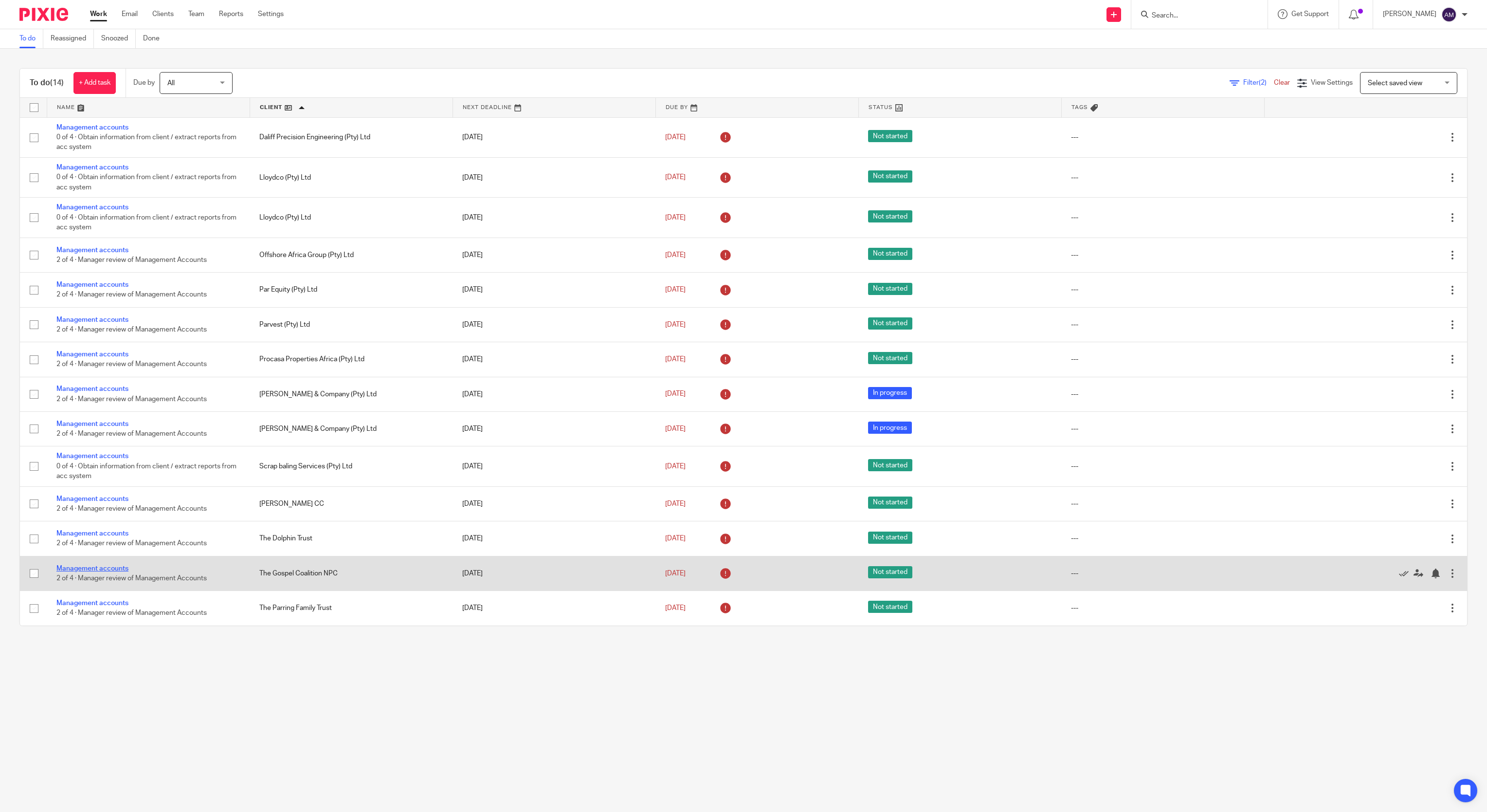
click at [112, 565] on link "Management accounts" at bounding box center [93, 568] width 72 height 7
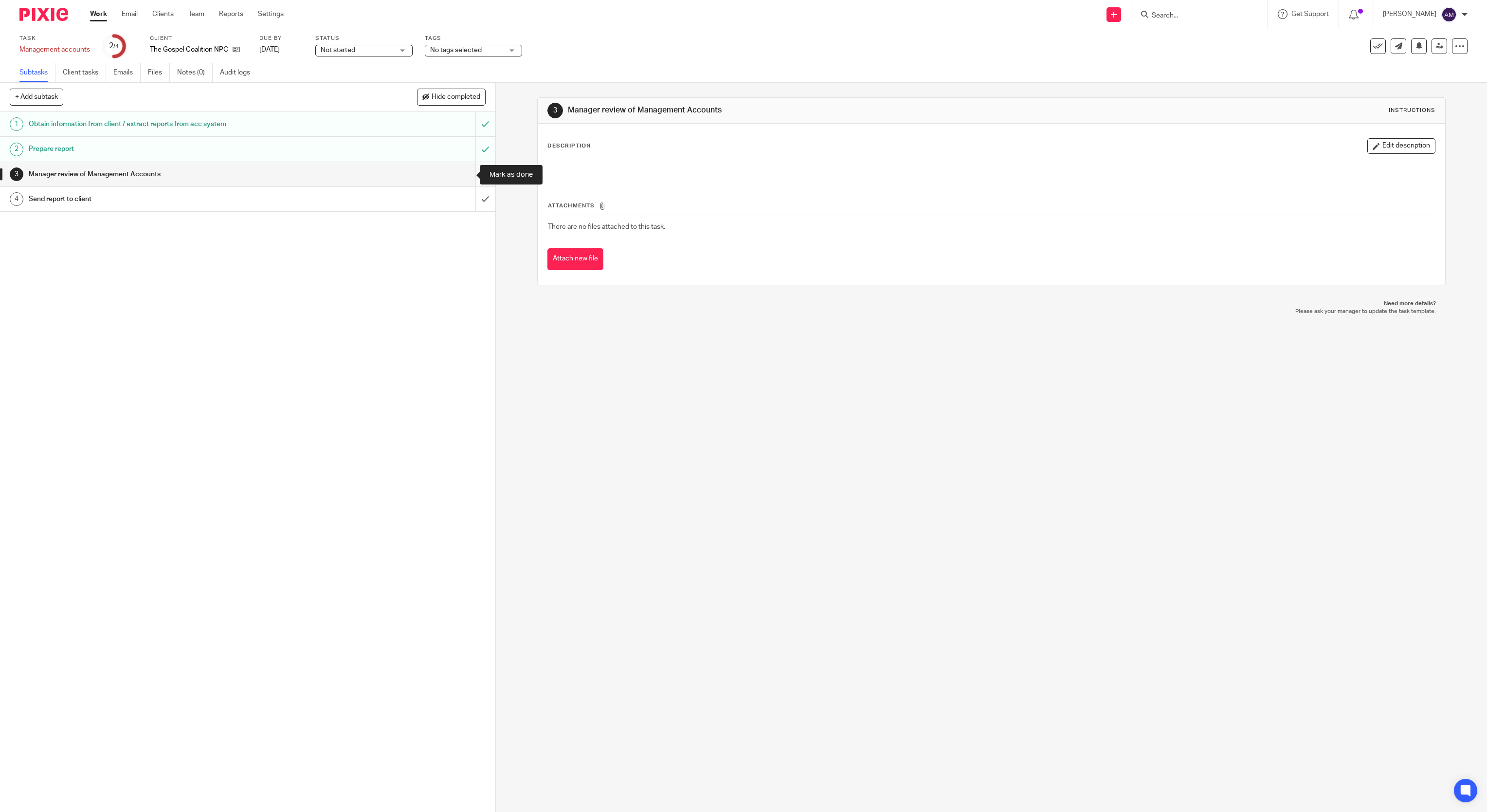
click at [466, 173] on input "submit" at bounding box center [247, 174] width 496 height 25
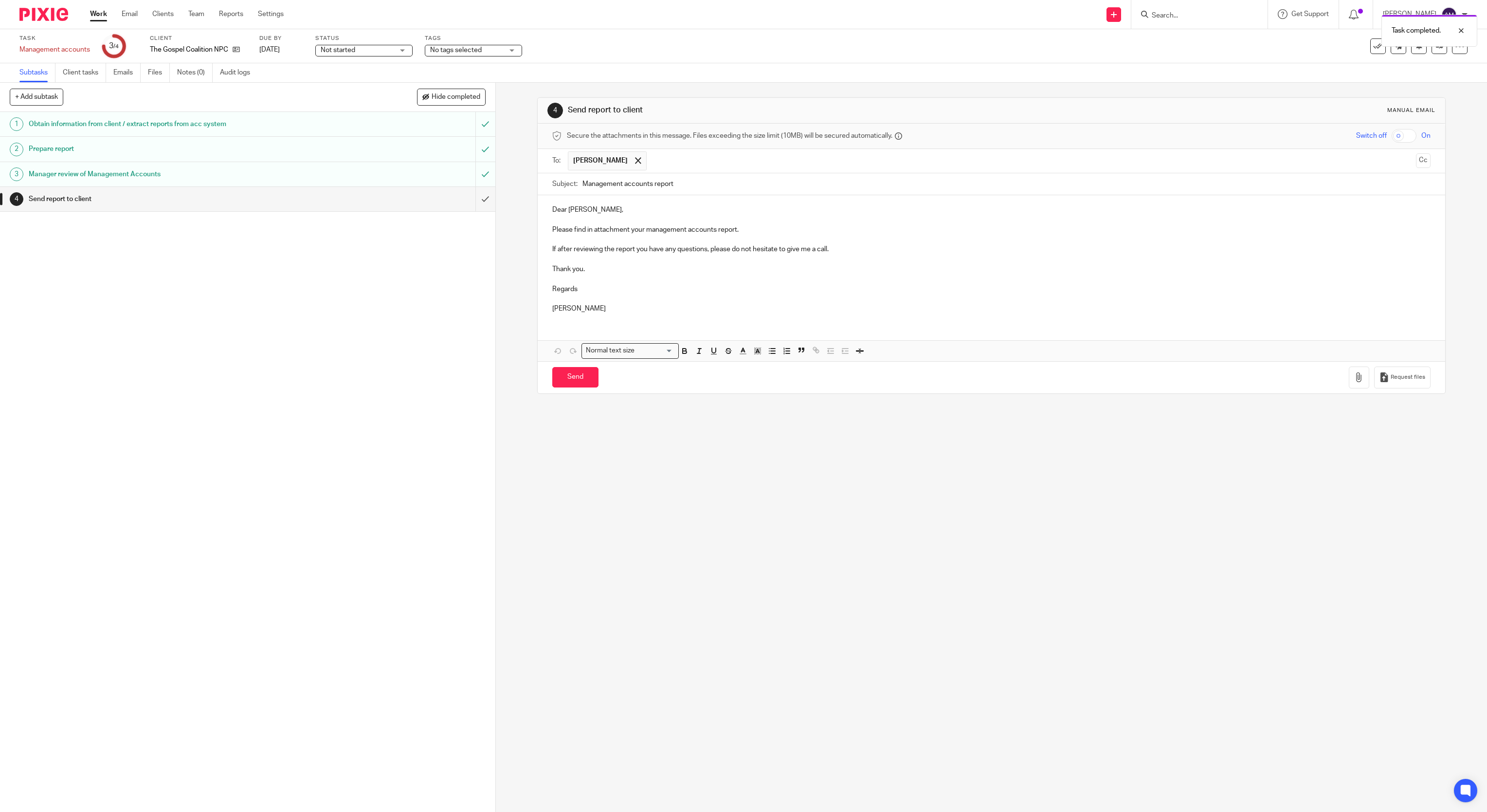
click at [701, 190] on input "Management accounts report" at bounding box center [1007, 184] width 849 height 22
type input "Management accounts report 202506"
click at [1349, 381] on button "button" at bounding box center [1359, 377] width 21 height 22
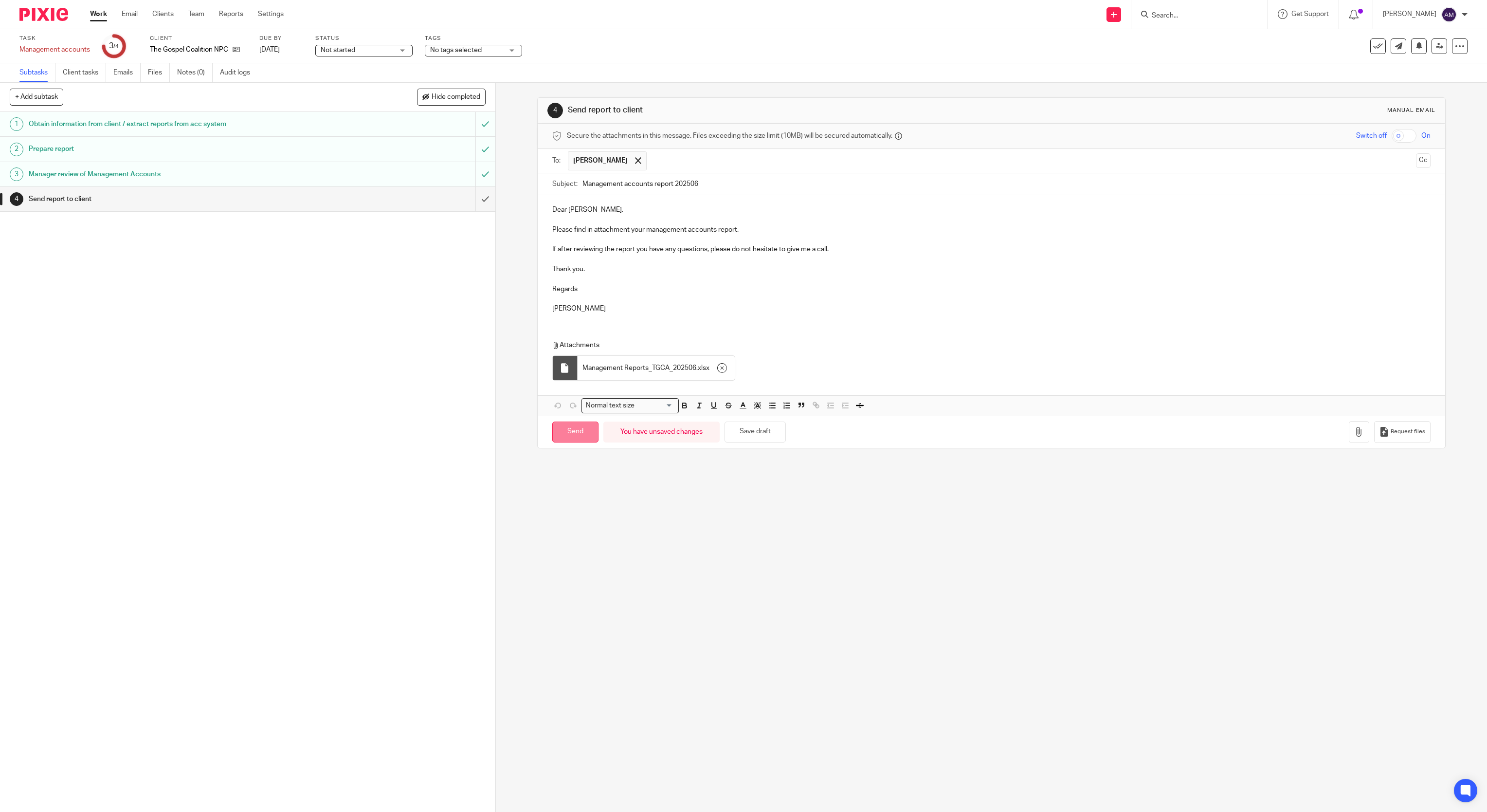
click at [562, 437] on input "Send" at bounding box center [575, 431] width 46 height 21
type input "Sent"
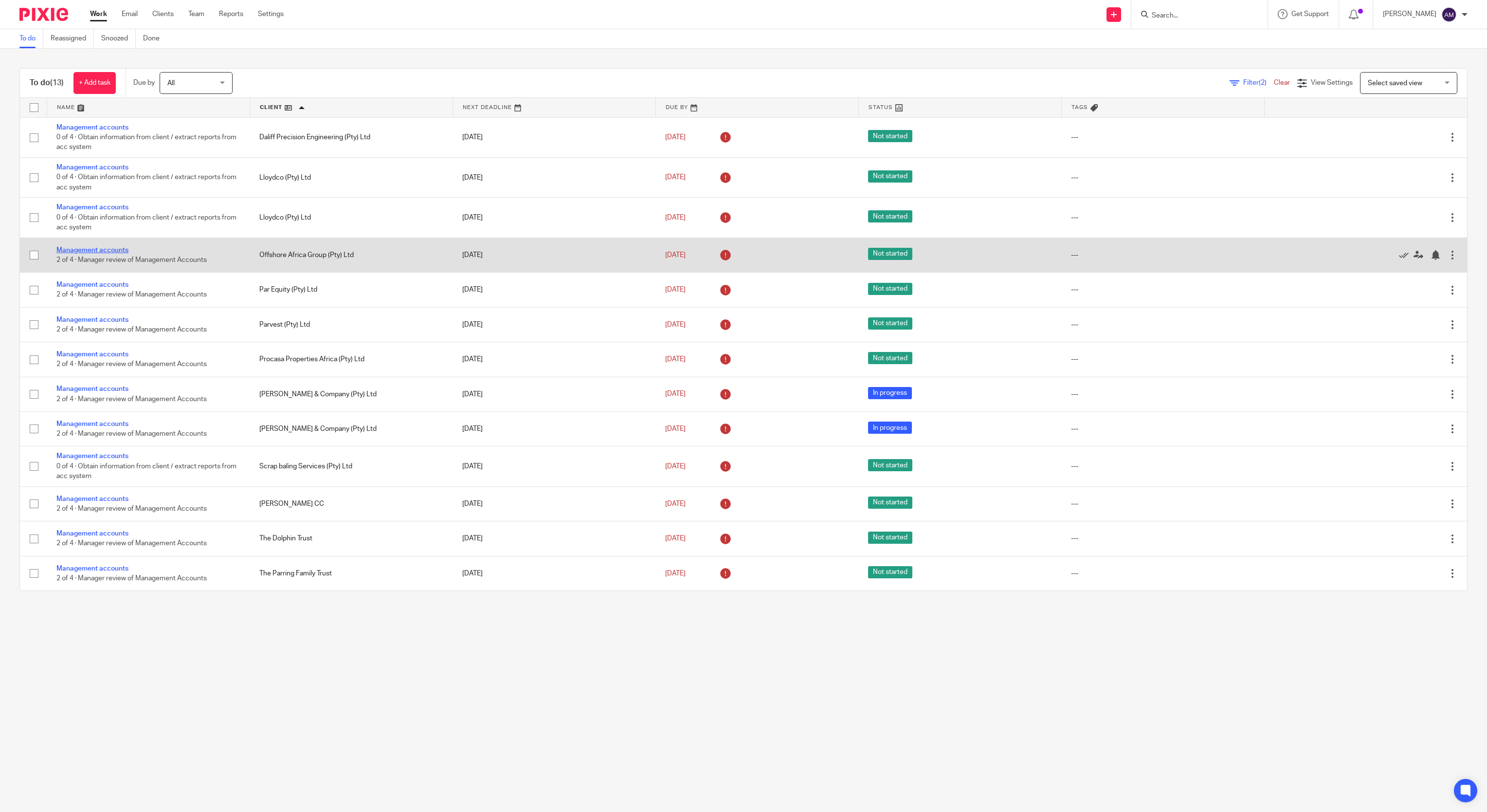
click at [97, 249] on link "Management accounts" at bounding box center [93, 250] width 72 height 7
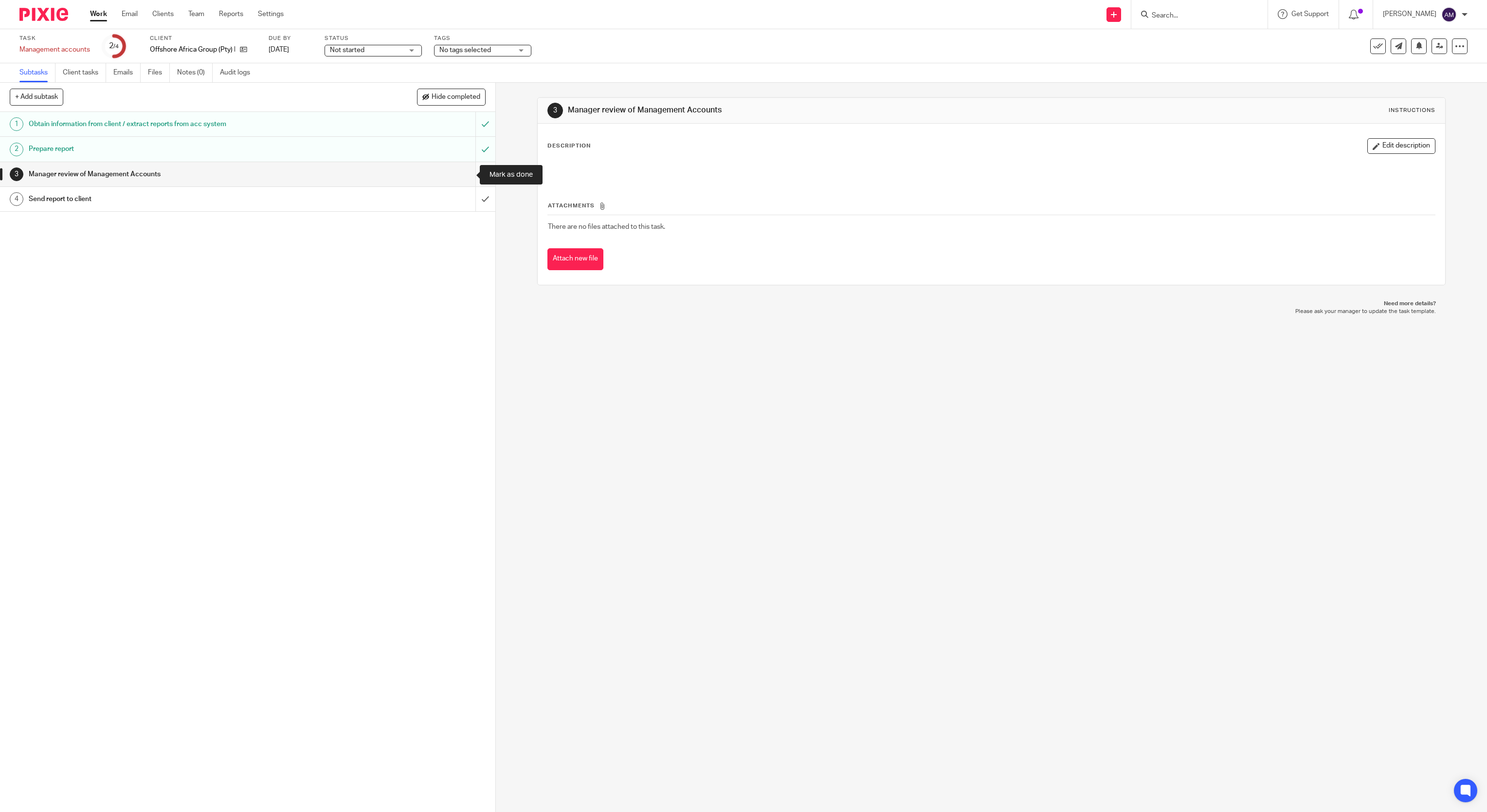
click at [464, 175] on input "submit" at bounding box center [247, 174] width 496 height 25
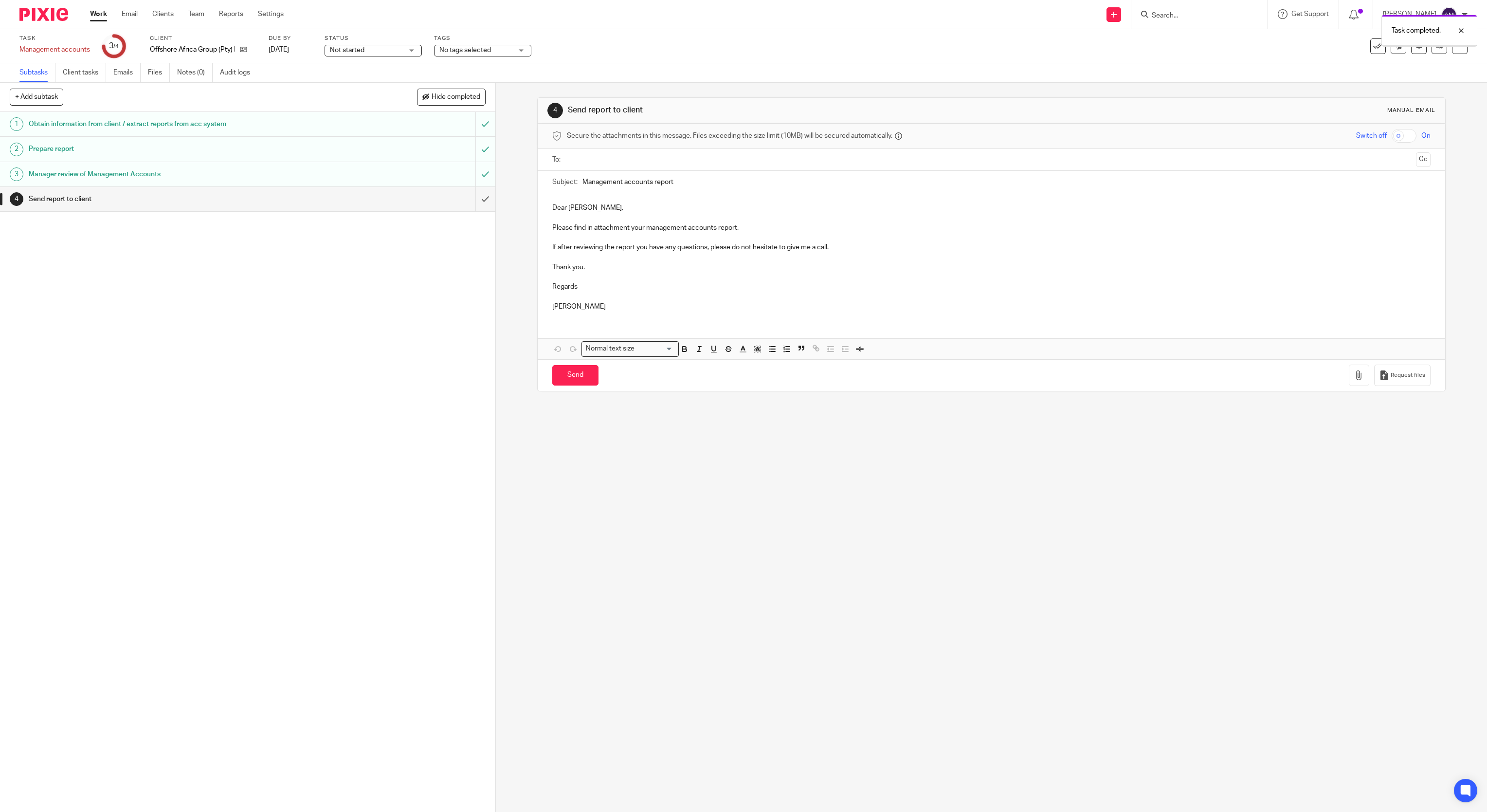
click at [686, 160] on input "text" at bounding box center [991, 160] width 842 height 12
click at [713, 188] on input "Management accounts report" at bounding box center [1007, 184] width 849 height 22
type input "Management accounts report 202506 - OAG"
click at [1349, 386] on button "button" at bounding box center [1359, 377] width 21 height 22
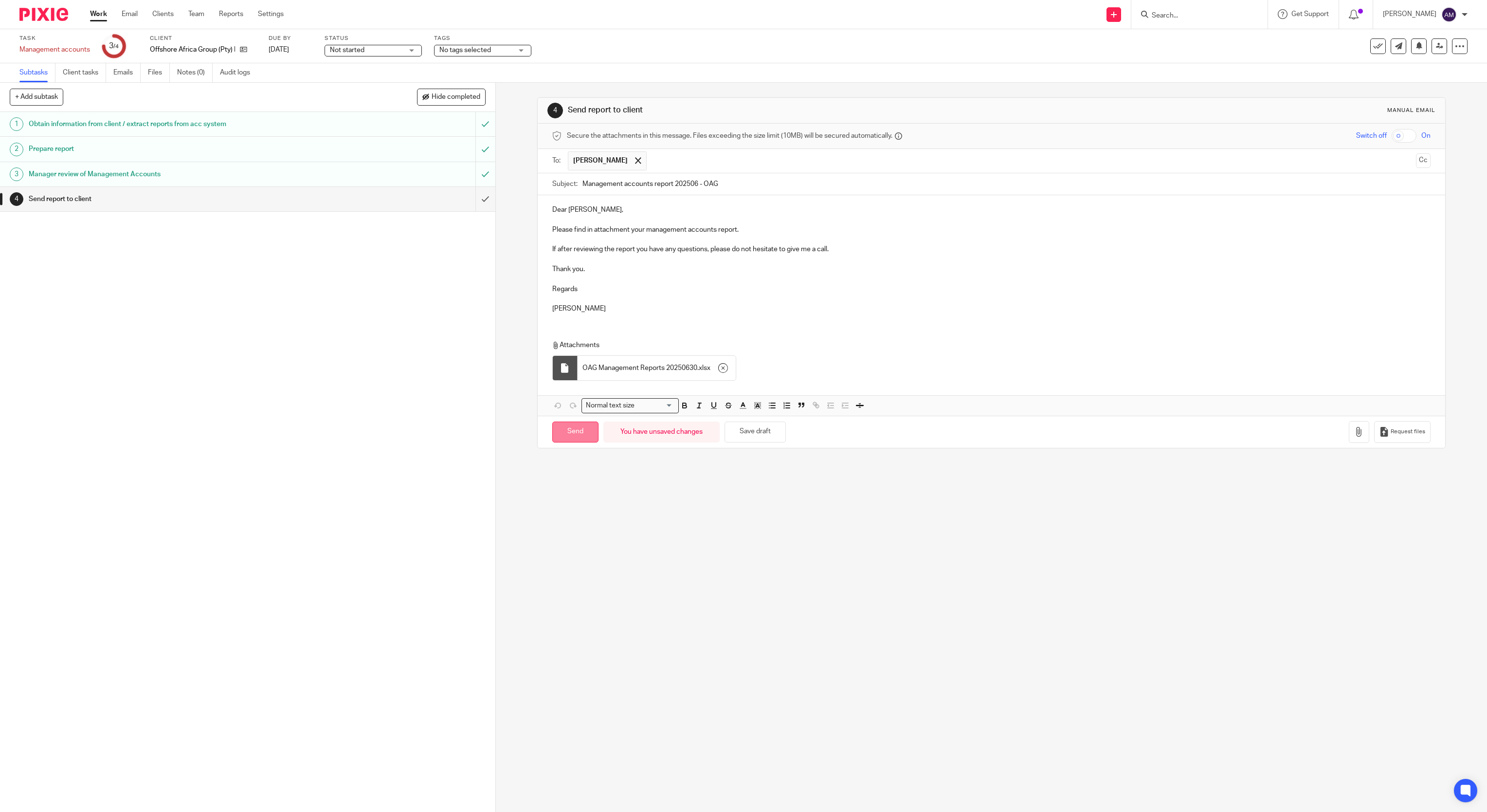
click at [569, 436] on input "Send" at bounding box center [575, 431] width 46 height 21
type input "Sent"
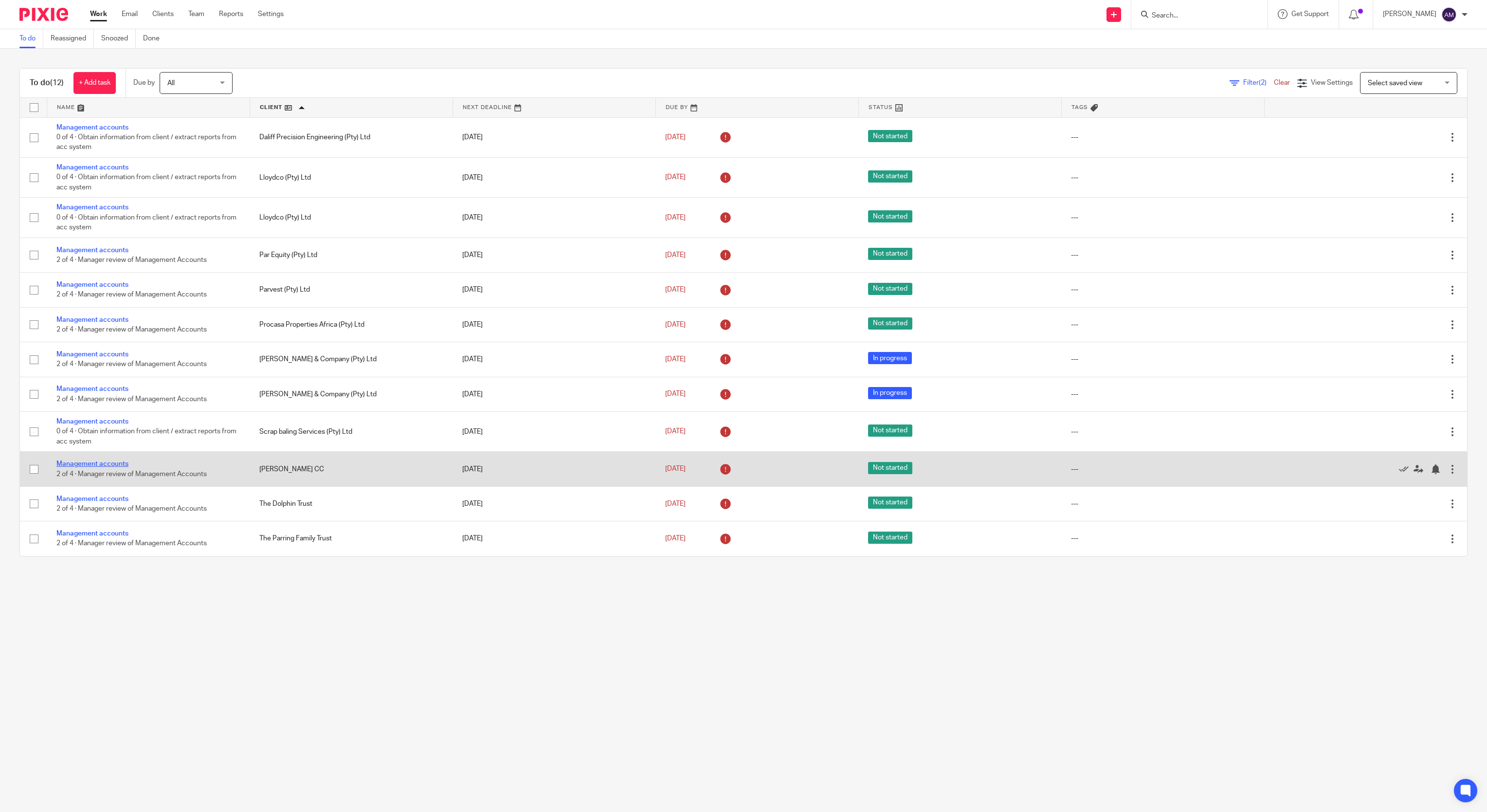
click at [107, 467] on link "Management accounts" at bounding box center [93, 464] width 72 height 7
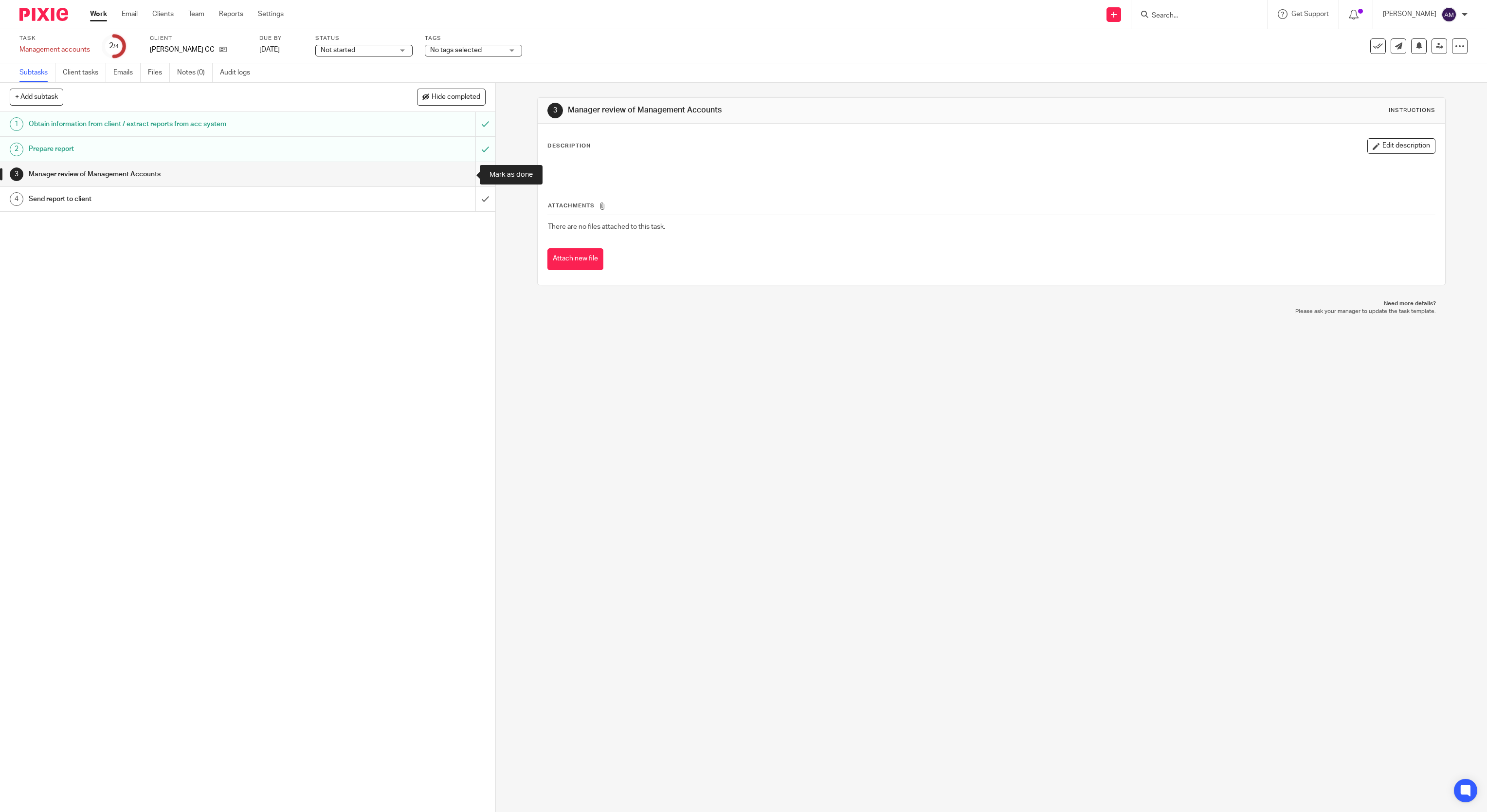
click at [464, 173] on input "submit" at bounding box center [247, 174] width 496 height 25
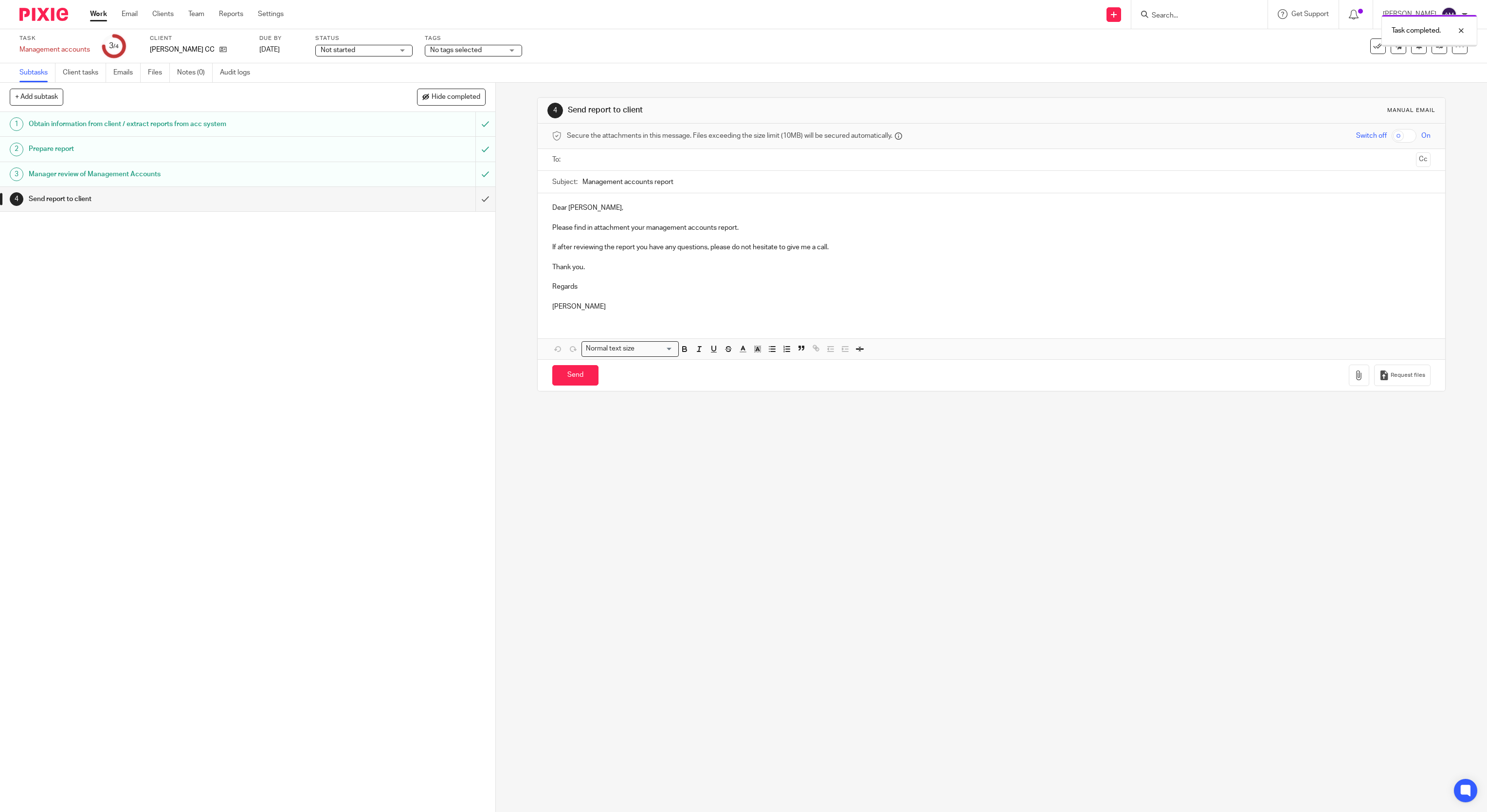
click at [686, 160] on input "text" at bounding box center [991, 160] width 842 height 12
click at [708, 191] on input "Management accounts report" at bounding box center [1007, 184] width 849 height 22
type input "Management accounts report 202506 - Susan Hansen CC"
click at [1355, 382] on icon "button" at bounding box center [1360, 377] width 10 height 10
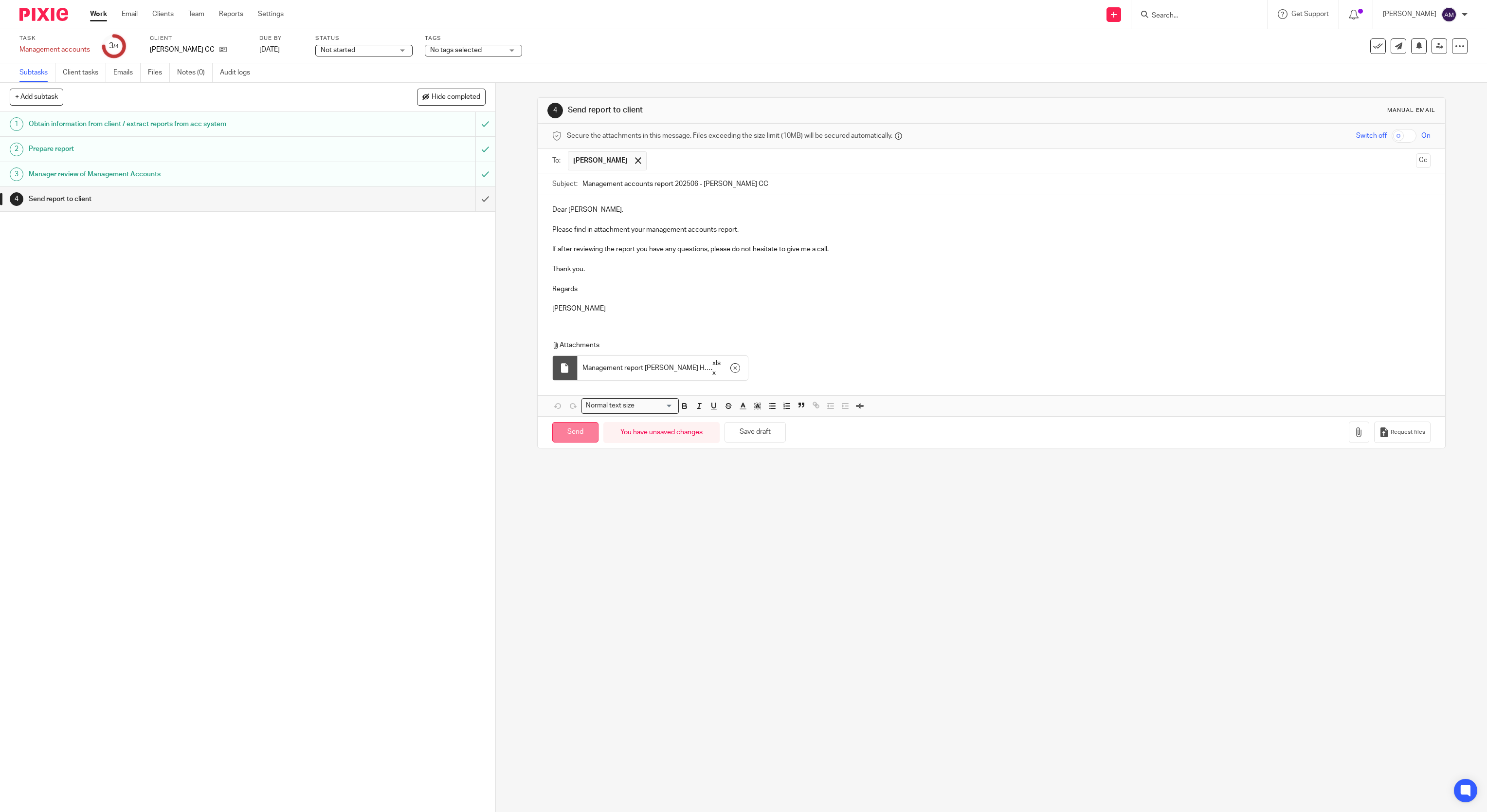
click at [566, 442] on input "Send" at bounding box center [575, 431] width 46 height 21
type input "Sent"
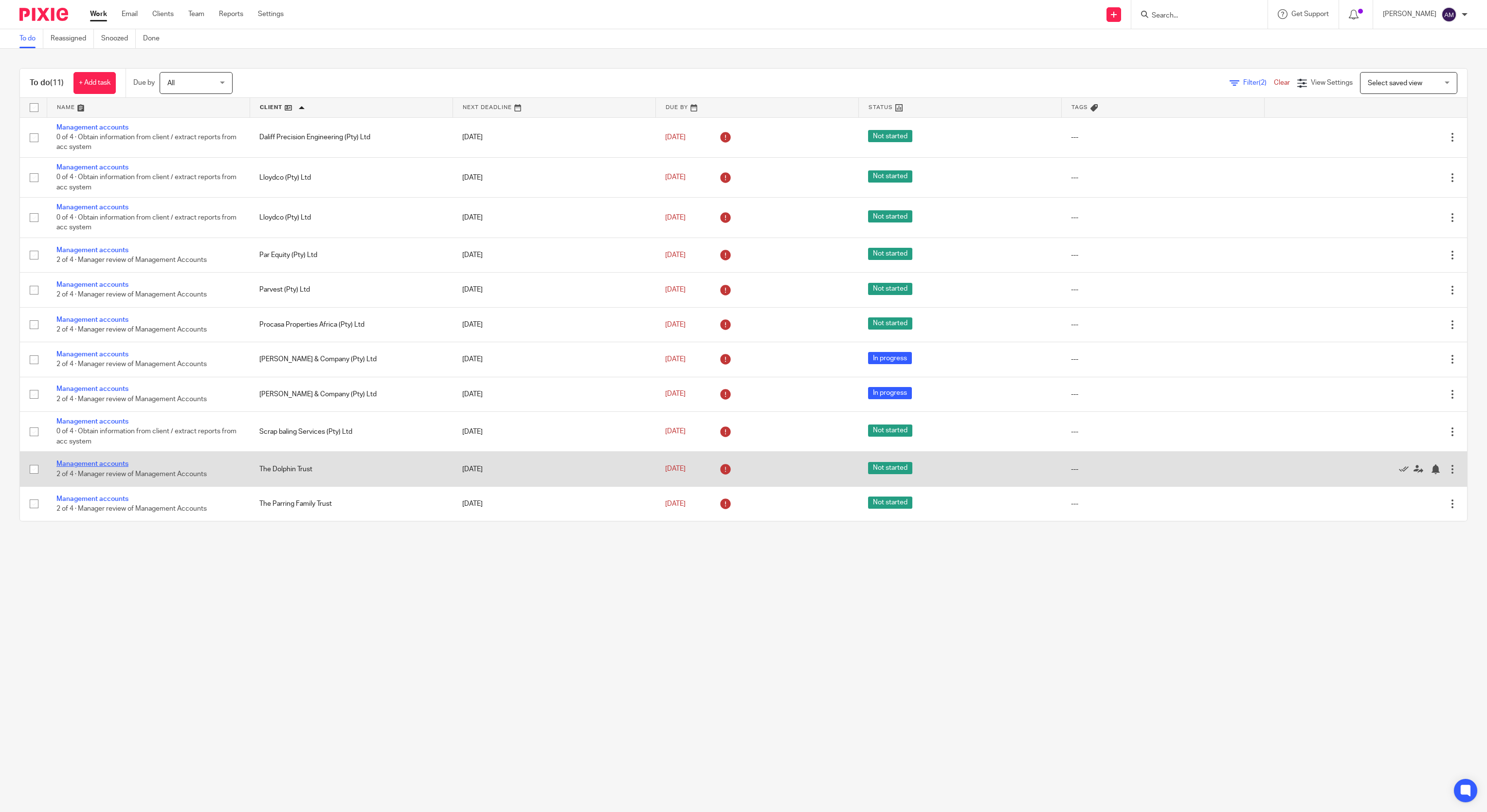
click at [108, 467] on link "Management accounts" at bounding box center [93, 464] width 72 height 7
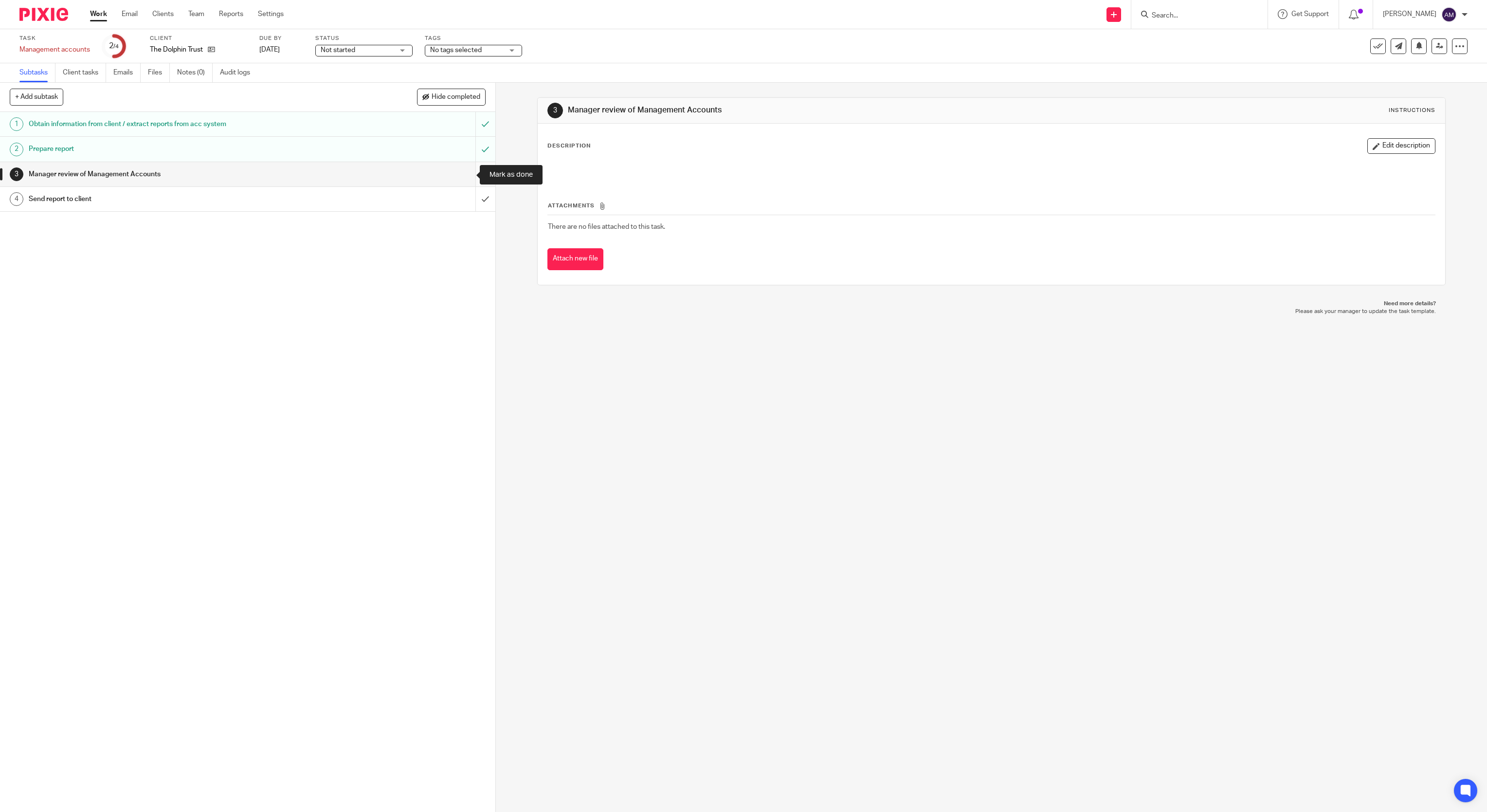
click at [464, 175] on input "submit" at bounding box center [247, 174] width 496 height 25
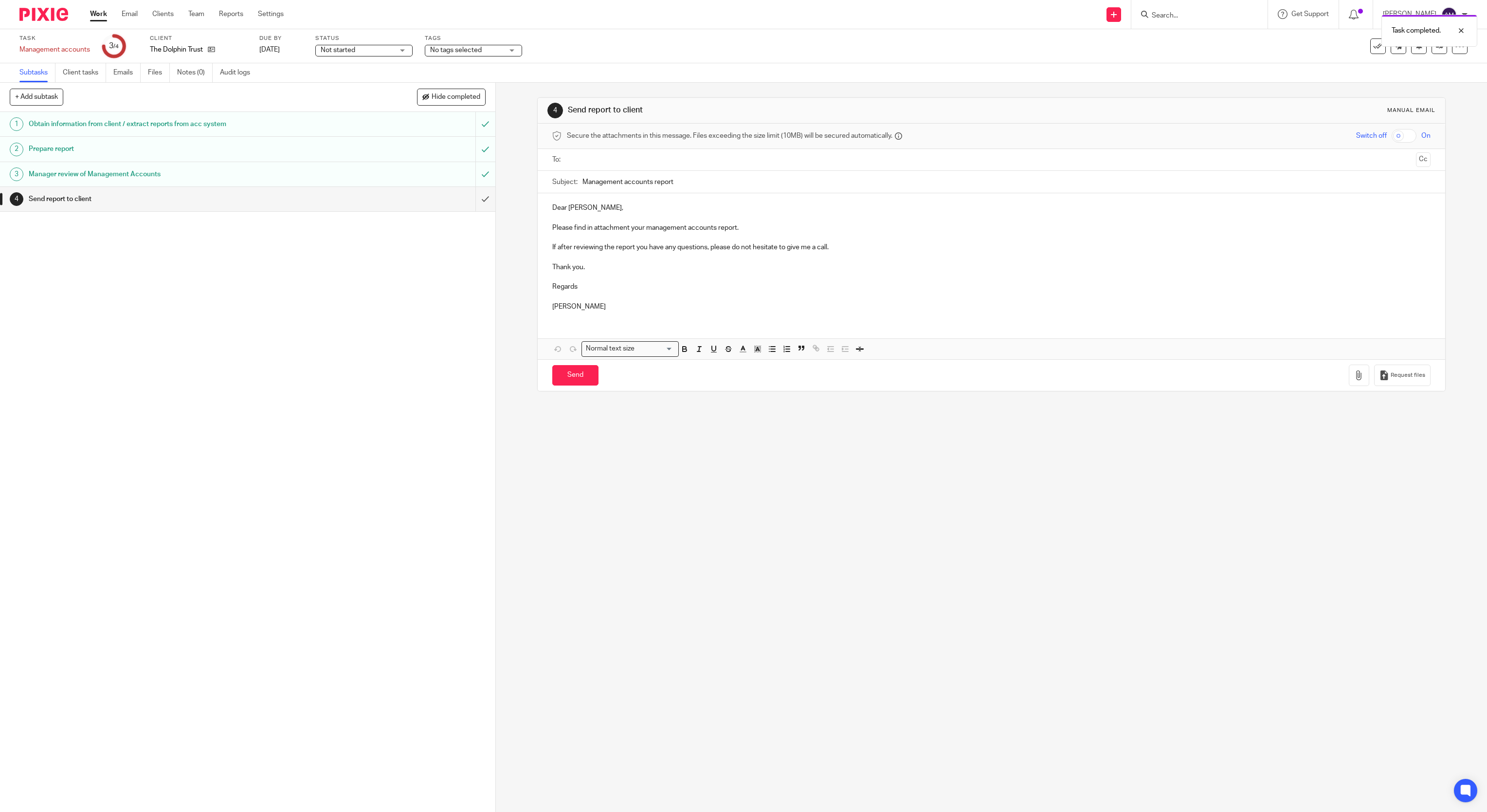
click at [687, 152] on ul at bounding box center [992, 160] width 849 height 16
click at [687, 164] on input "text" at bounding box center [991, 160] width 842 height 12
click at [697, 162] on input "text" at bounding box center [1032, 160] width 760 height 19
click at [718, 184] on input "Management accounts report" at bounding box center [1007, 184] width 849 height 22
type input "Management accounts report 202507 - Dolphin Trust"
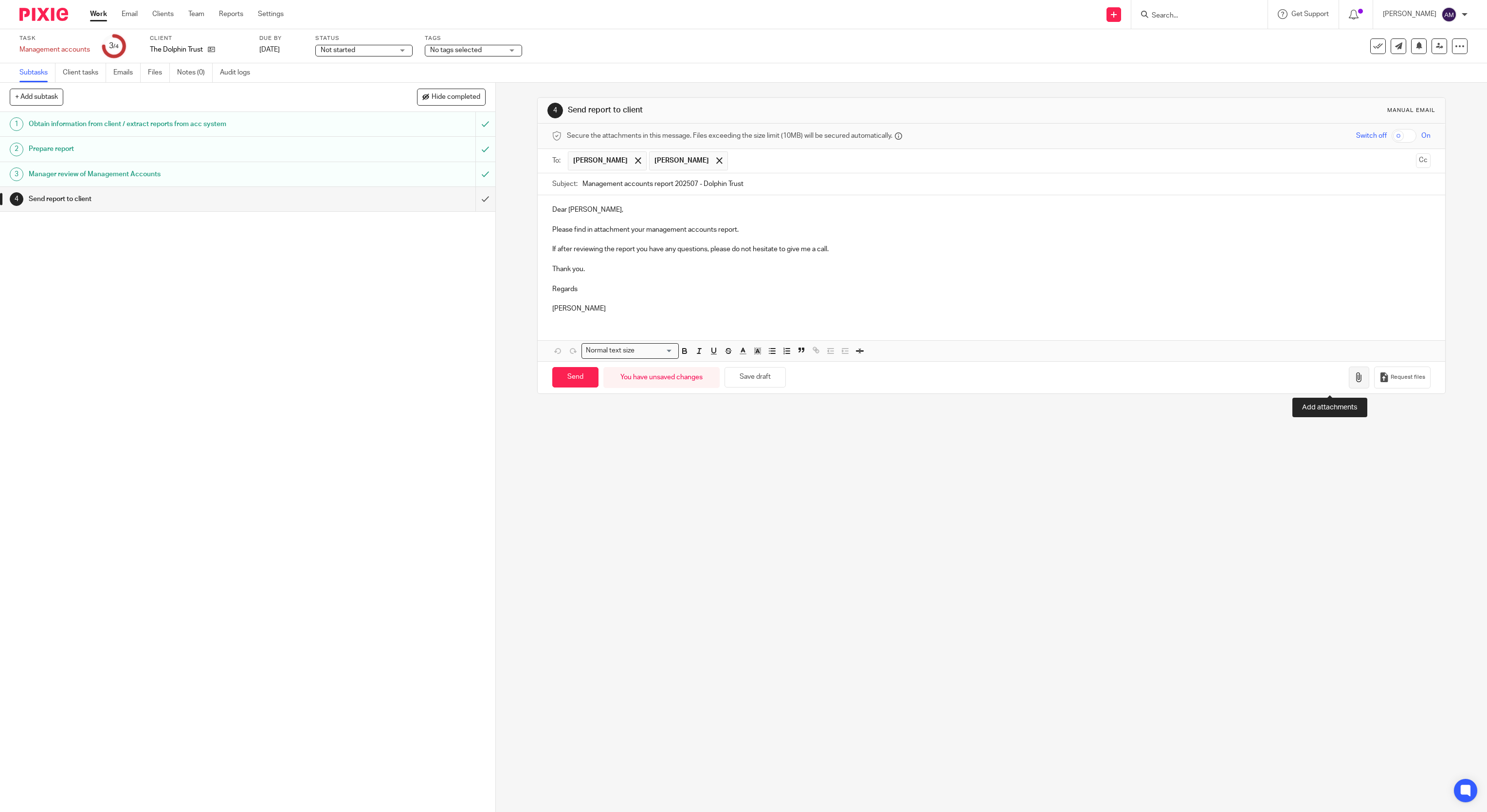
click at [1355, 382] on icon "button" at bounding box center [1360, 377] width 10 height 10
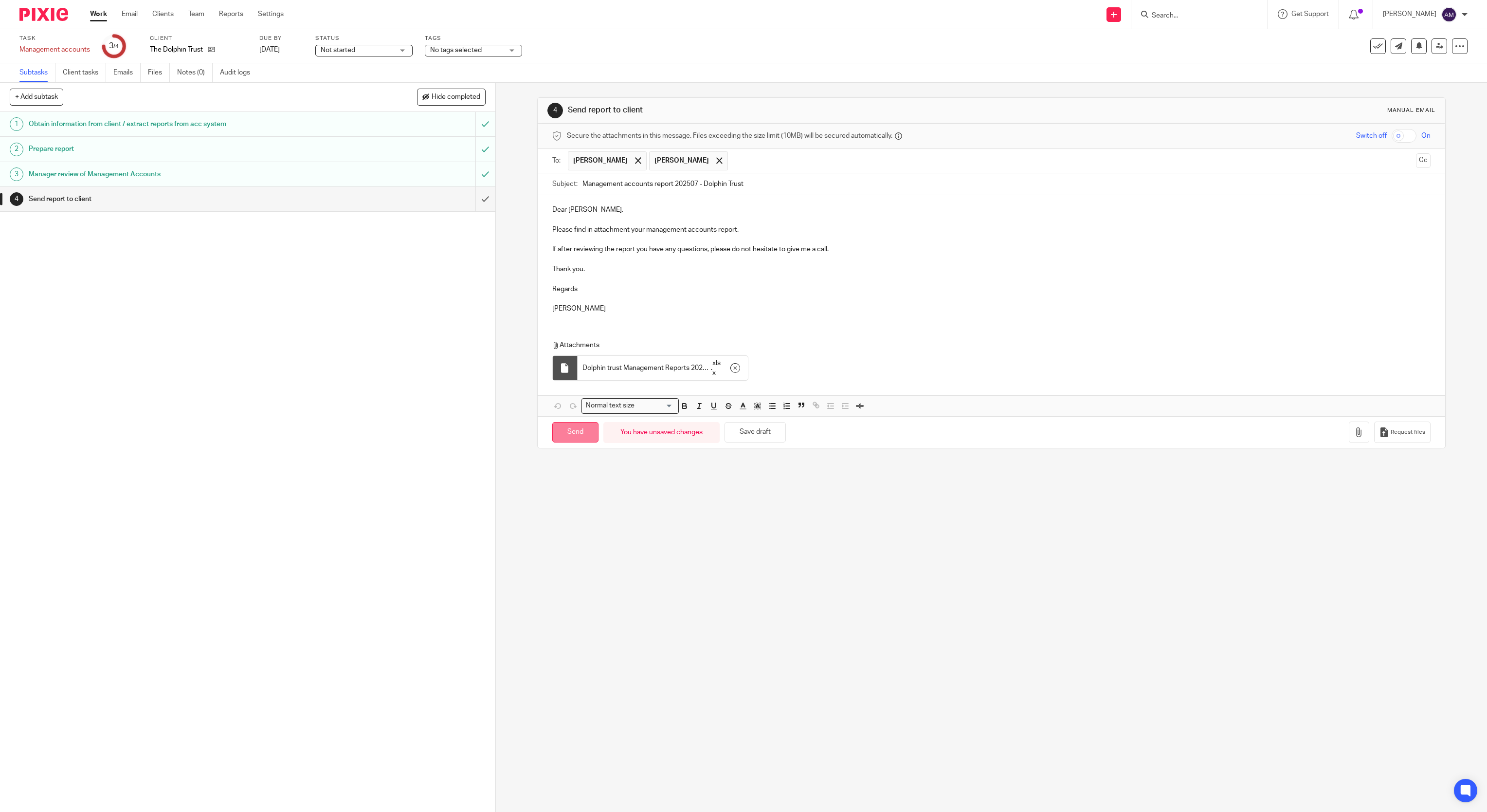
click at [574, 441] on input "Send" at bounding box center [575, 431] width 46 height 21
type input "Sent"
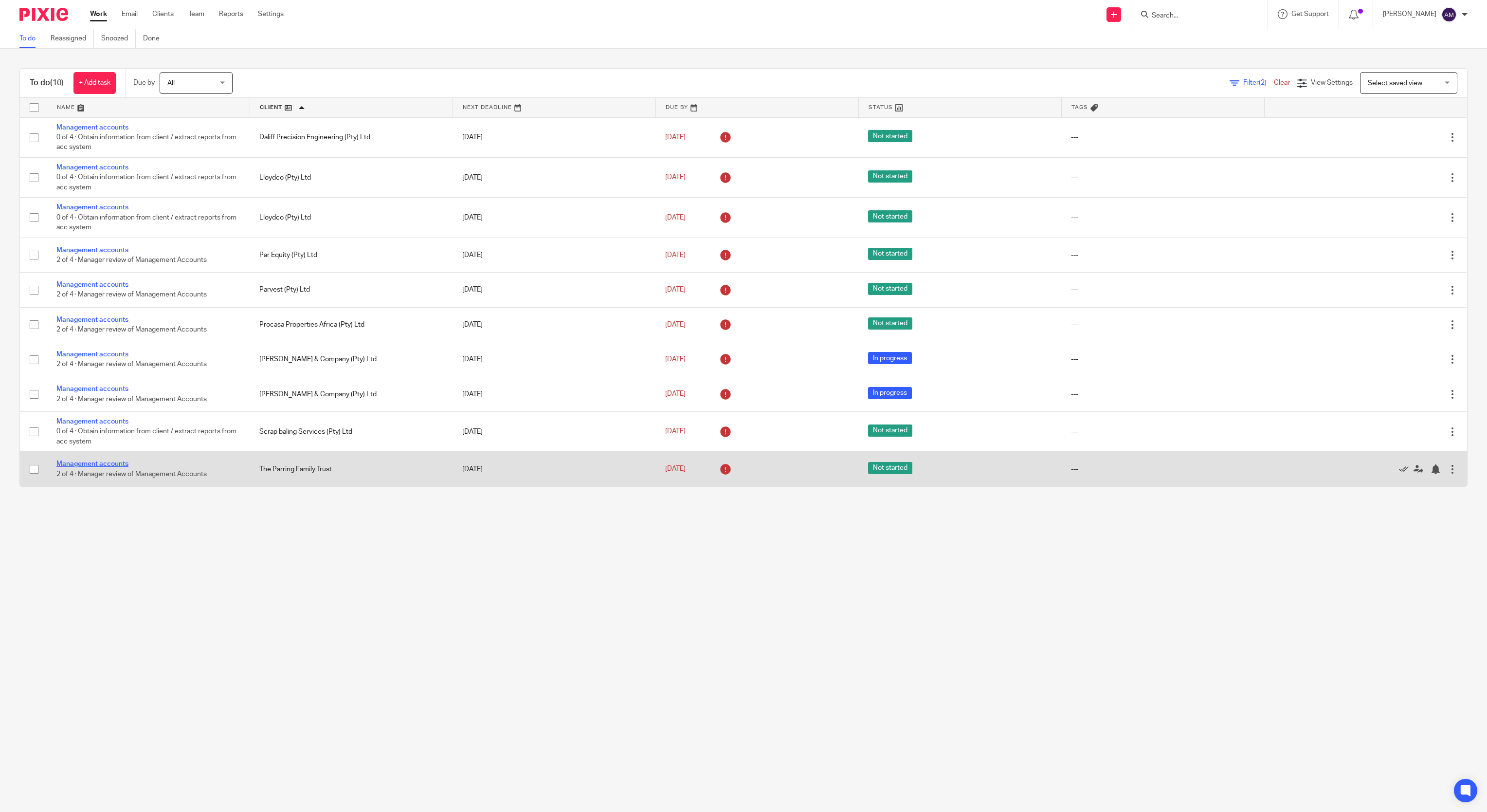
click at [107, 467] on link "Management accounts" at bounding box center [93, 464] width 72 height 7
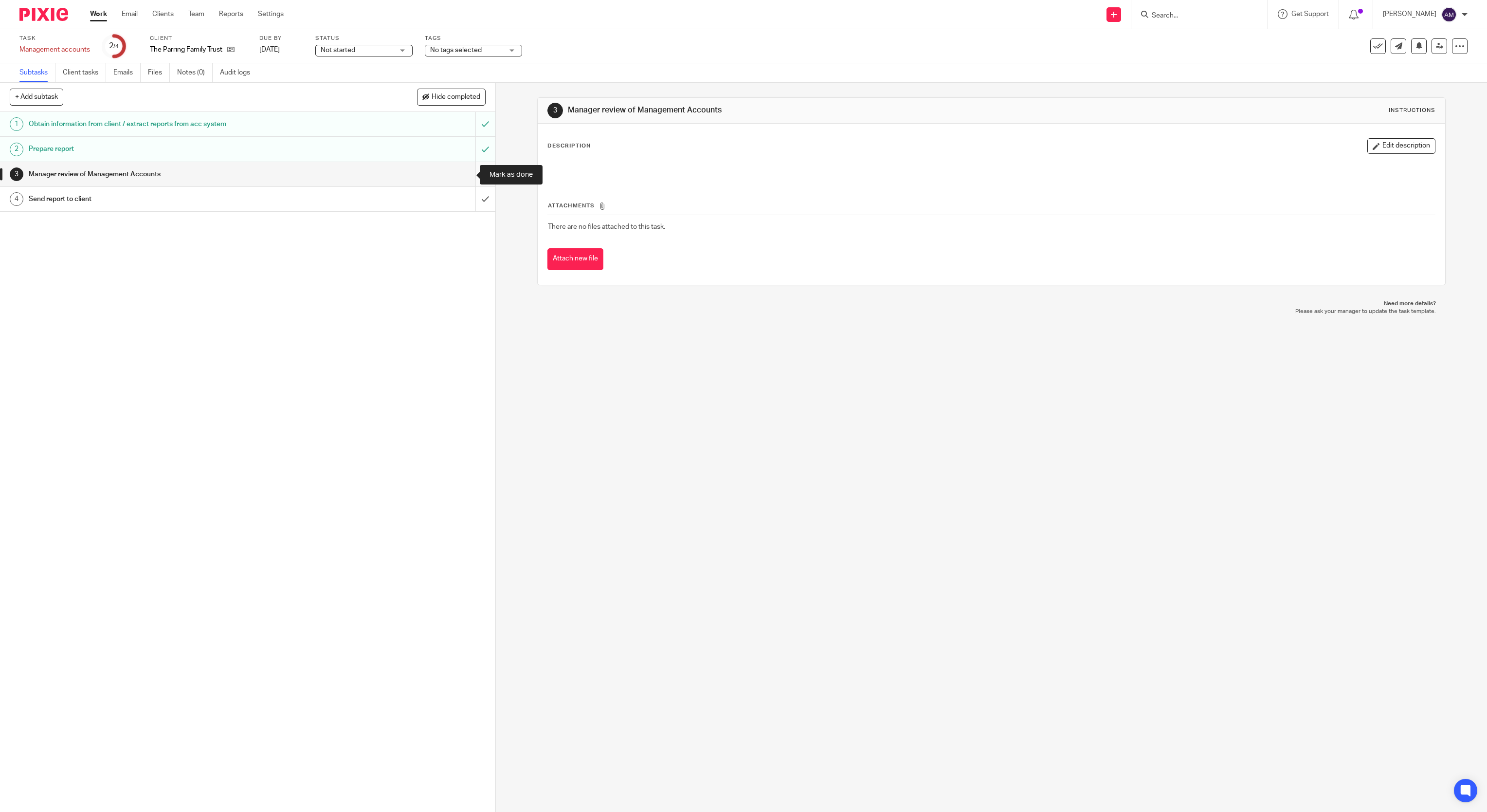
click at [466, 175] on input "submit" at bounding box center [247, 174] width 496 height 25
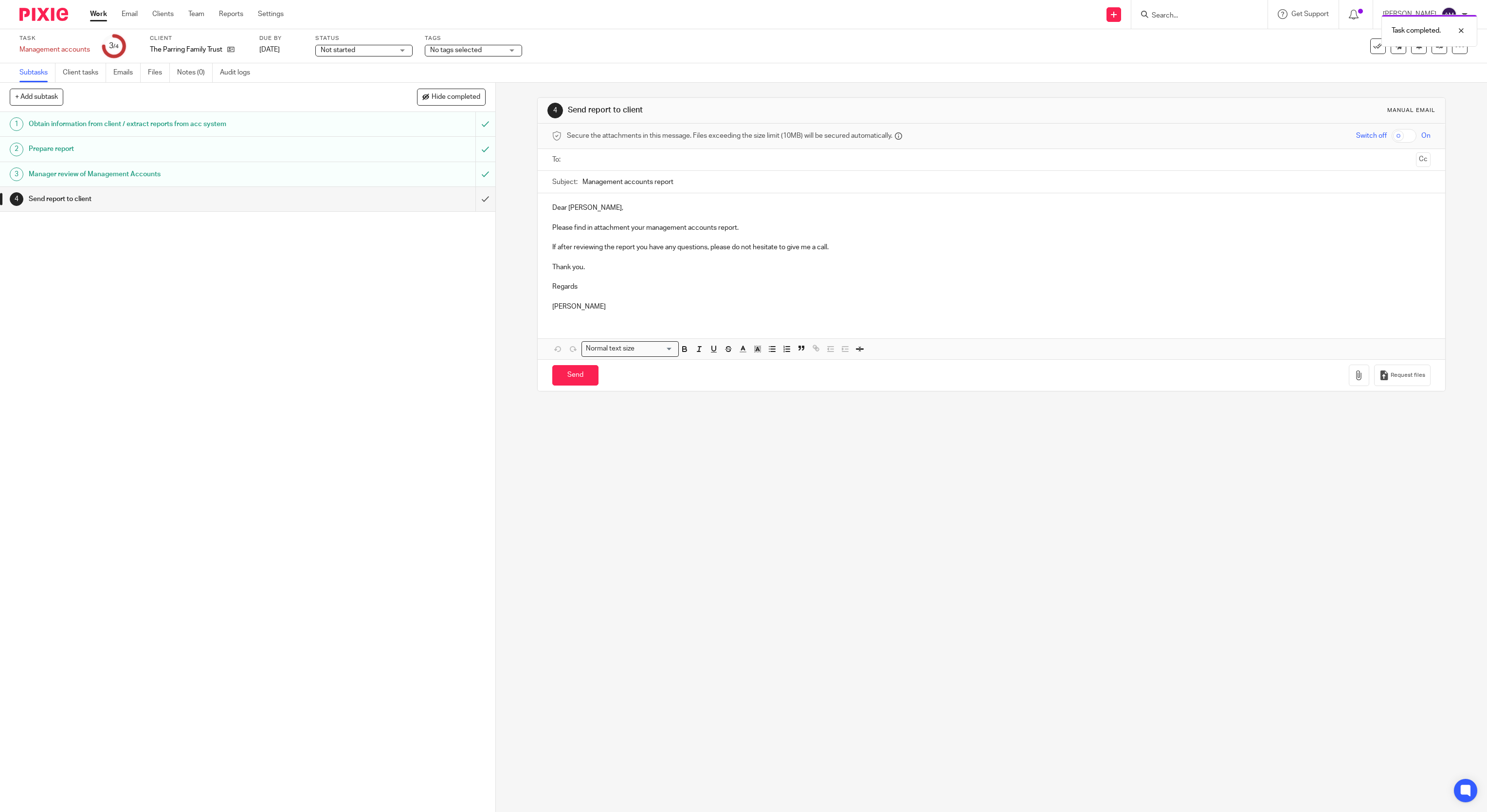
click at [722, 160] on input "text" at bounding box center [991, 160] width 842 height 12
click at [721, 159] on input "text" at bounding box center [1032, 160] width 760 height 19
click at [728, 189] on input "Management accounts report" at bounding box center [1007, 184] width 849 height 22
type input "Management accounts report 202507 - Parring Family Trust"
click at [1355, 382] on icon "button" at bounding box center [1360, 377] width 10 height 10
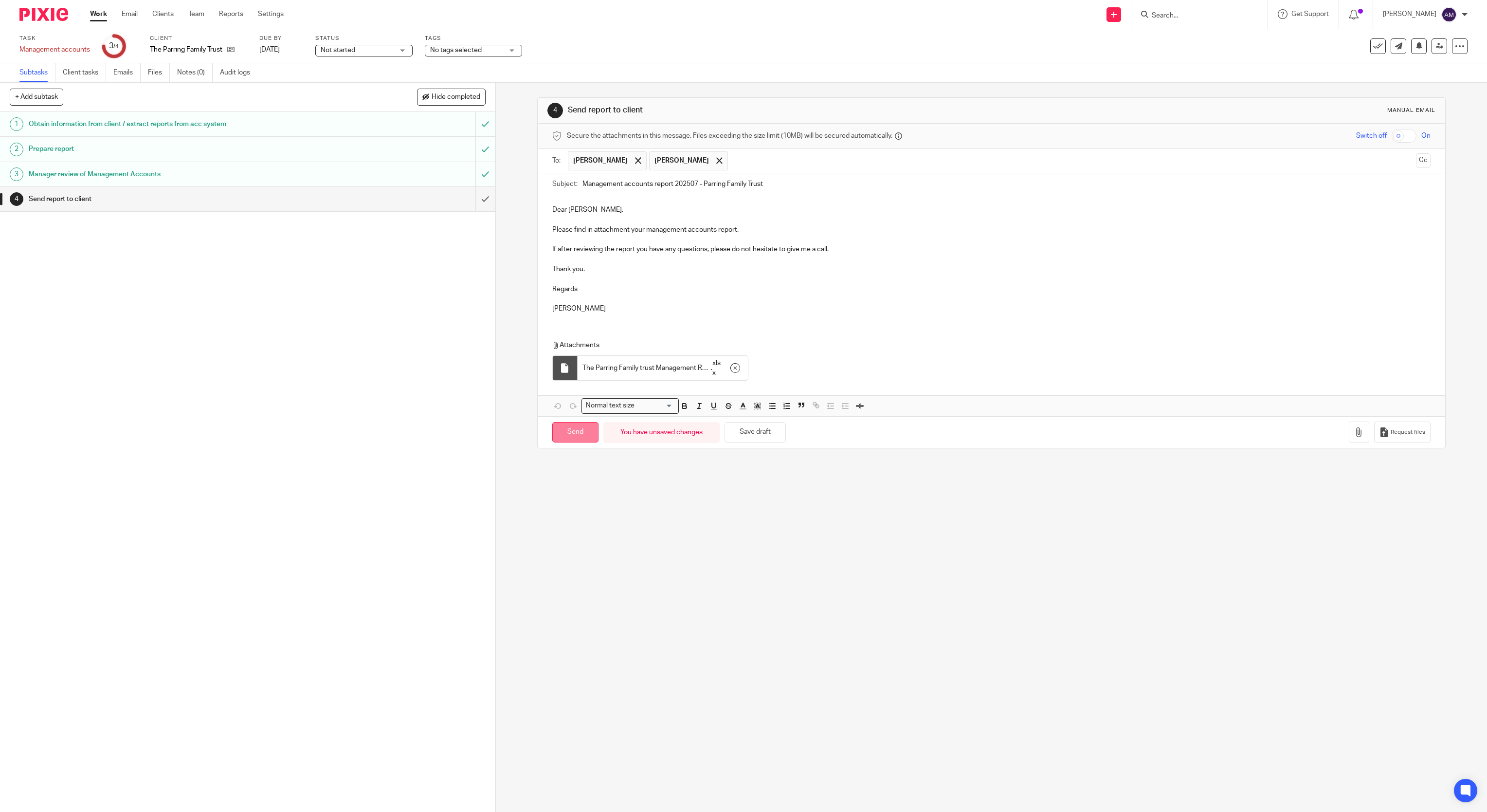
click at [575, 436] on input "Send" at bounding box center [575, 431] width 46 height 21
type input "Sent"
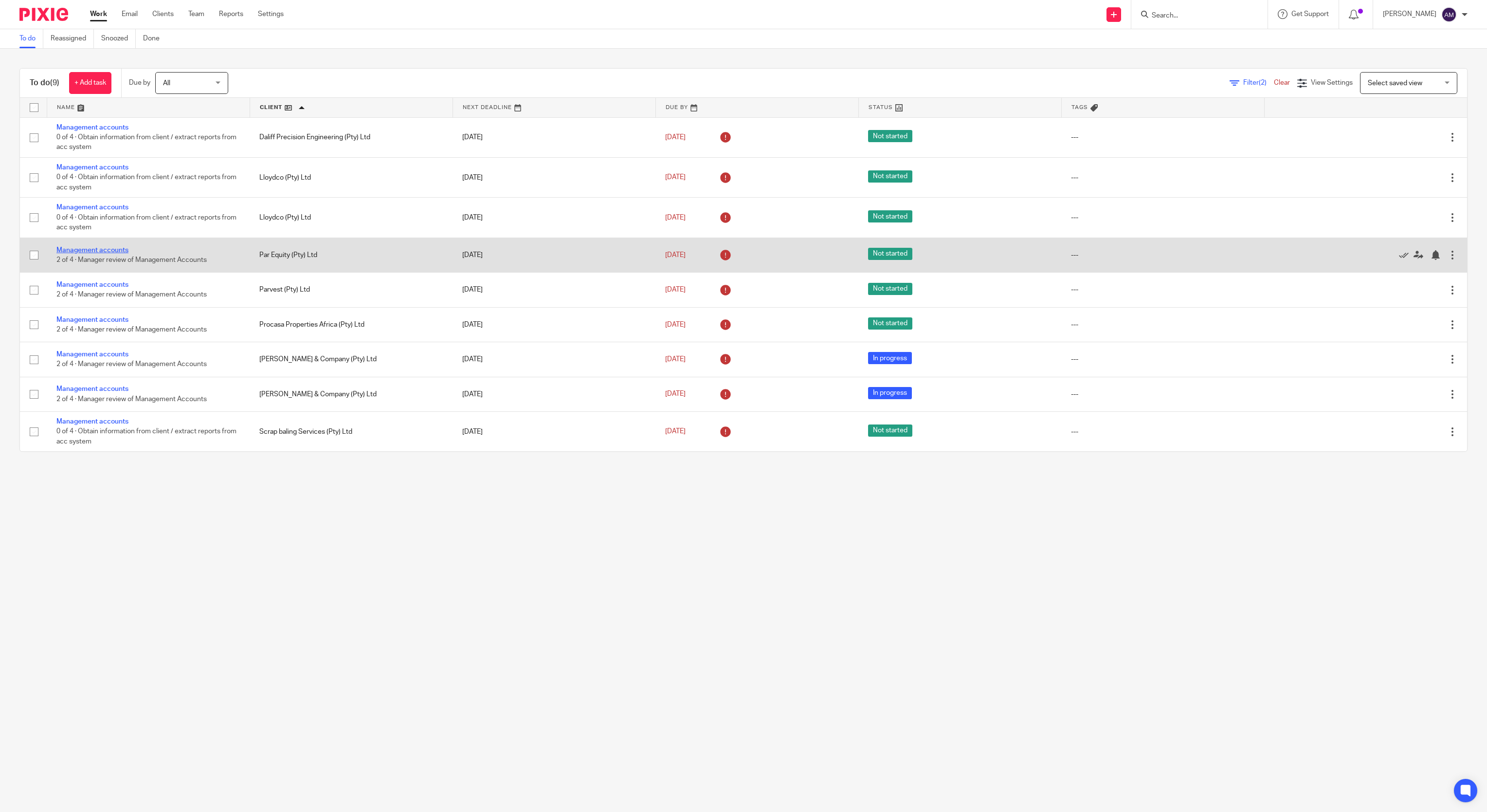
click at [101, 253] on link "Management accounts" at bounding box center [93, 250] width 72 height 7
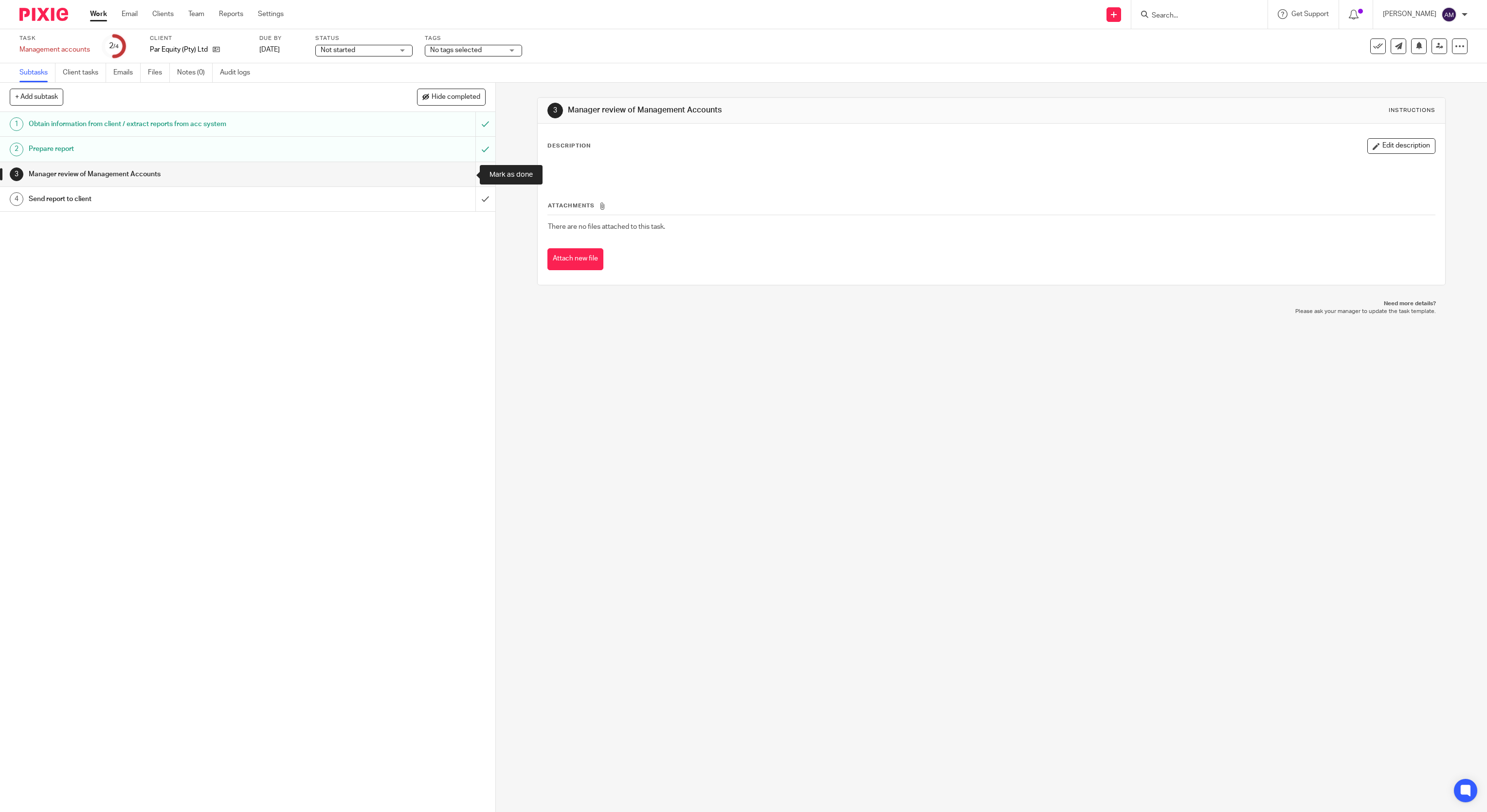
click at [462, 173] on input "submit" at bounding box center [247, 174] width 496 height 25
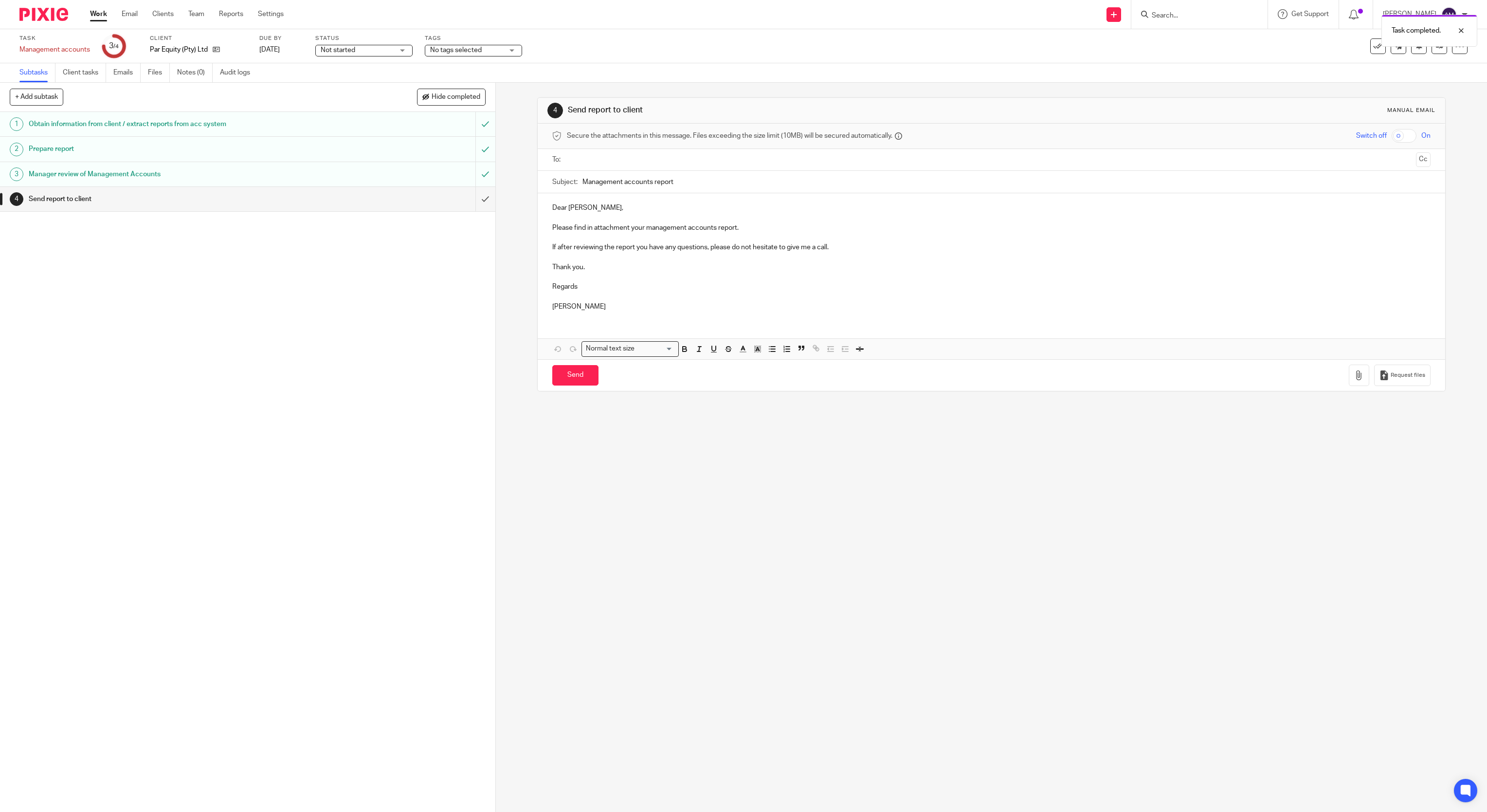
click at [686, 164] on input "text" at bounding box center [991, 160] width 842 height 12
click at [708, 162] on input "text" at bounding box center [1032, 160] width 760 height 19
click at [746, 189] on input "Management accounts report" at bounding box center [1007, 184] width 849 height 22
type input "Management accounts report 202507 - Par Equity"
click at [1355, 382] on icon "button" at bounding box center [1360, 377] width 10 height 10
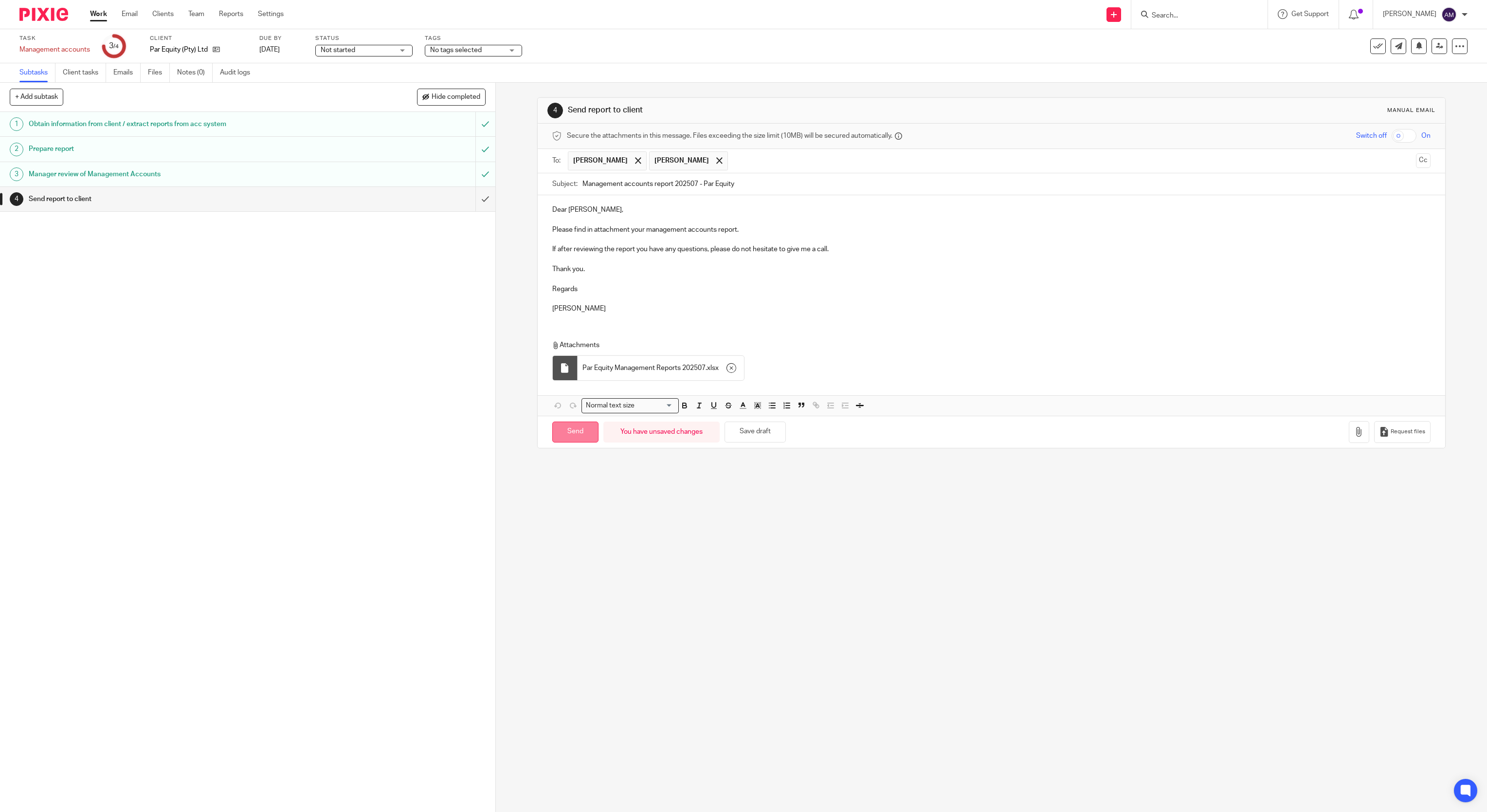
click at [576, 438] on input "Send" at bounding box center [575, 431] width 46 height 21
type input "Sent"
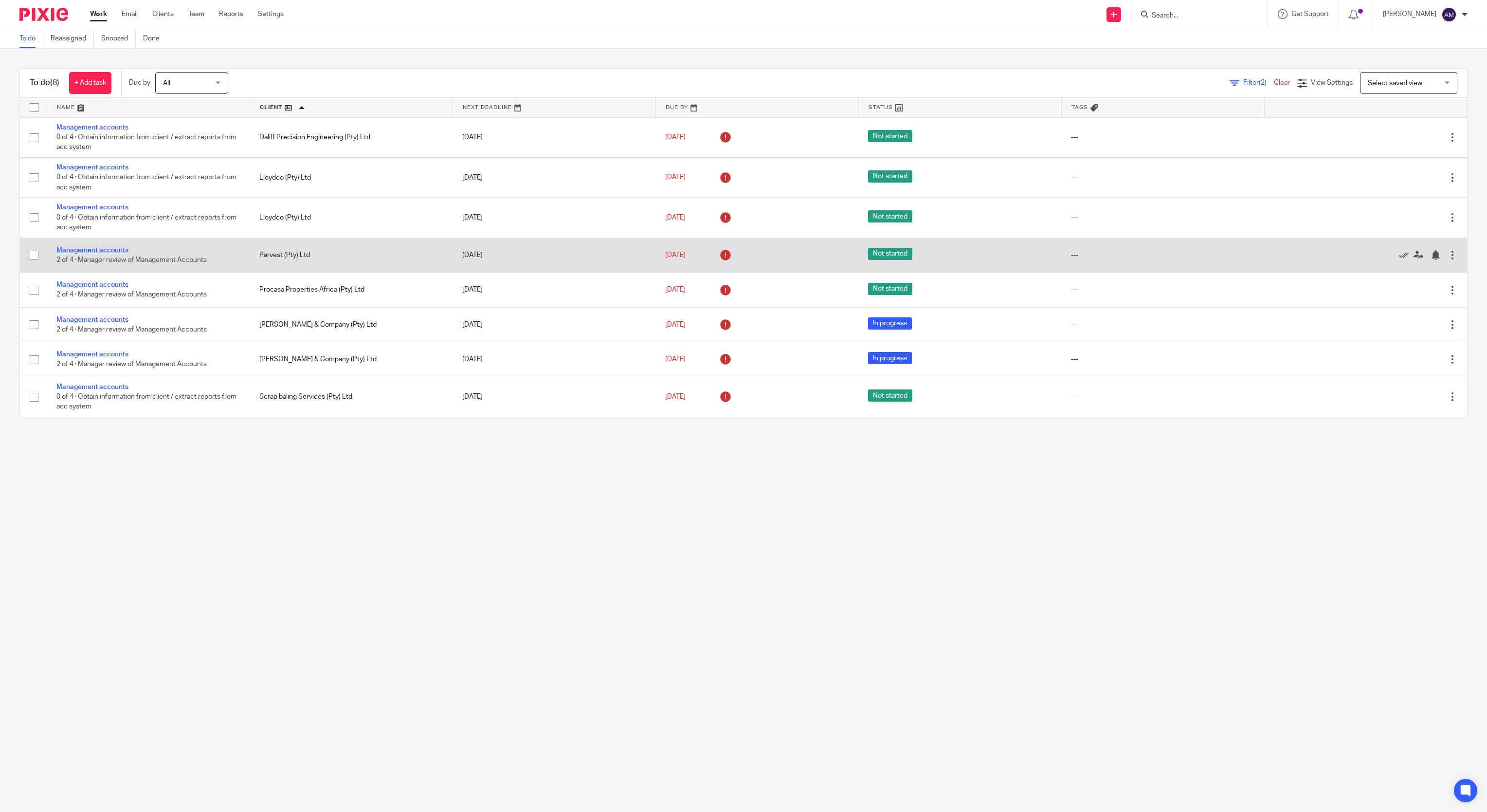
click at [109, 251] on link "Management accounts" at bounding box center [93, 250] width 72 height 7
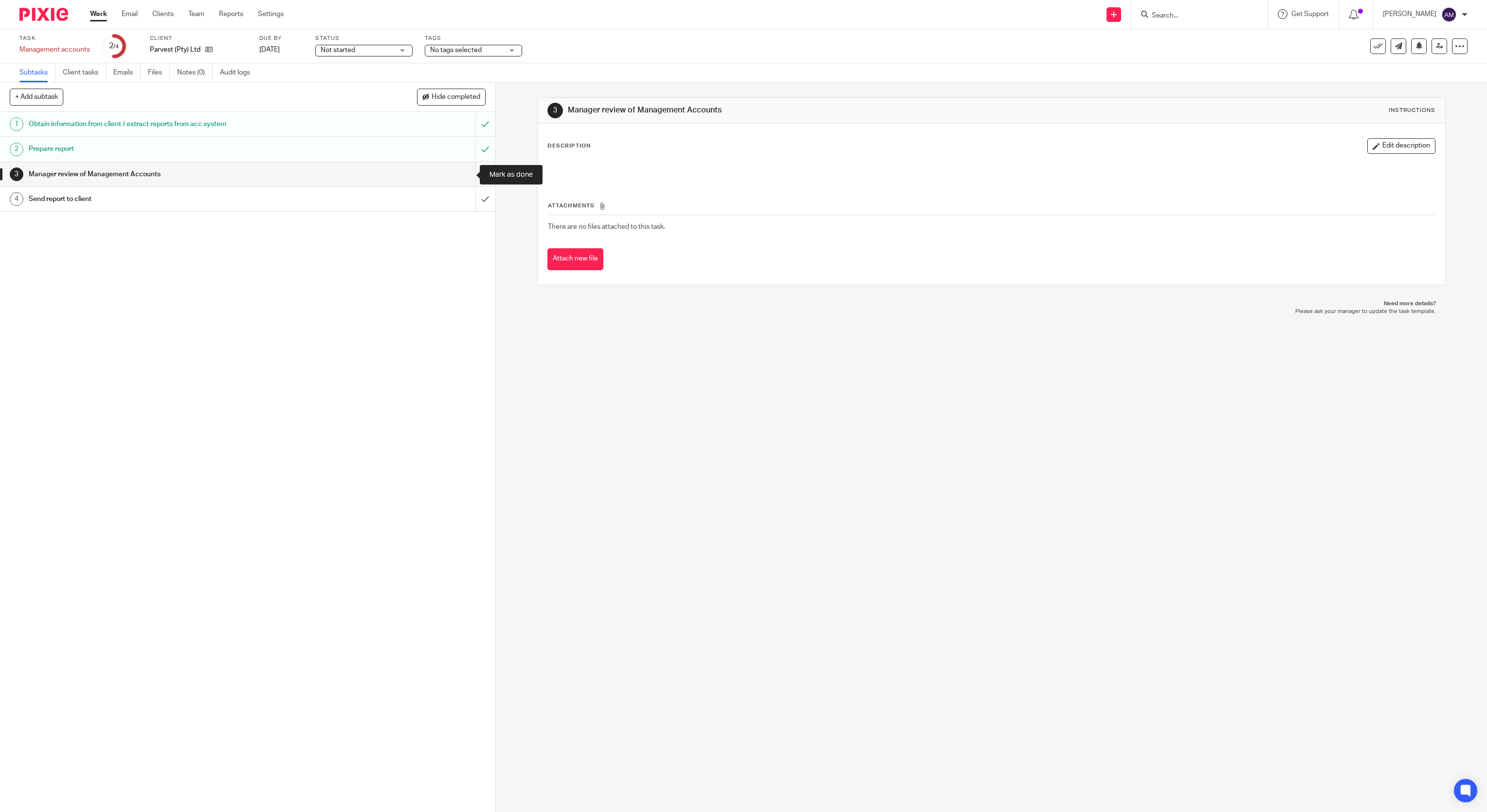
click at [465, 173] on input "submit" at bounding box center [247, 174] width 496 height 25
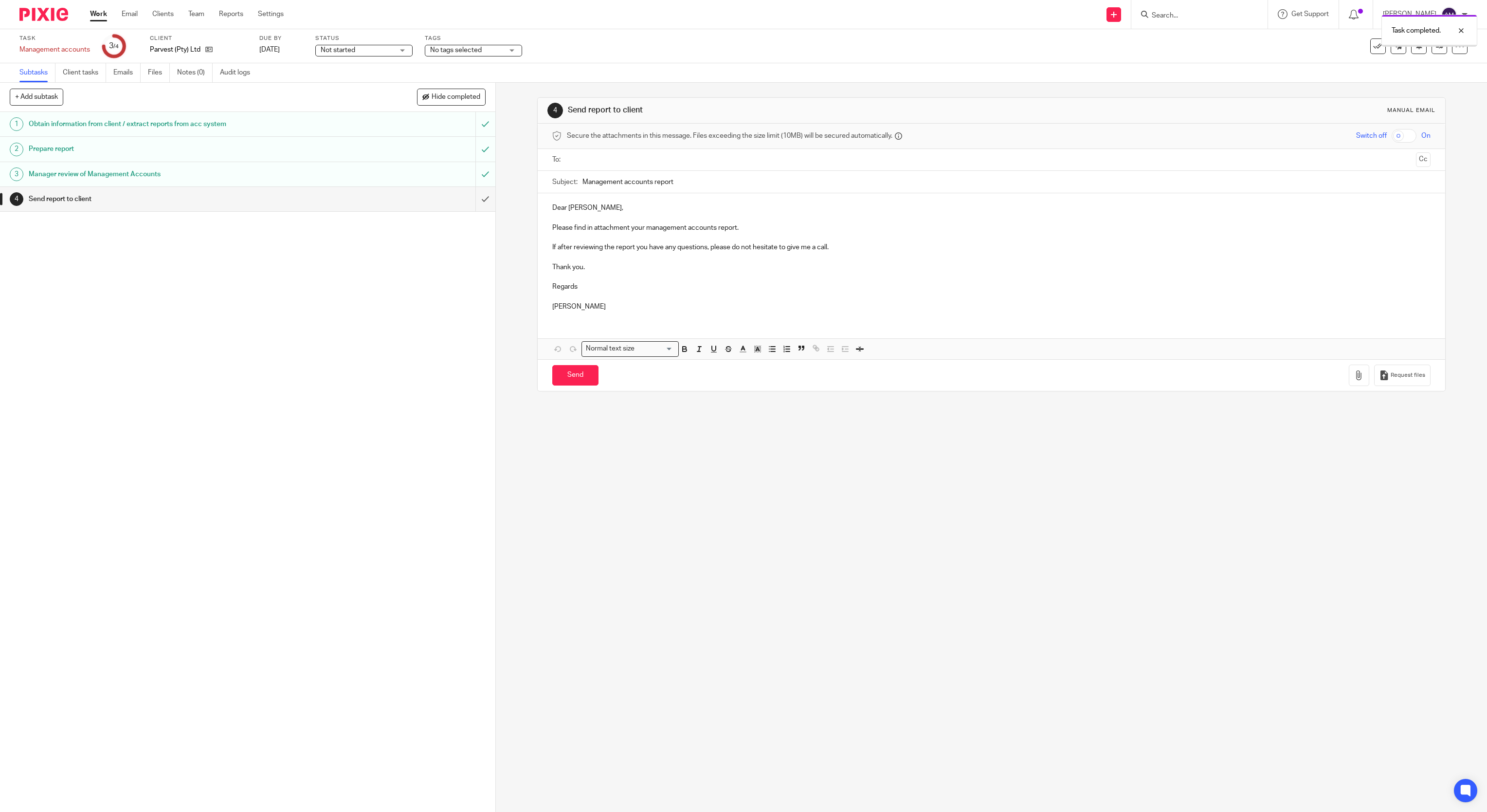
click at [654, 162] on input "text" at bounding box center [991, 160] width 842 height 12
click at [677, 163] on input "text" at bounding box center [1031, 160] width 763 height 19
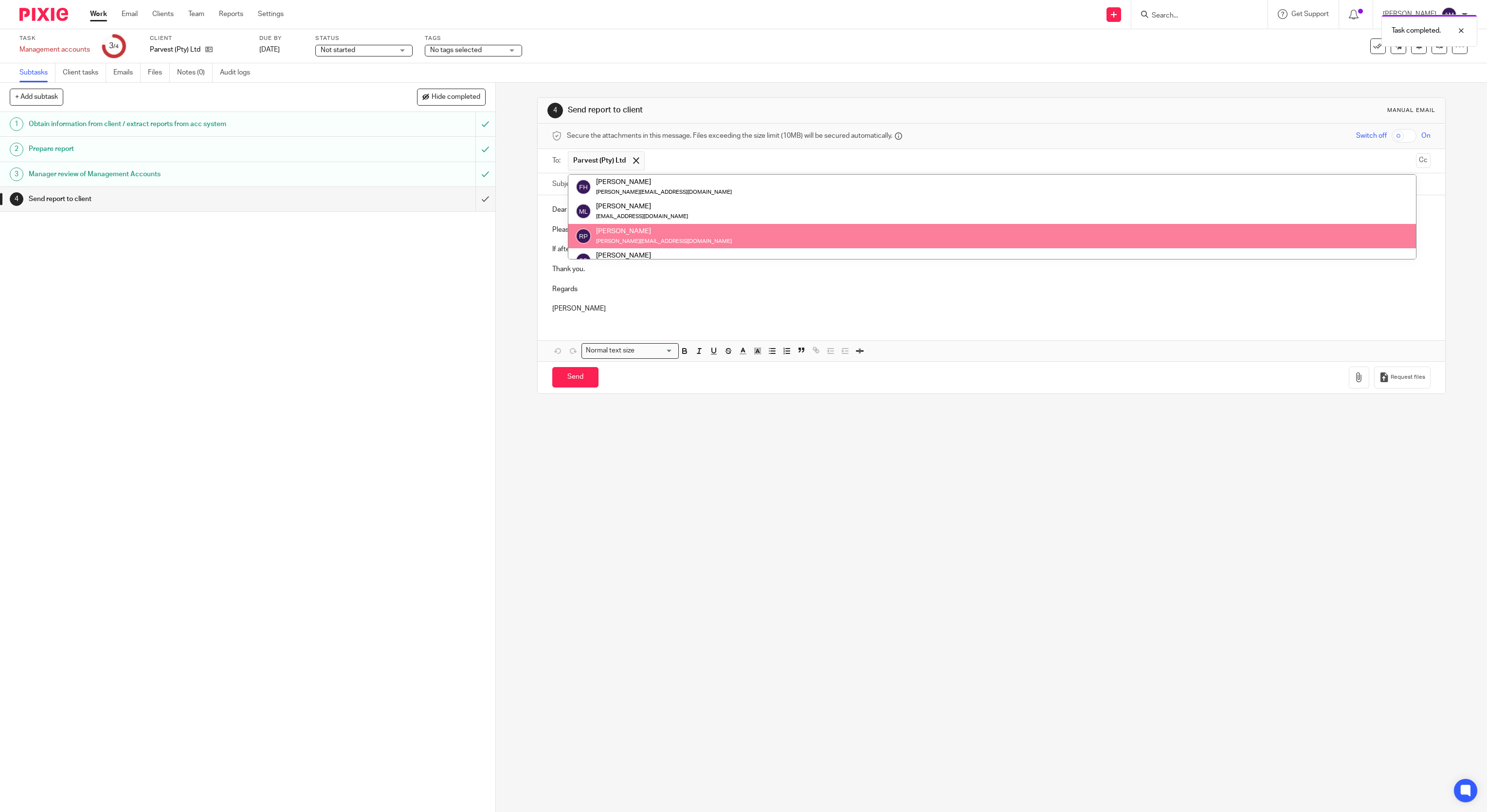
scroll to position [24, 0]
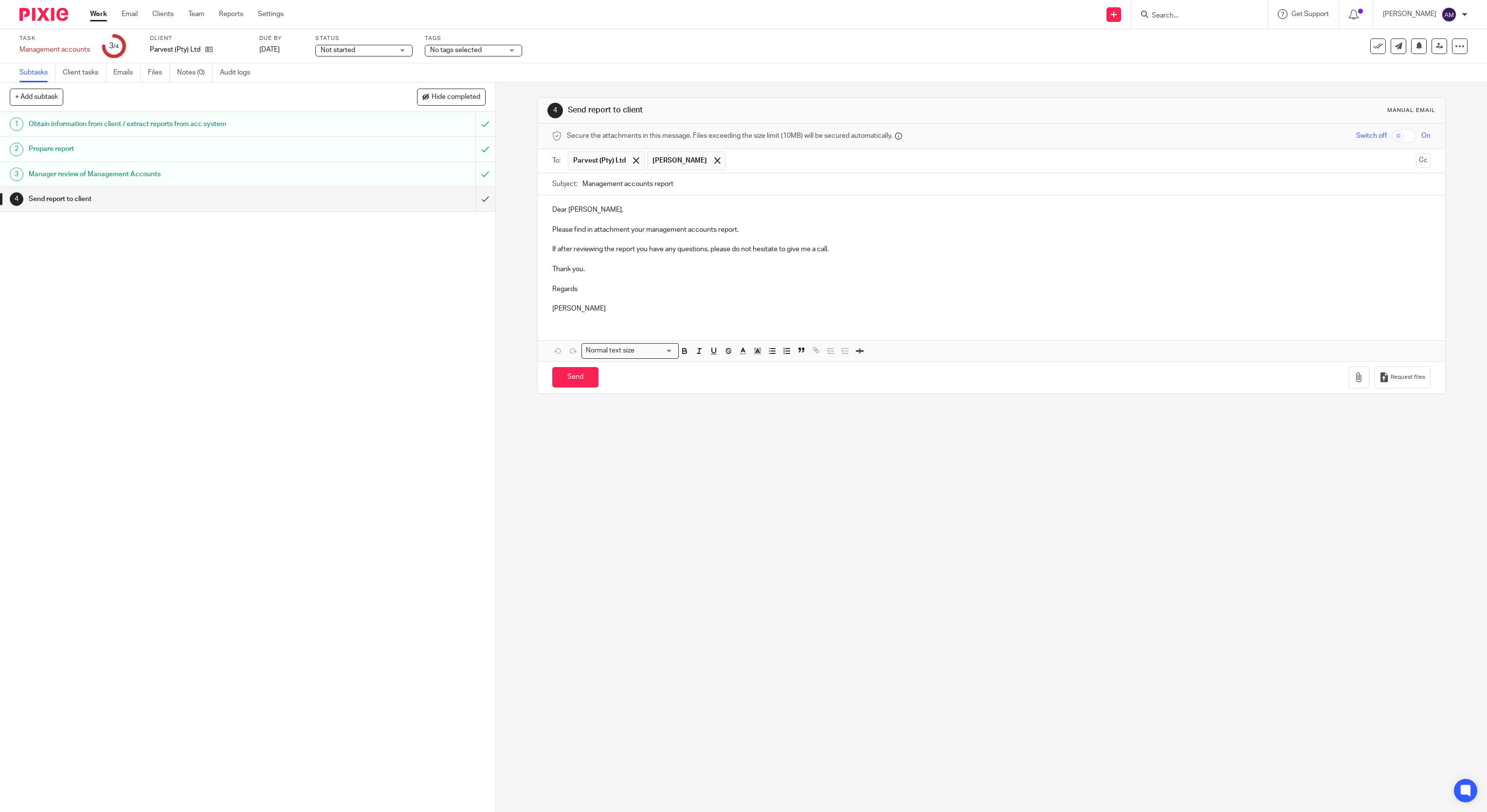
click at [691, 191] on input "Management accounts report" at bounding box center [1007, 184] width 849 height 22
type input "Management accounts report 202507 - Parvest"
click at [1355, 382] on icon "button" at bounding box center [1360, 377] width 10 height 10
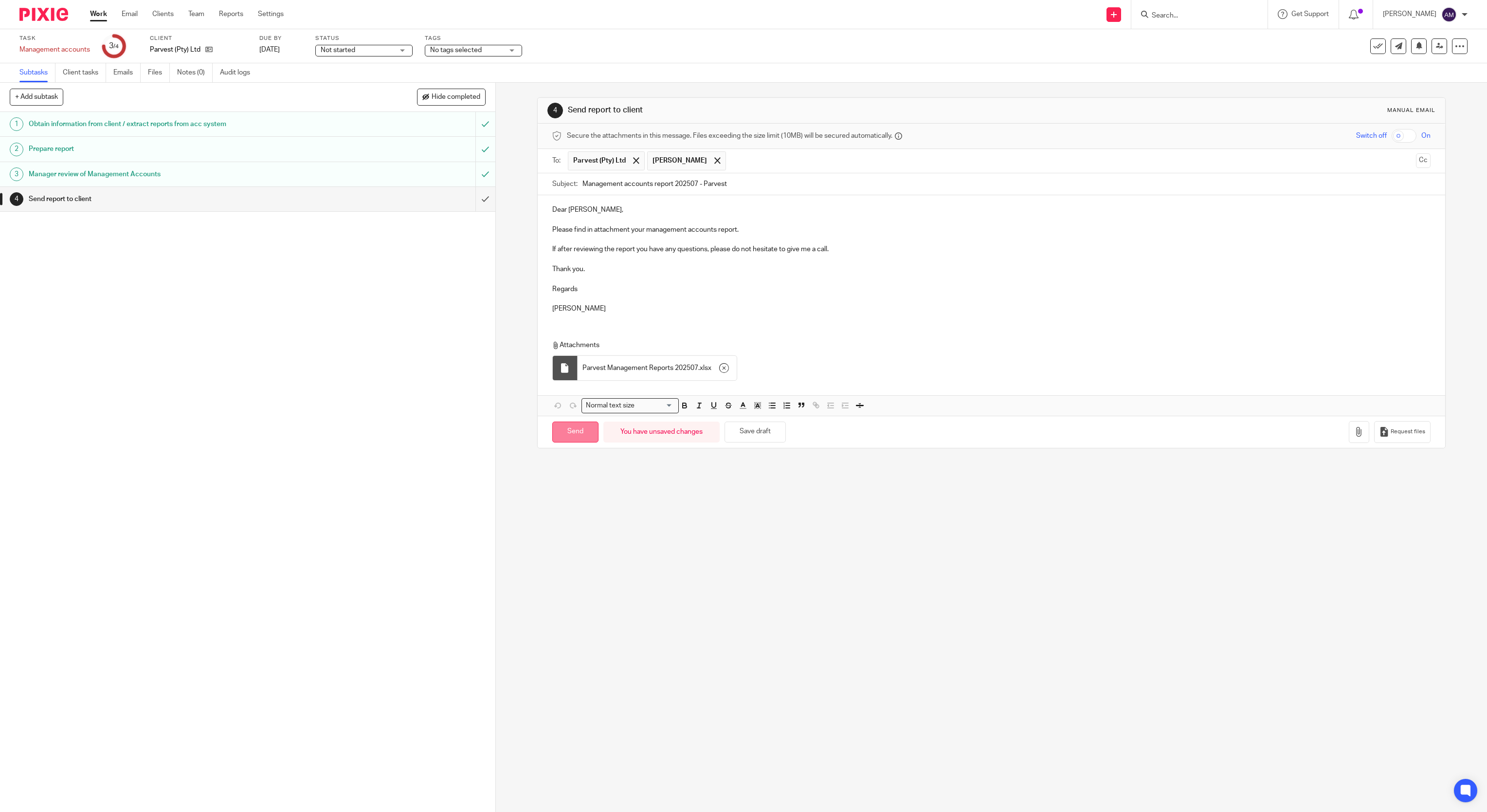
click at [574, 440] on input "Send" at bounding box center [575, 431] width 46 height 21
type input "Sent"
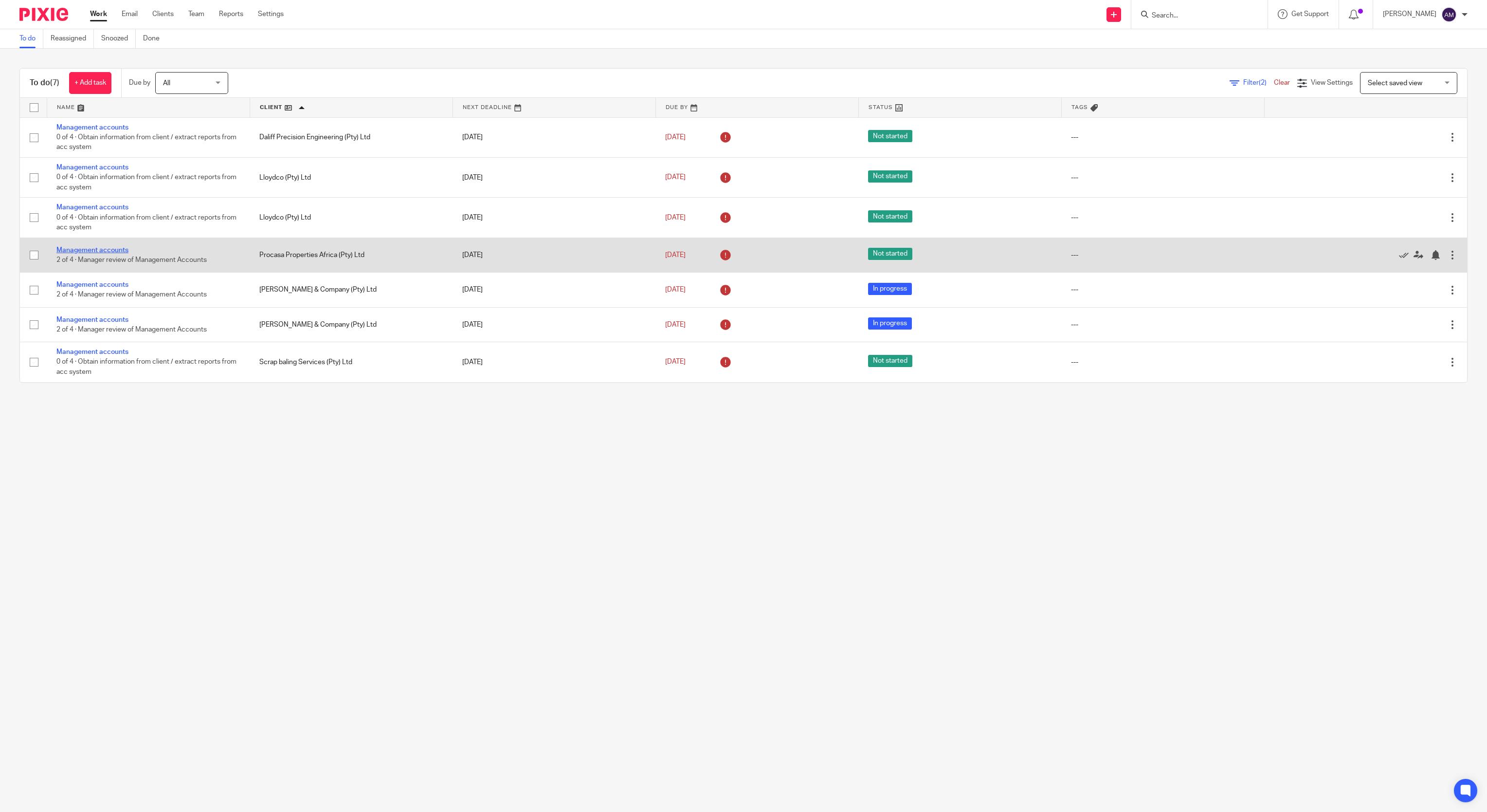
click at [113, 250] on link "Management accounts" at bounding box center [93, 250] width 72 height 7
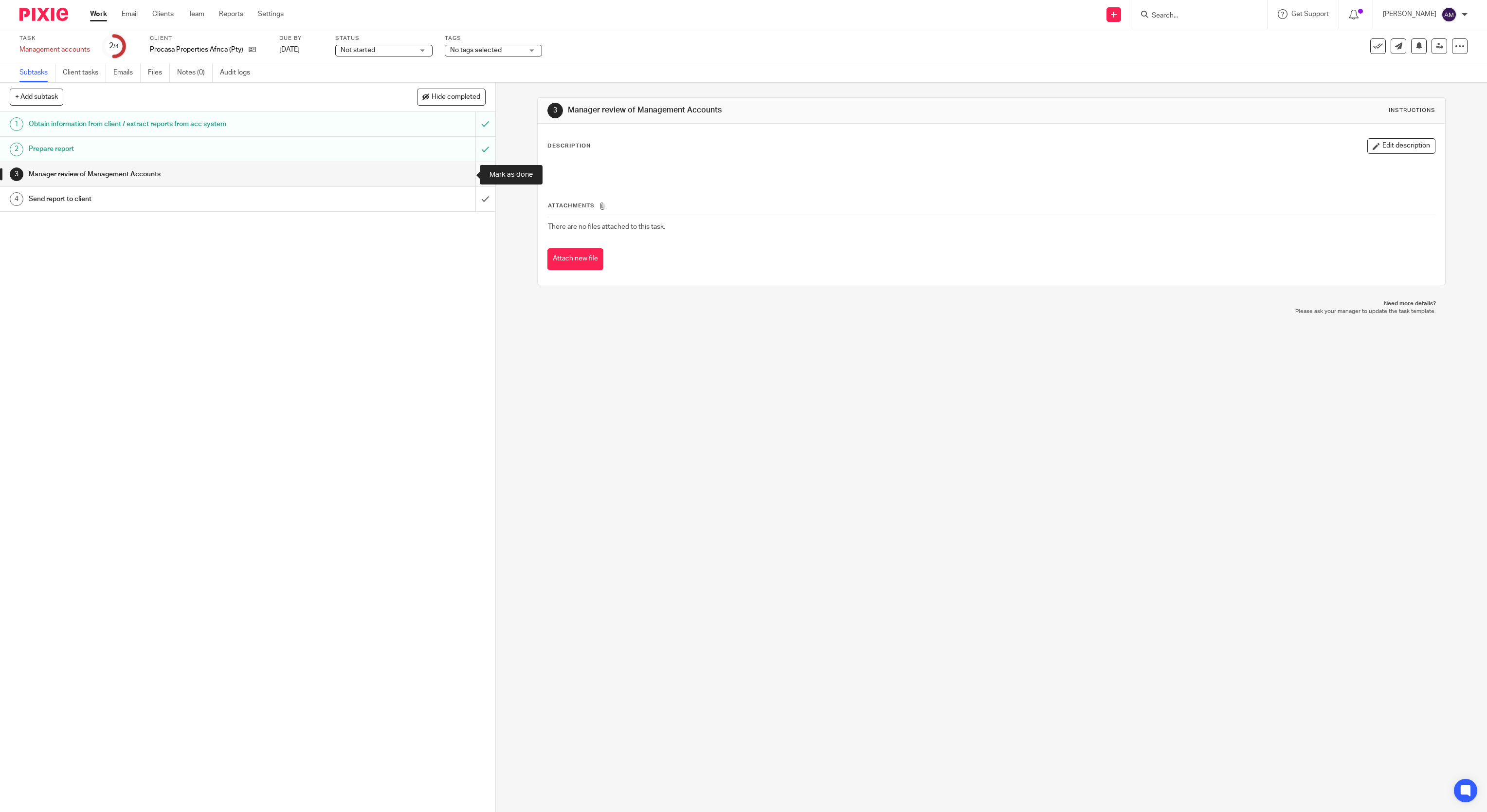
click at [465, 173] on input "submit" at bounding box center [247, 174] width 496 height 25
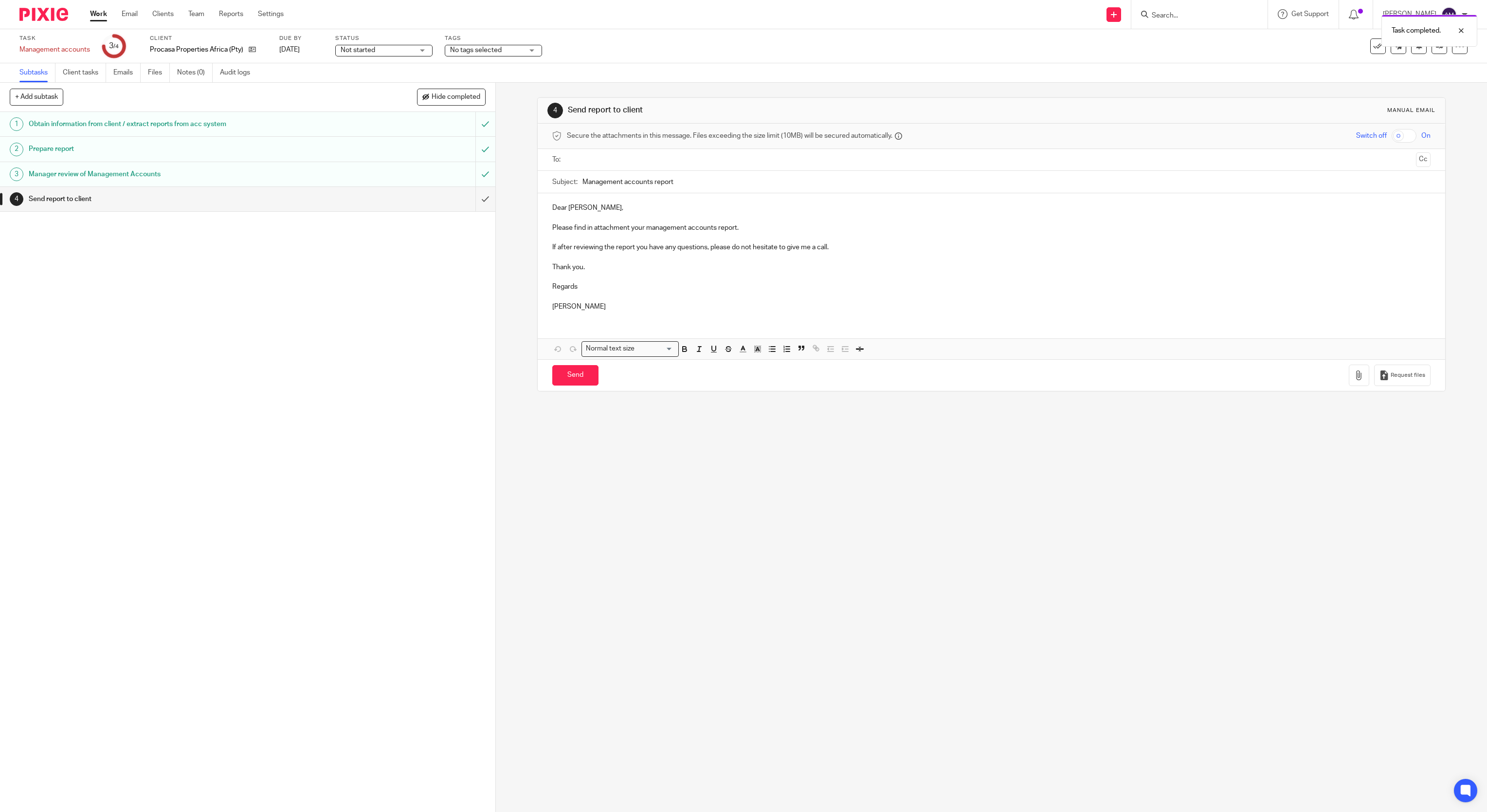
click at [678, 162] on input "text" at bounding box center [991, 160] width 842 height 12
click at [706, 159] on input "text" at bounding box center [1032, 160] width 760 height 19
click at [713, 187] on input "Management accounts report" at bounding box center [1007, 184] width 849 height 22
type input "Management accounts report 202507"
click at [1355, 382] on icon "button" at bounding box center [1360, 377] width 10 height 10
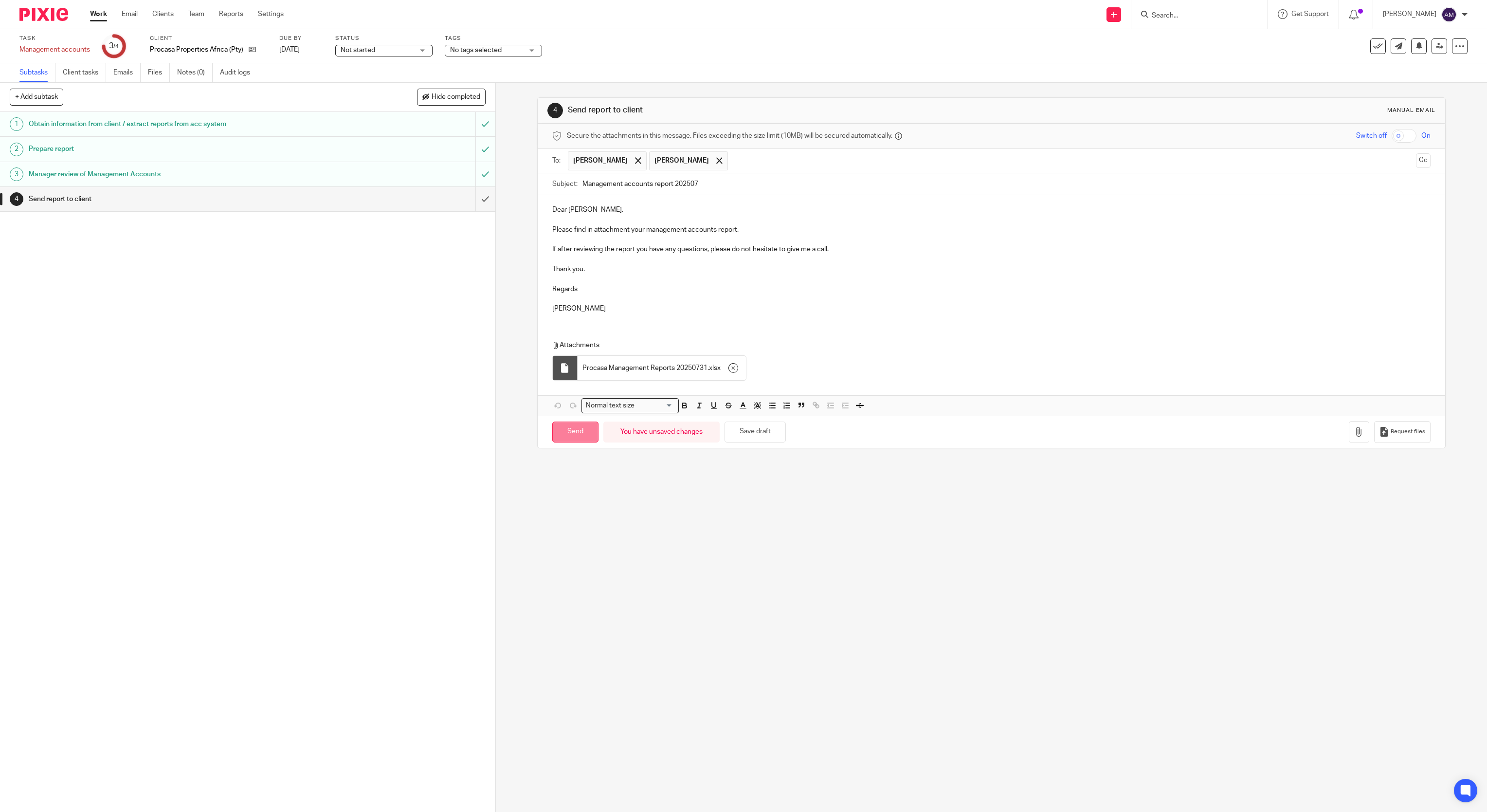
click at [575, 438] on input "Send" at bounding box center [575, 431] width 46 height 21
type input "Sent"
